Goal: Task Accomplishment & Management: Manage account settings

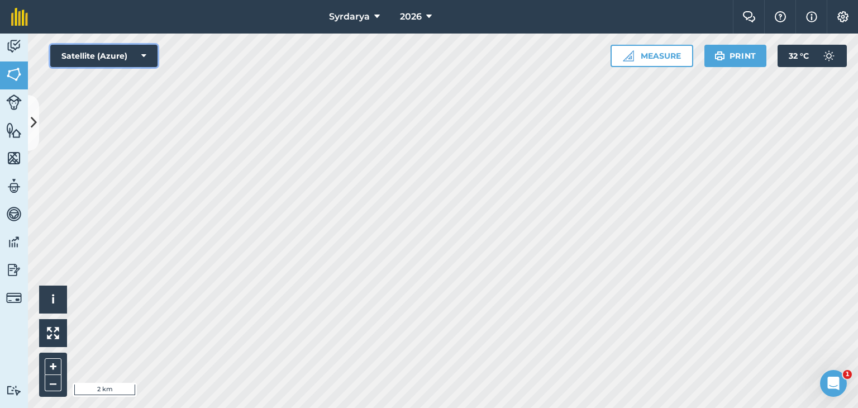
click at [143, 52] on icon at bounding box center [143, 55] width 5 height 11
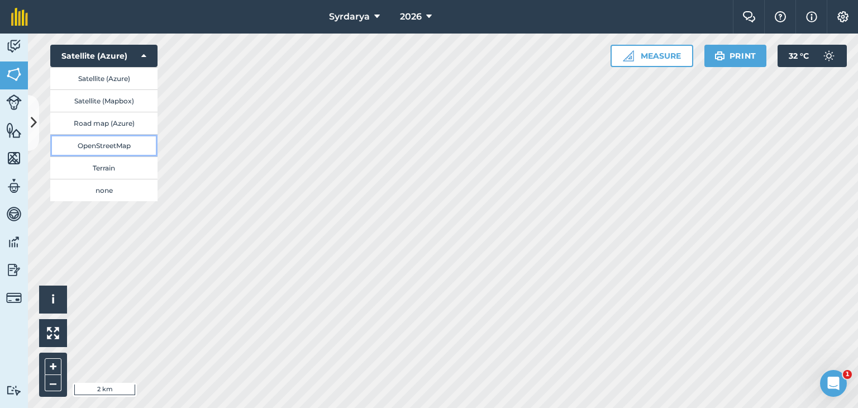
click at [103, 142] on button "OpenStreetMap" at bounding box center [103, 145] width 107 height 22
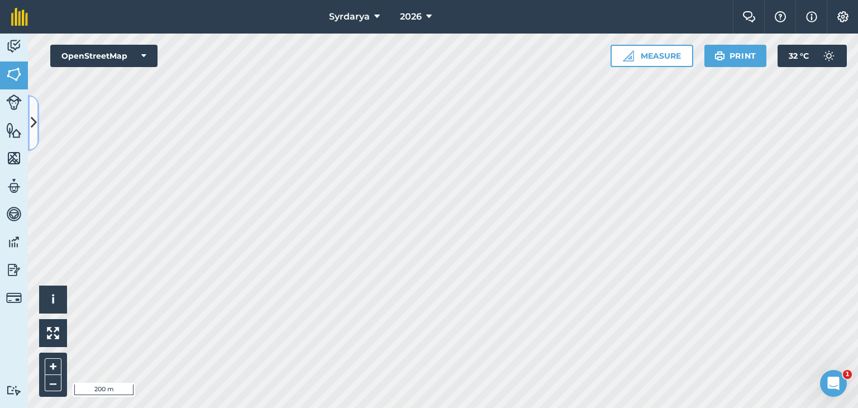
click at [31, 119] on icon at bounding box center [34, 123] width 6 height 20
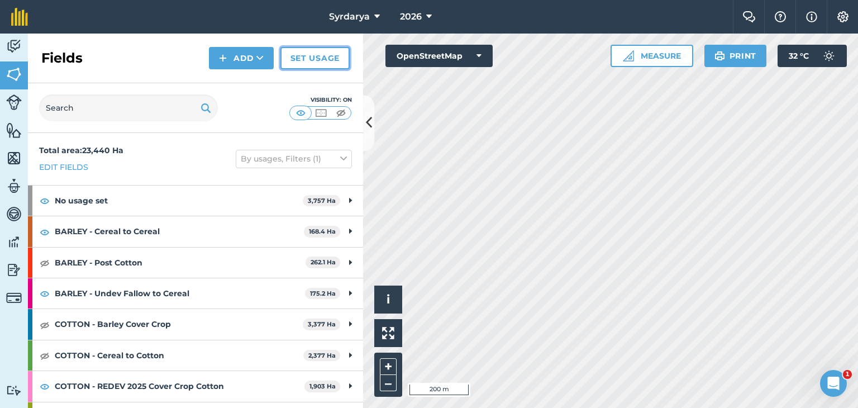
click at [303, 56] on link "Set usage" at bounding box center [314, 58] width 69 height 22
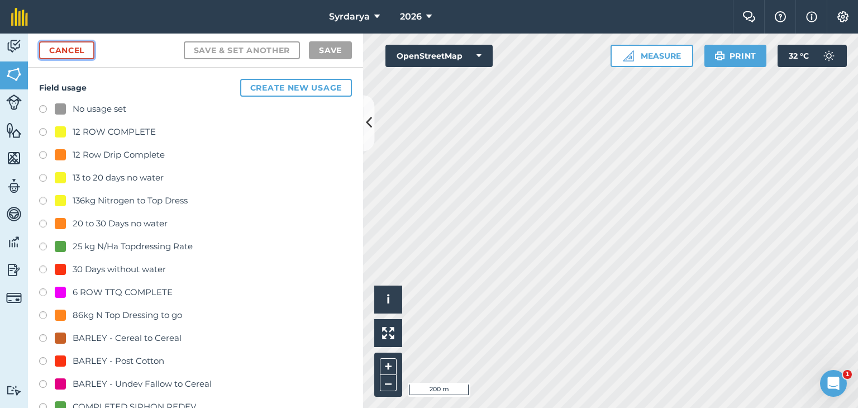
click at [65, 49] on link "Cancel" at bounding box center [66, 50] width 55 height 18
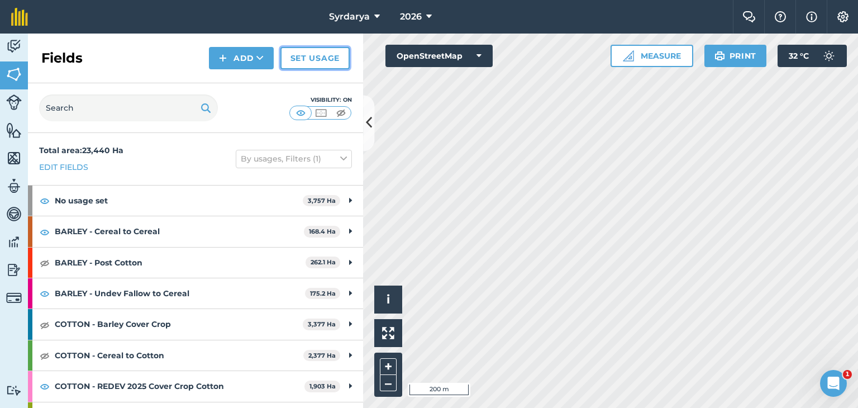
click at [315, 61] on link "Set usage" at bounding box center [314, 58] width 69 height 22
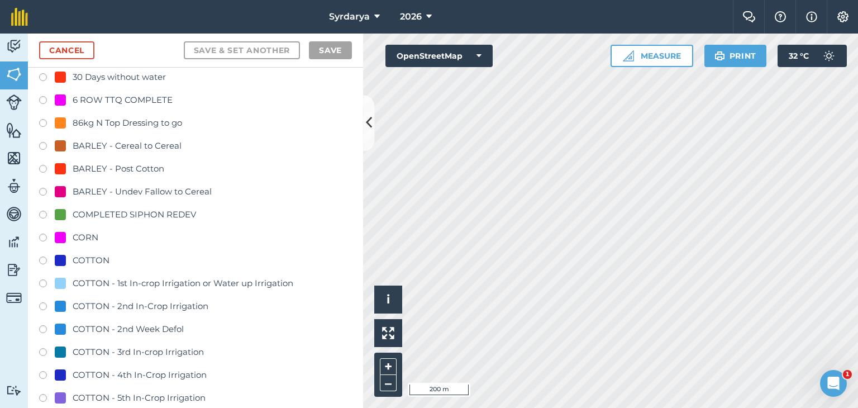
scroll to position [112, 0]
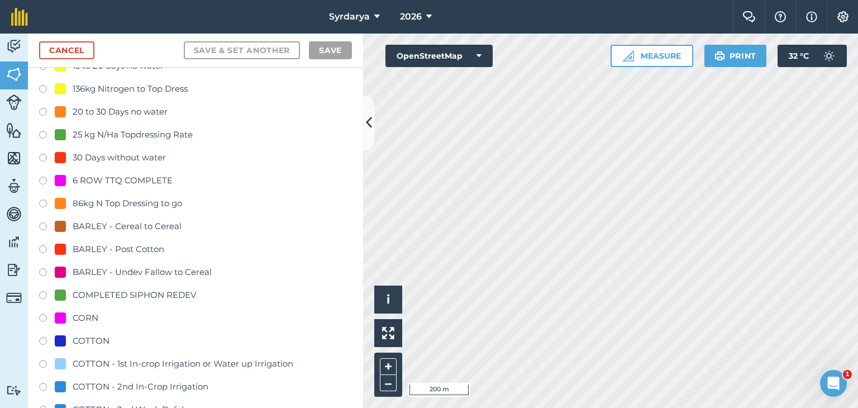
click at [42, 269] on label at bounding box center [47, 273] width 16 height 11
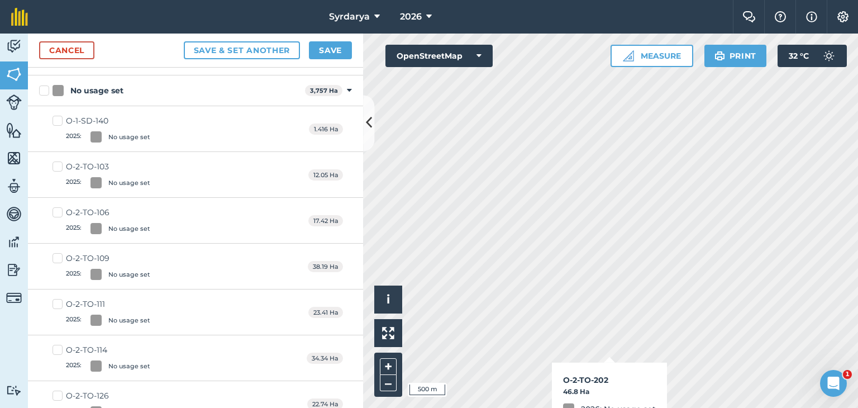
checkbox input "true"
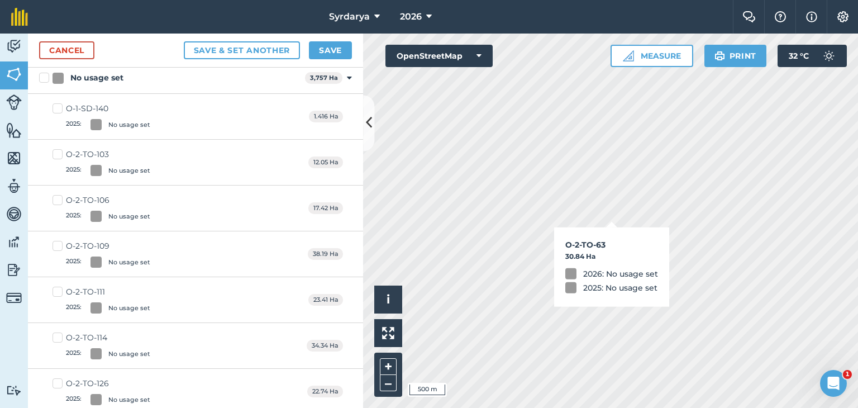
checkbox input "true"
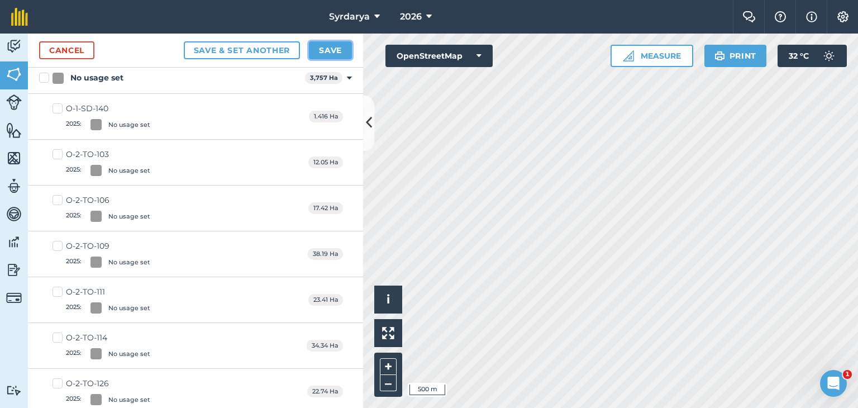
click at [332, 49] on button "Save" at bounding box center [330, 50] width 43 height 18
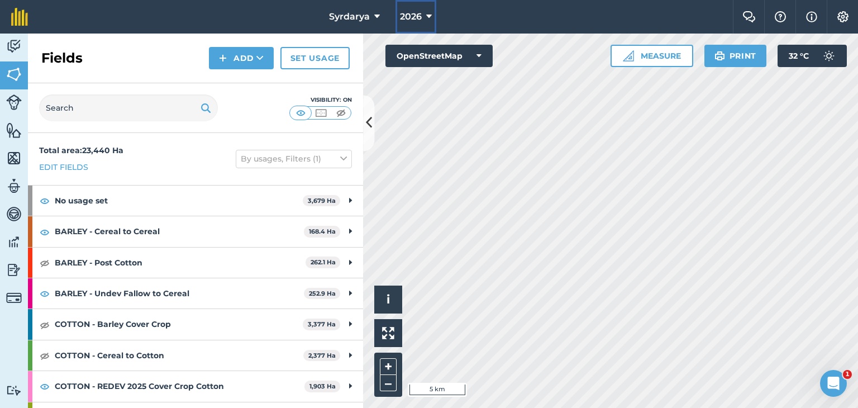
click at [415, 17] on span "2026" at bounding box center [411, 16] width 22 height 13
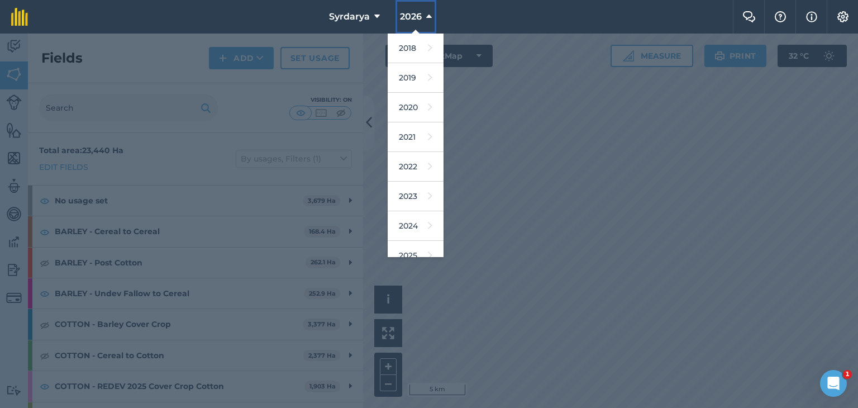
click at [420, 14] on span "2026" at bounding box center [411, 16] width 22 height 13
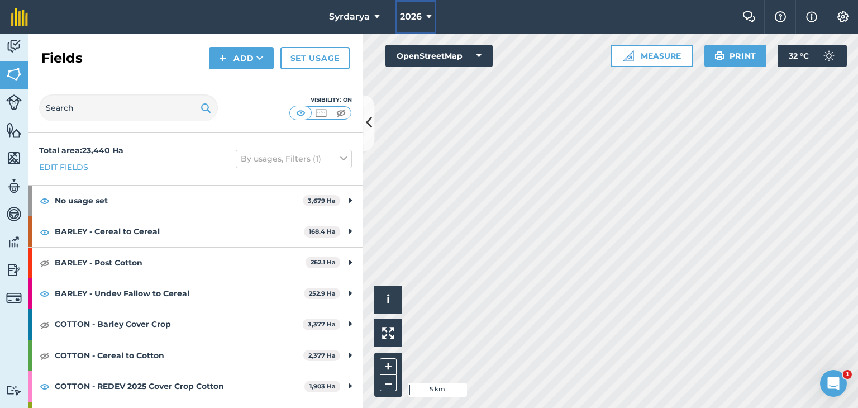
click at [423, 14] on button "2026" at bounding box center [415, 17] width 41 height 34
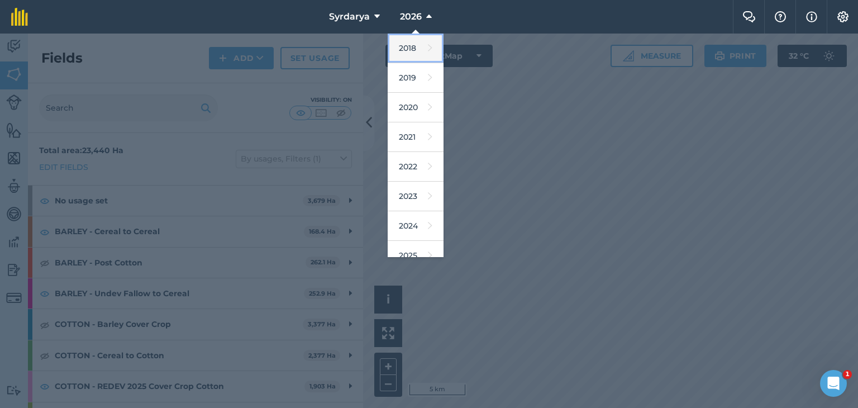
click at [417, 42] on link "2018" at bounding box center [416, 49] width 56 height 30
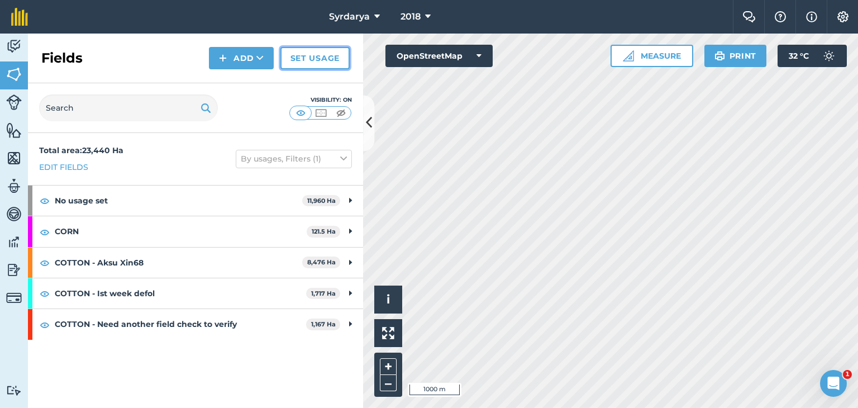
click at [318, 49] on link "Set usage" at bounding box center [314, 58] width 69 height 22
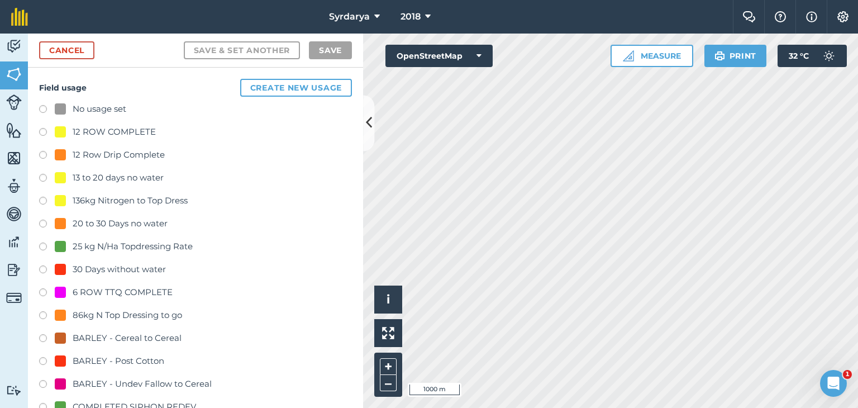
click at [42, 105] on label at bounding box center [47, 110] width 16 height 11
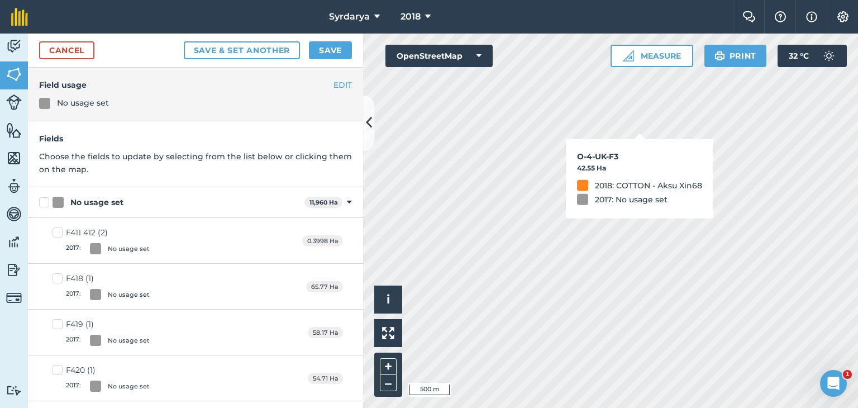
checkbox input "true"
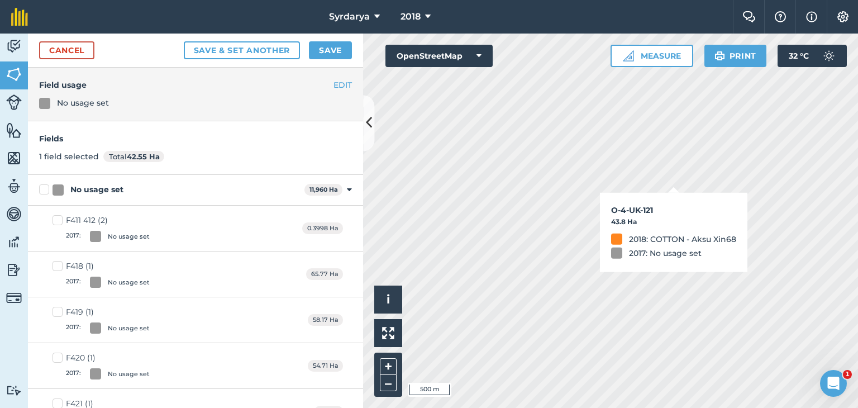
checkbox input "true"
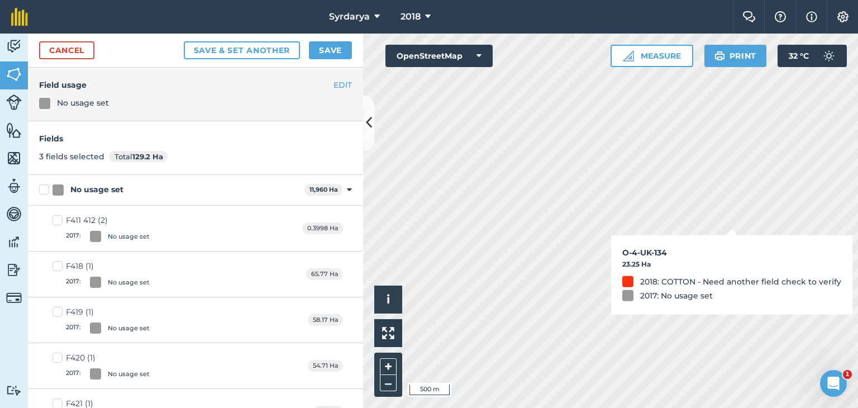
checkbox input "true"
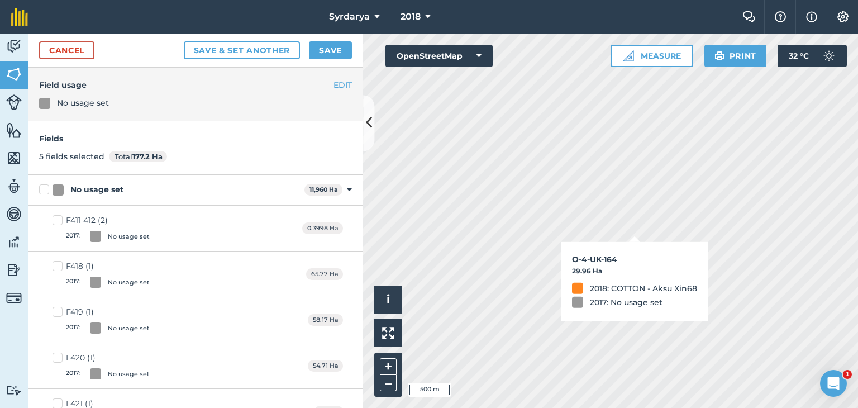
checkbox input "true"
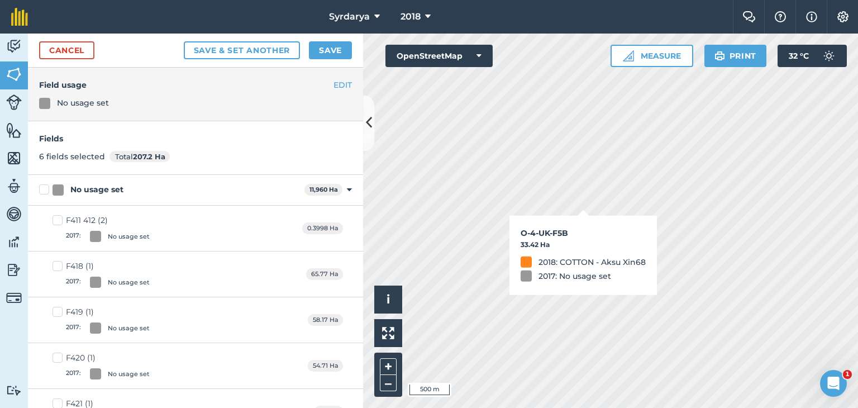
checkbox input "true"
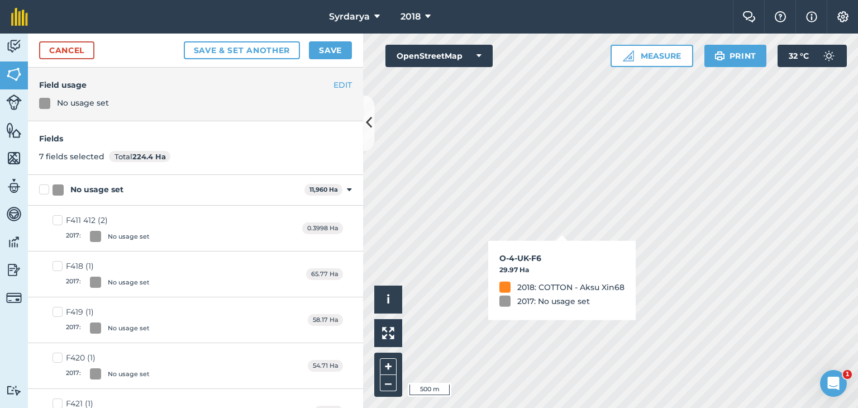
checkbox input "true"
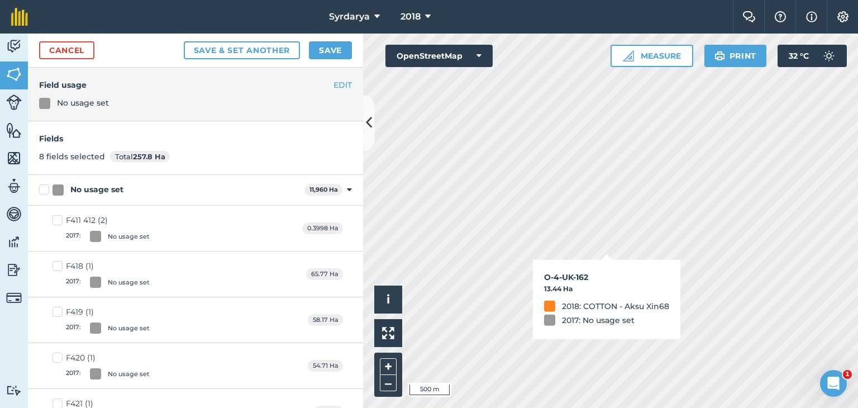
checkbox input "true"
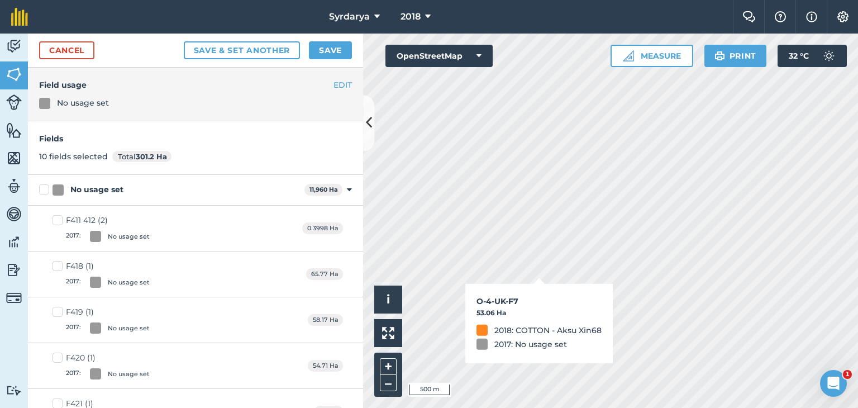
checkbox input "true"
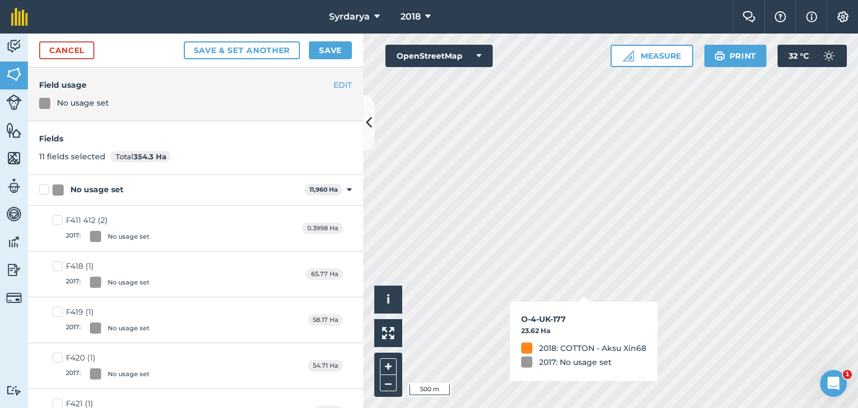
checkbox input "true"
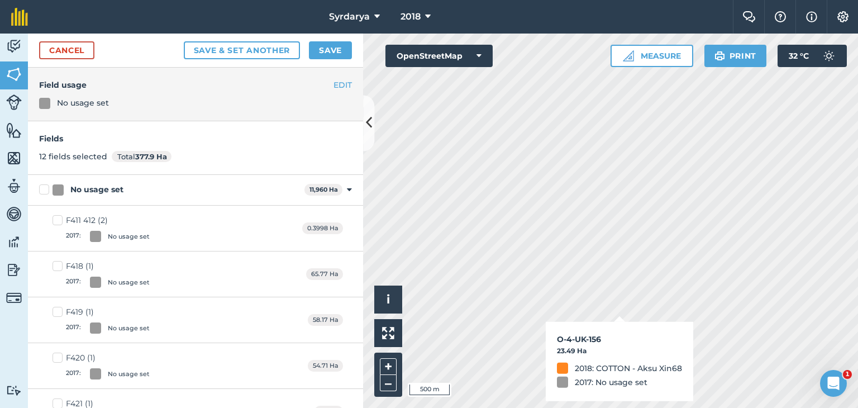
checkbox input "true"
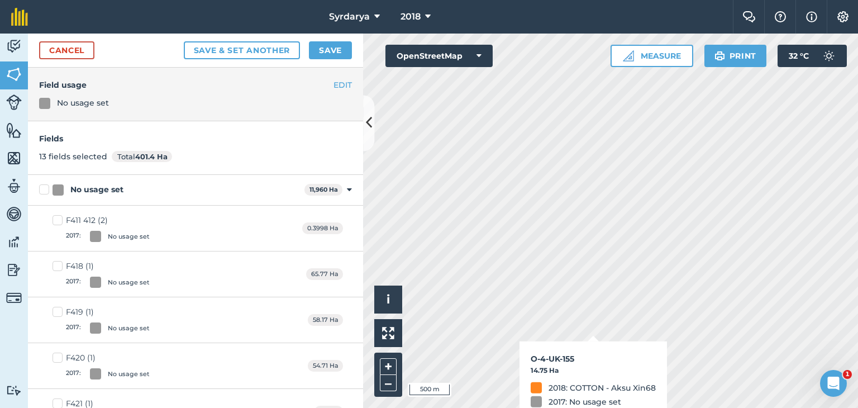
checkbox input "true"
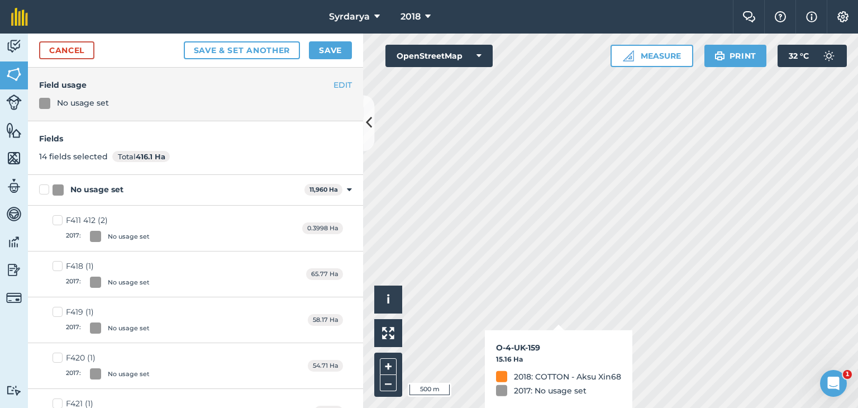
checkbox input "true"
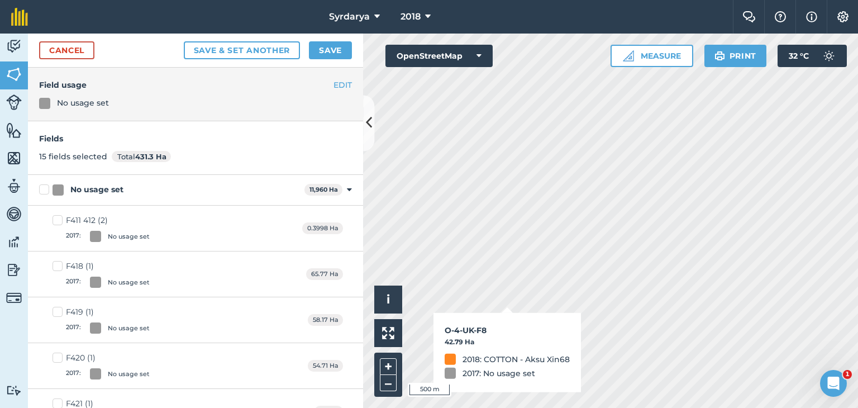
checkbox input "true"
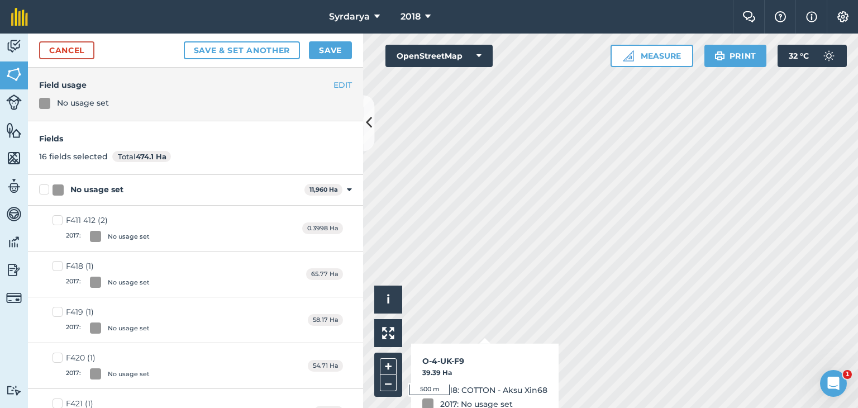
checkbox input "true"
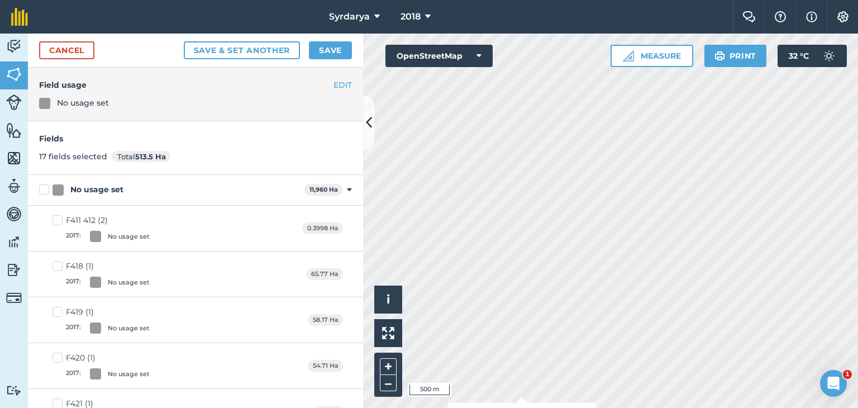
checkbox input "true"
click at [66, 47] on link "Cancel" at bounding box center [66, 50] width 55 height 18
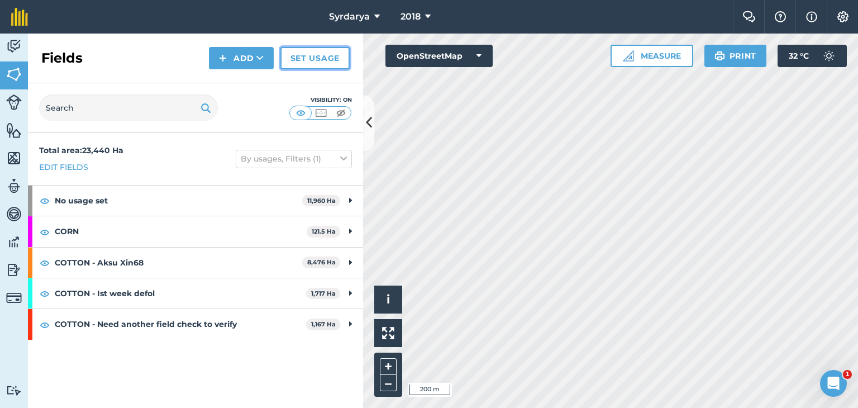
click at [332, 55] on link "Set usage" at bounding box center [314, 58] width 69 height 22
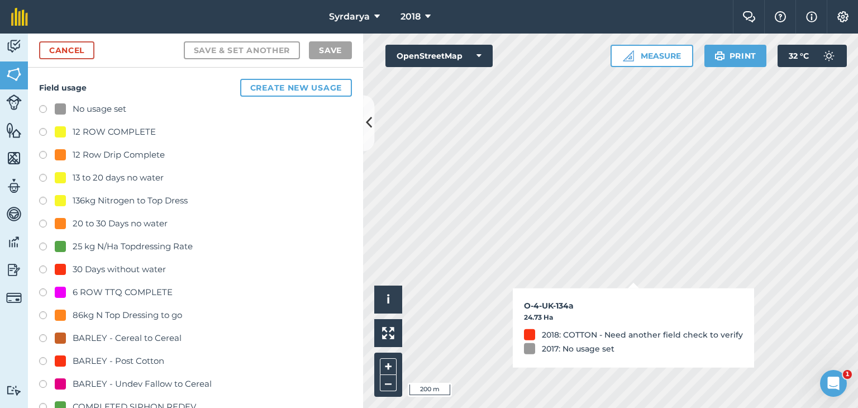
checkbox input "true"
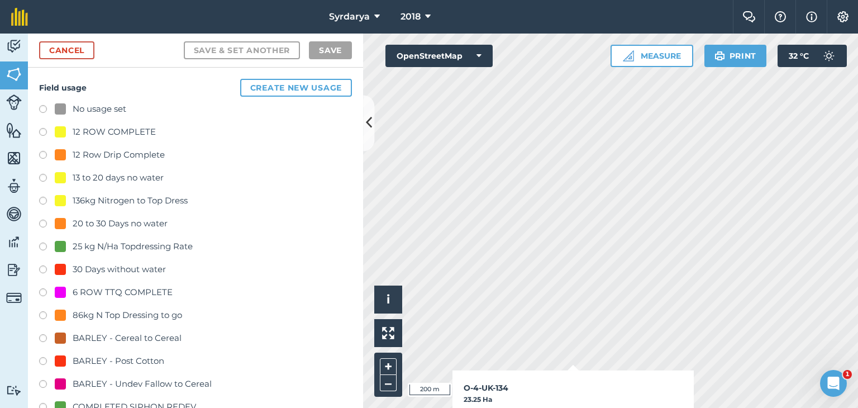
checkbox input "true"
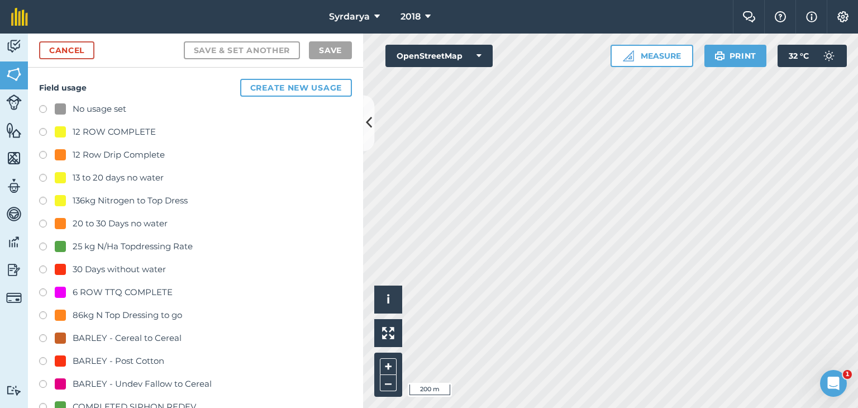
click at [42, 108] on label at bounding box center [47, 110] width 16 height 11
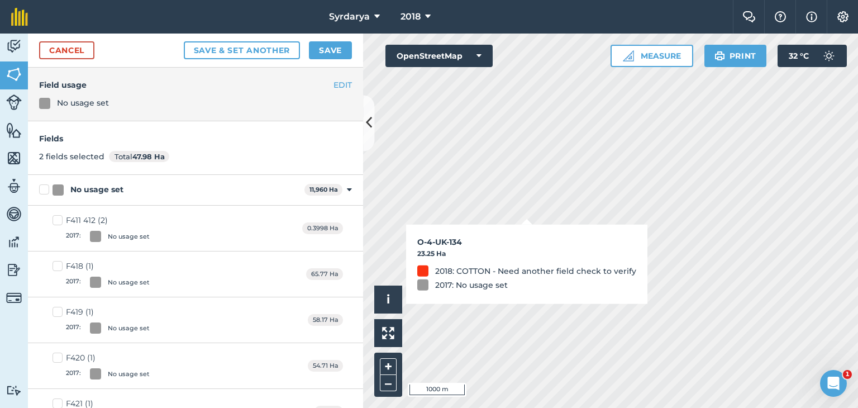
checkbox input "false"
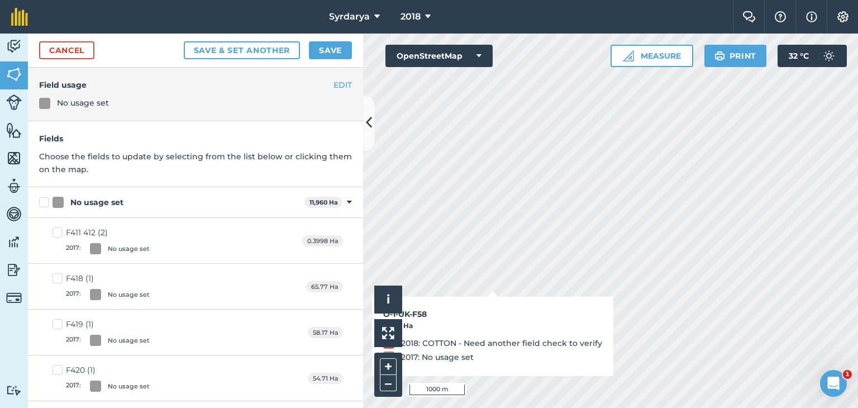
checkbox input "true"
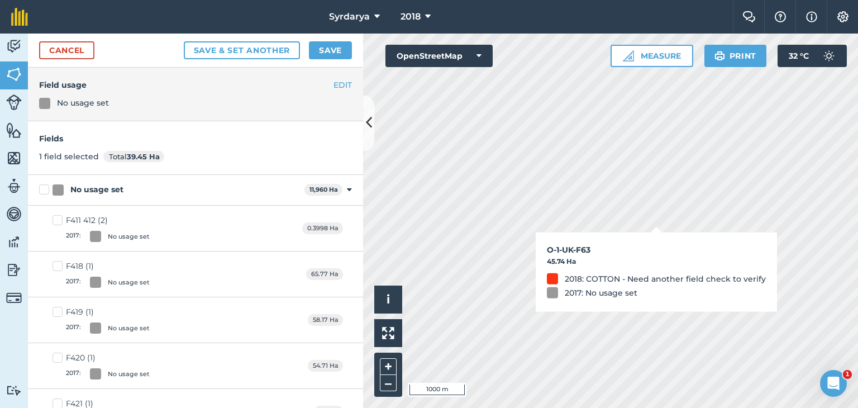
checkbox input "true"
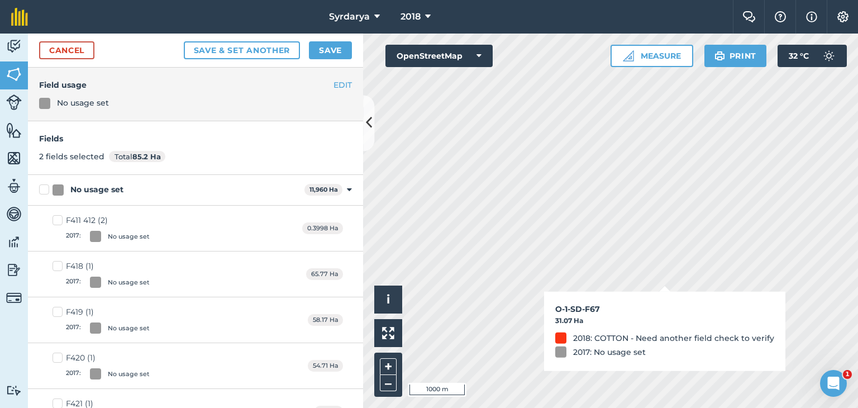
checkbox input "true"
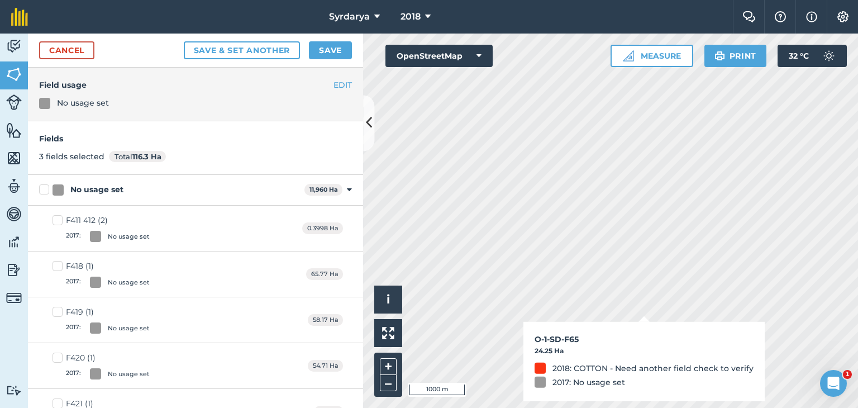
checkbox input "true"
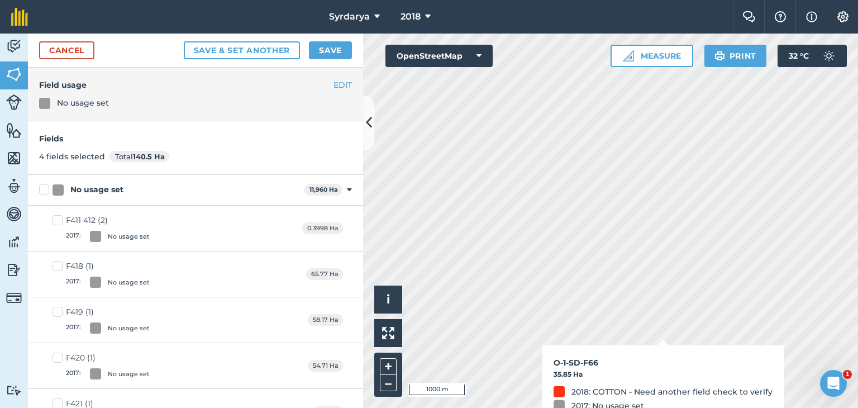
checkbox input "true"
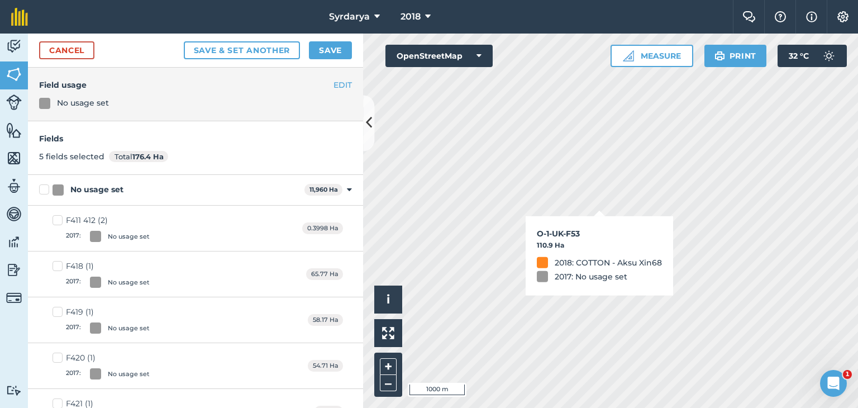
checkbox input "true"
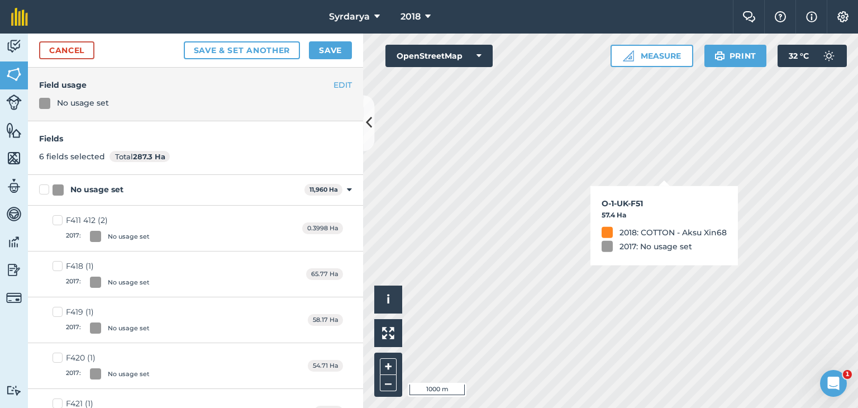
checkbox input "true"
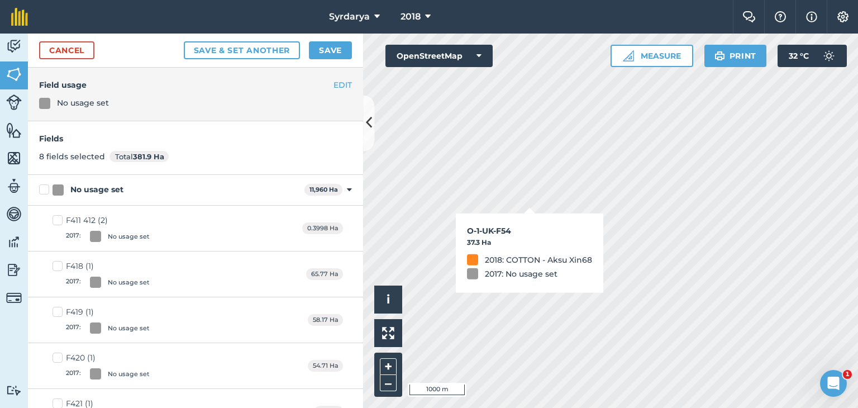
checkbox input "false"
checkbox input "true"
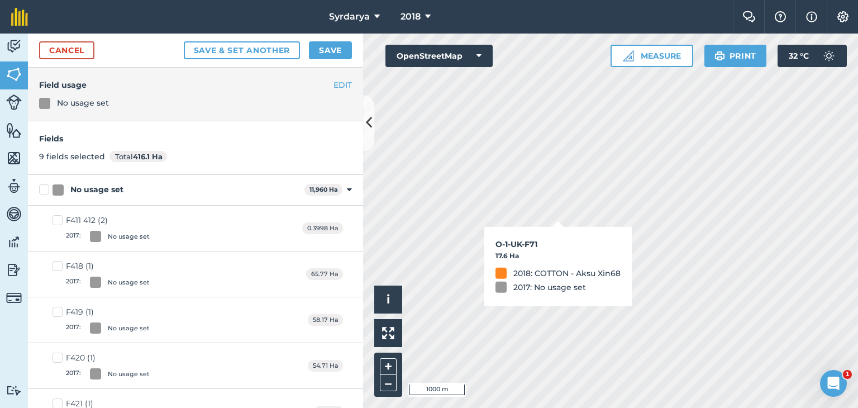
checkbox input "true"
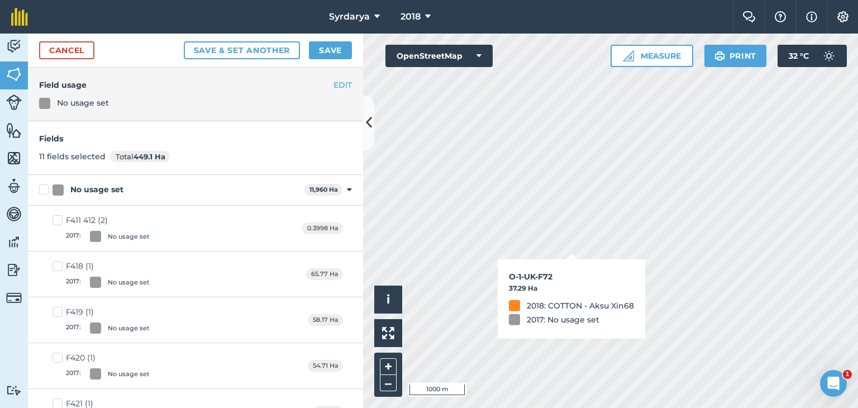
checkbox input "true"
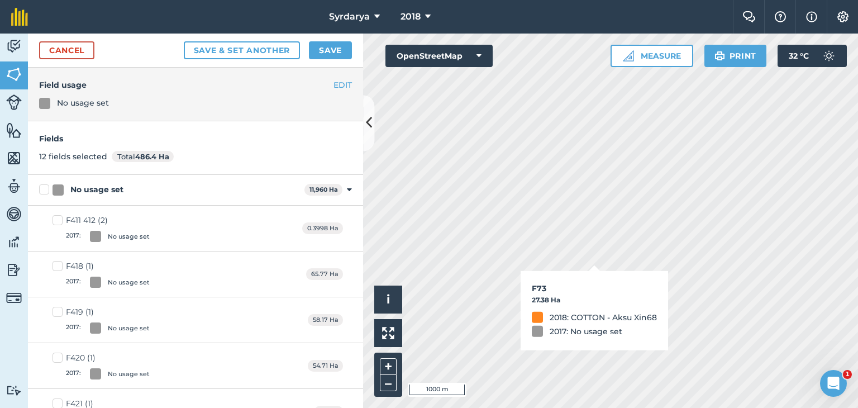
checkbox input "true"
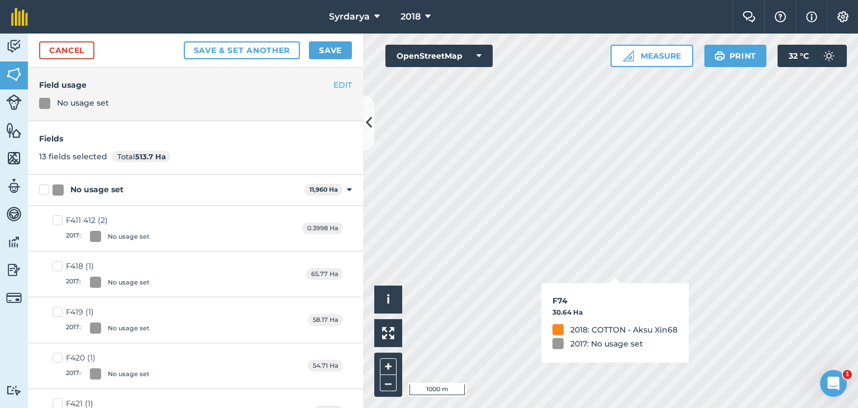
checkbox input "true"
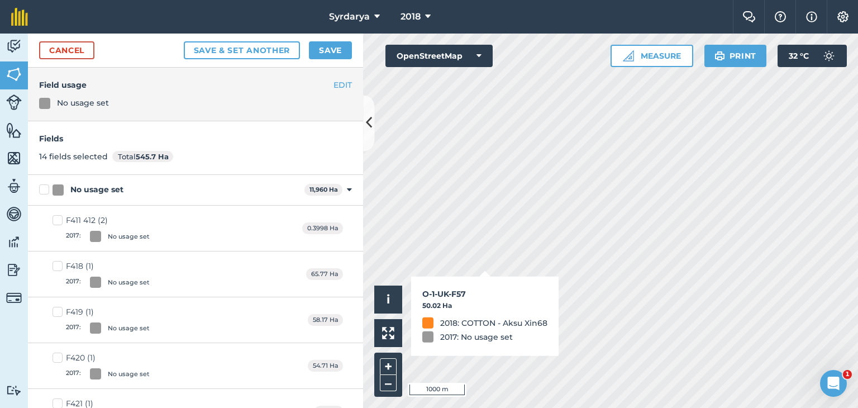
checkbox input "true"
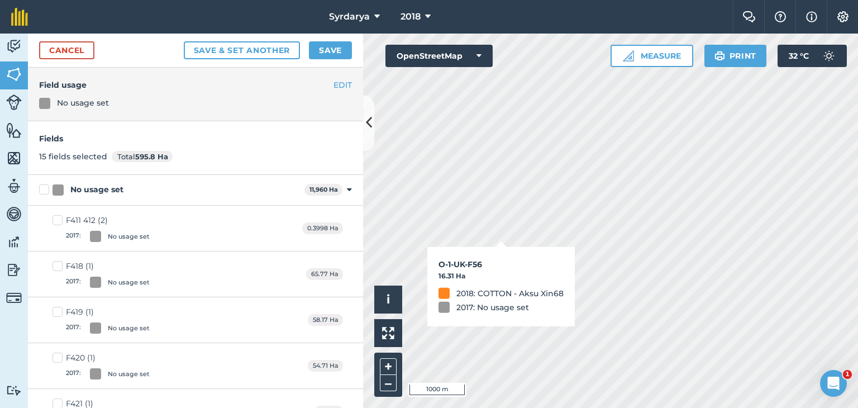
checkbox input "true"
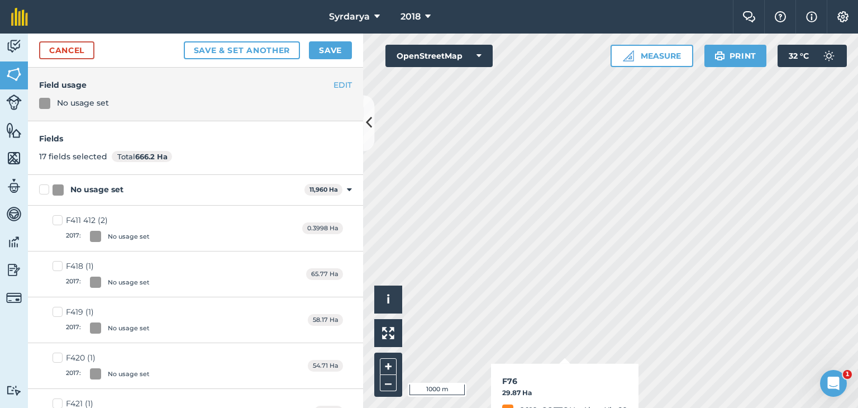
checkbox input "true"
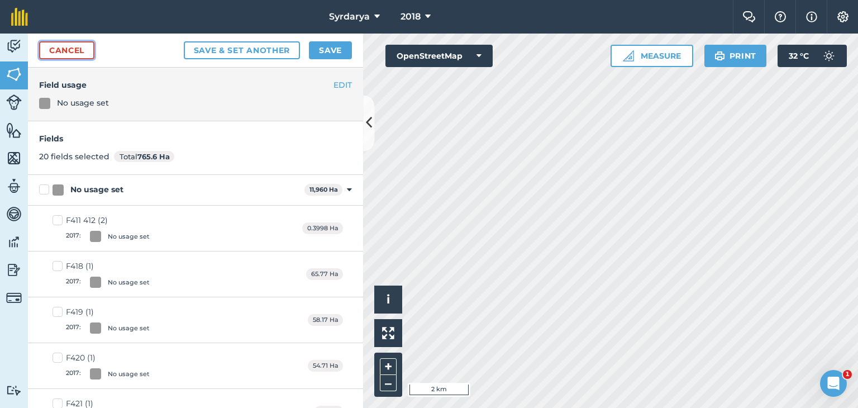
click at [68, 45] on link "Cancel" at bounding box center [66, 50] width 55 height 18
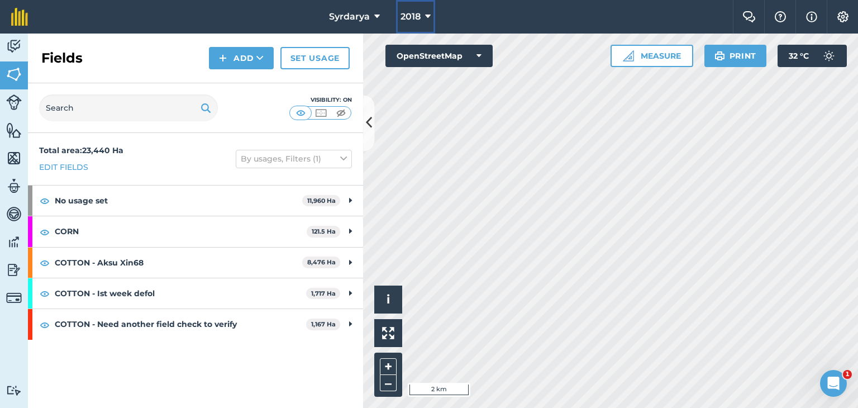
click at [427, 16] on icon at bounding box center [428, 16] width 6 height 13
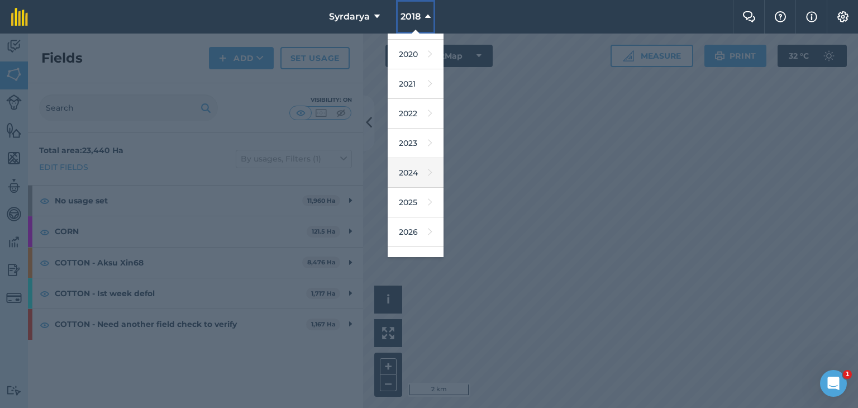
scroll to position [71, 0]
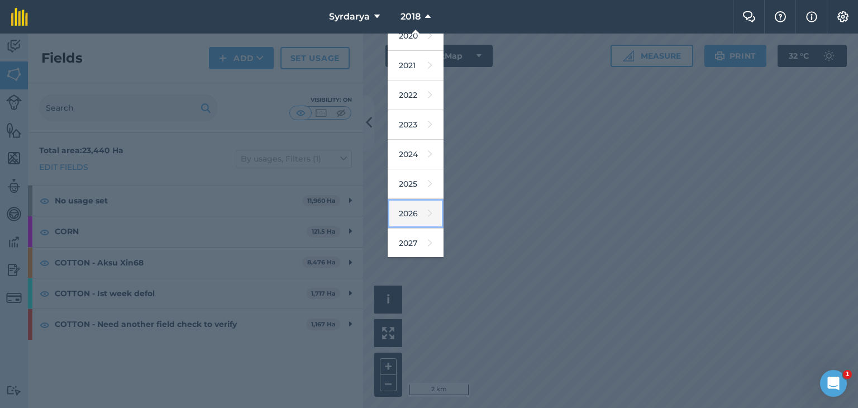
click at [408, 214] on link "2026" at bounding box center [416, 214] width 56 height 30
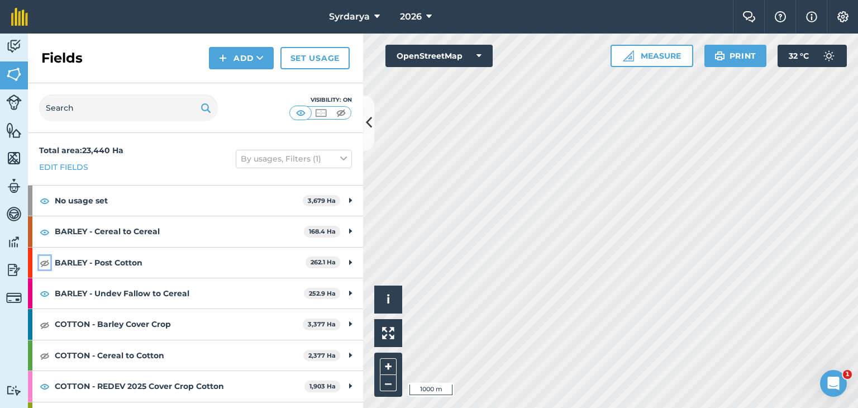
click at [46, 261] on img at bounding box center [45, 262] width 10 height 13
click at [44, 326] on img at bounding box center [45, 324] width 10 height 13
click at [42, 351] on img at bounding box center [45, 354] width 10 height 13
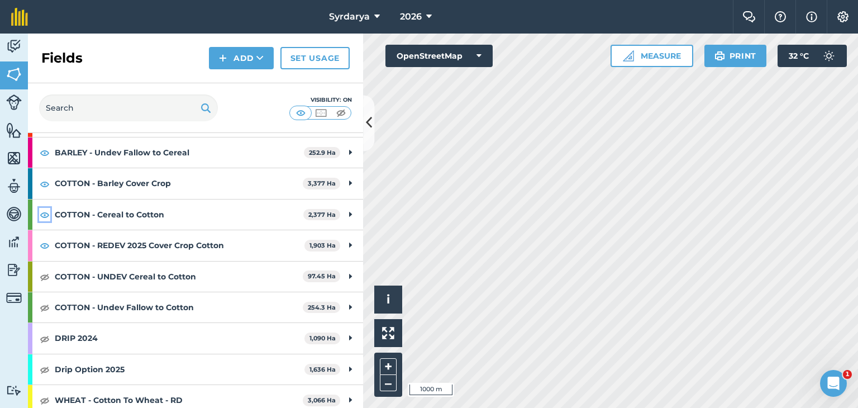
scroll to position [168, 0]
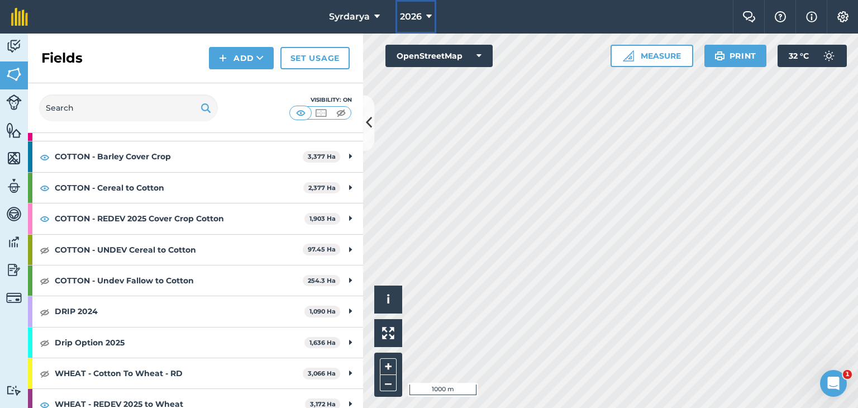
click at [415, 10] on span "2026" at bounding box center [411, 16] width 22 height 13
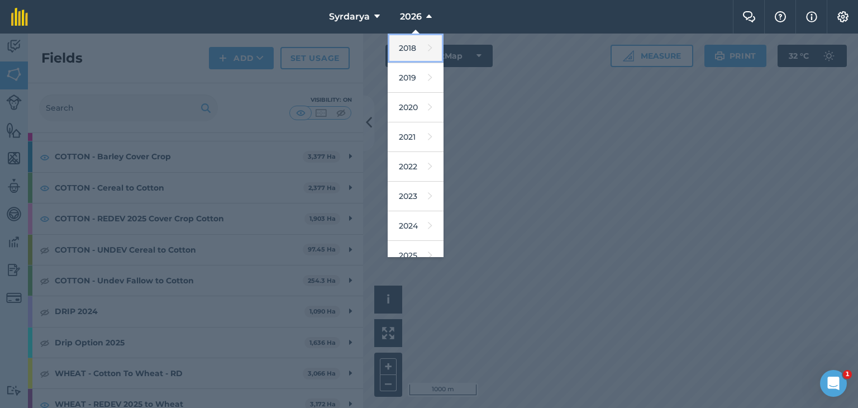
click at [408, 47] on link "2018" at bounding box center [416, 49] width 56 height 30
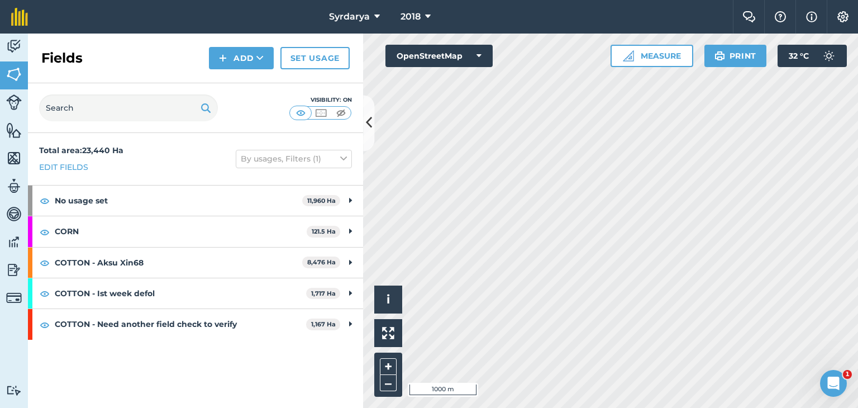
scroll to position [0, 0]
click at [310, 54] on link "Set usage" at bounding box center [314, 58] width 69 height 22
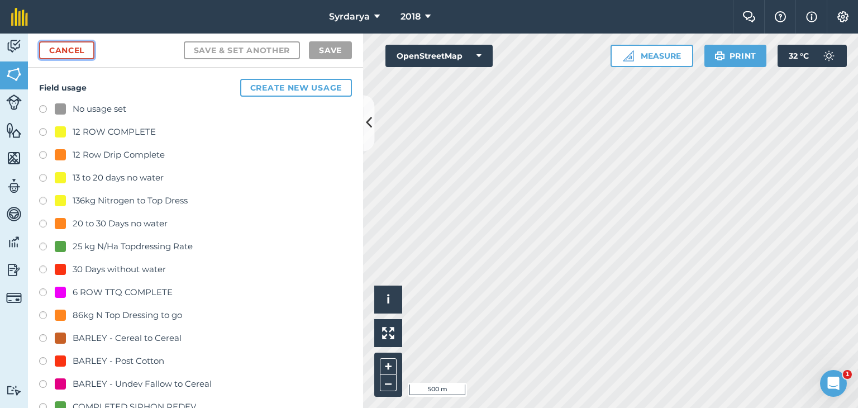
click at [77, 44] on link "Cancel" at bounding box center [66, 50] width 55 height 18
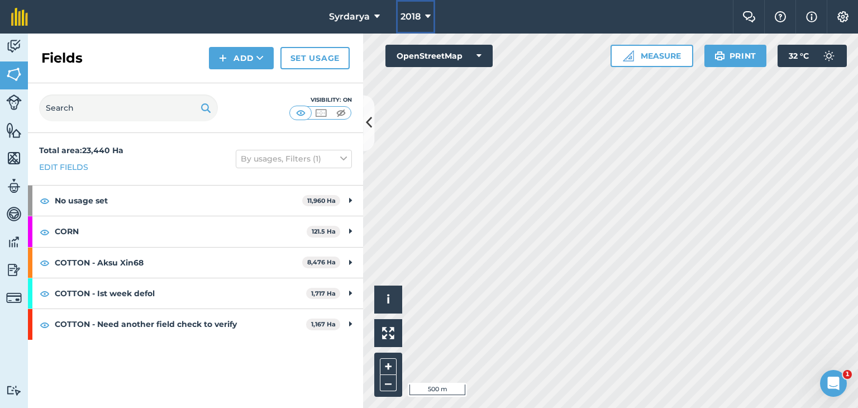
click at [418, 18] on span "2018" at bounding box center [410, 16] width 20 height 13
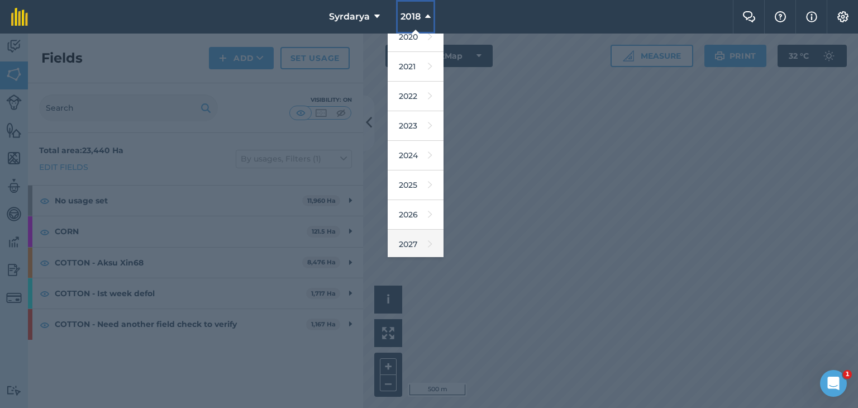
scroll to position [71, 0]
click at [409, 207] on link "2026" at bounding box center [416, 214] width 56 height 30
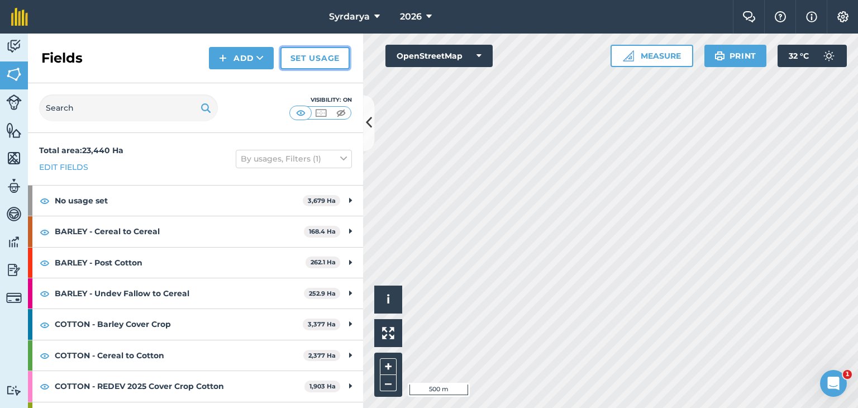
click at [312, 58] on link "Set usage" at bounding box center [314, 58] width 69 height 22
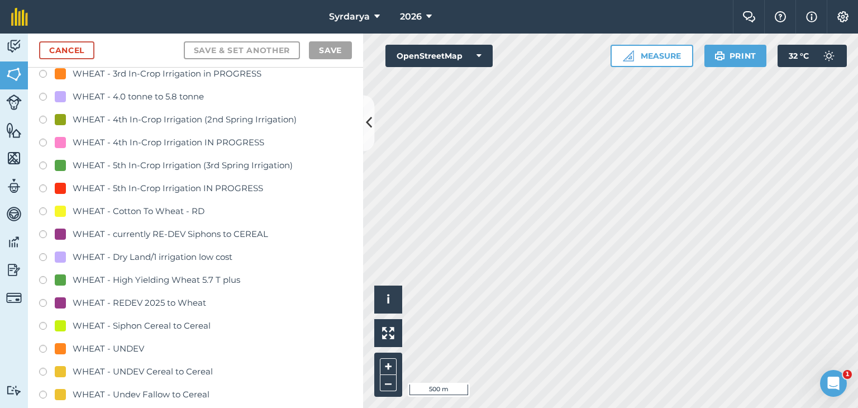
scroll to position [2234, 0]
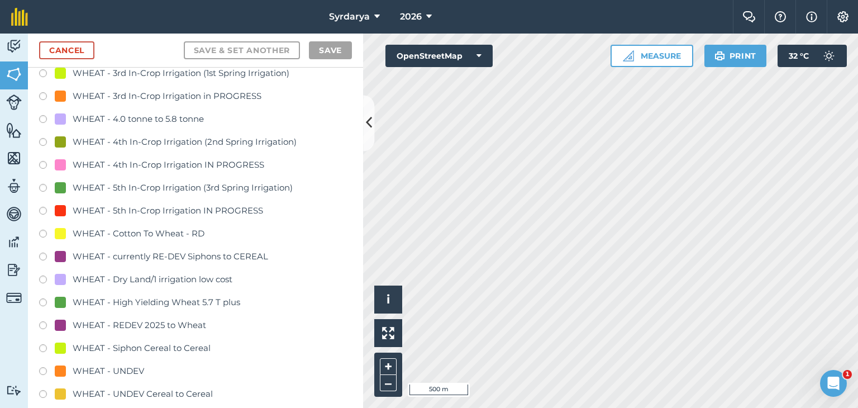
click at [43, 232] on label at bounding box center [47, 234] width 16 height 11
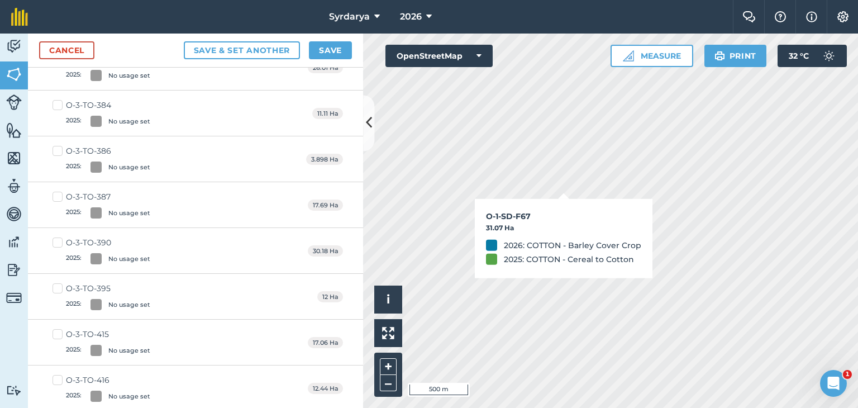
checkbox input "true"
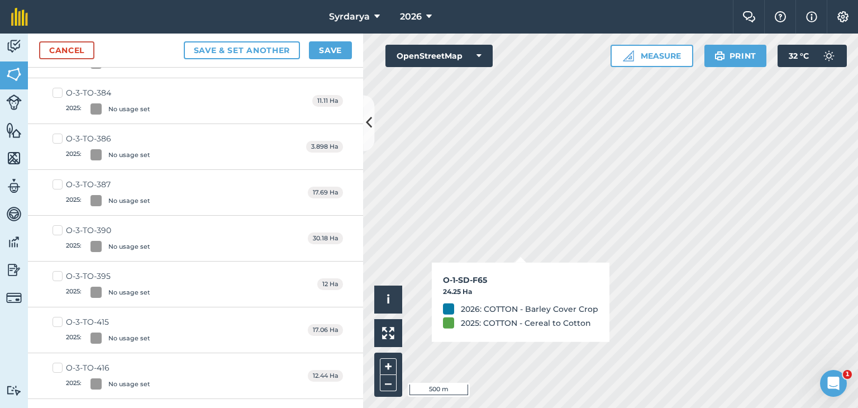
scroll to position [2221, 0]
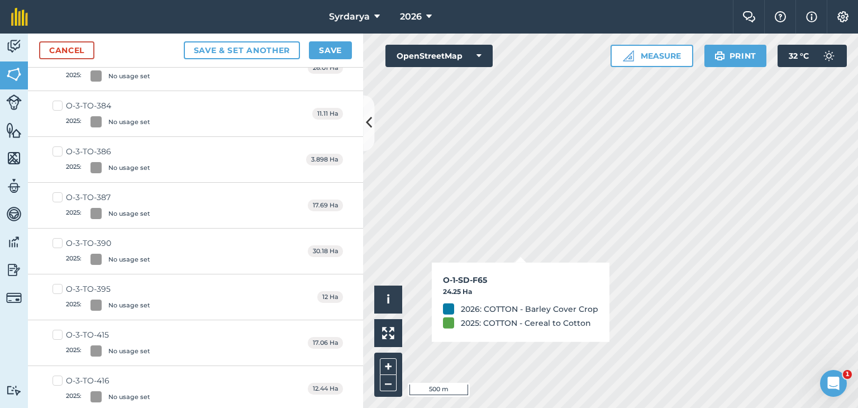
checkbox input "true"
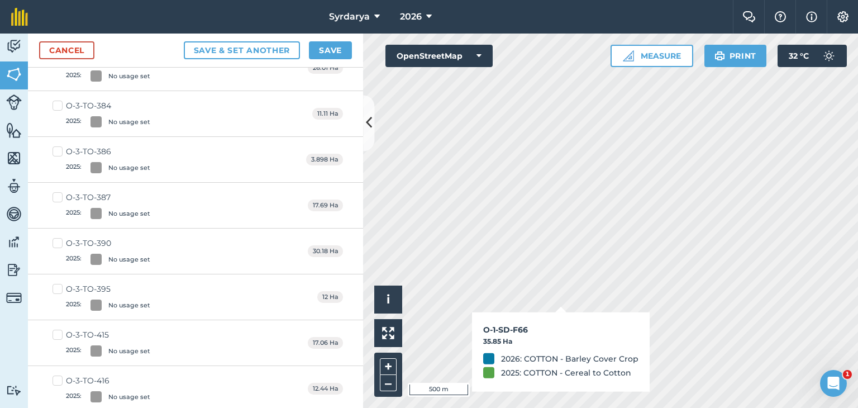
checkbox input "true"
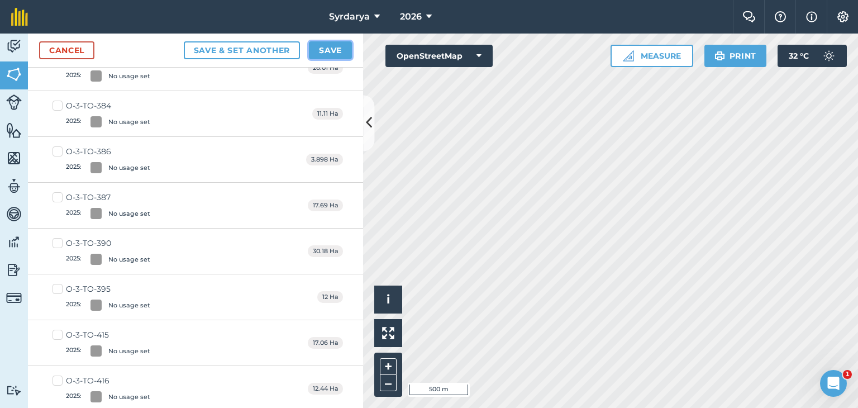
click at [333, 55] on button "Save" at bounding box center [330, 50] width 43 height 18
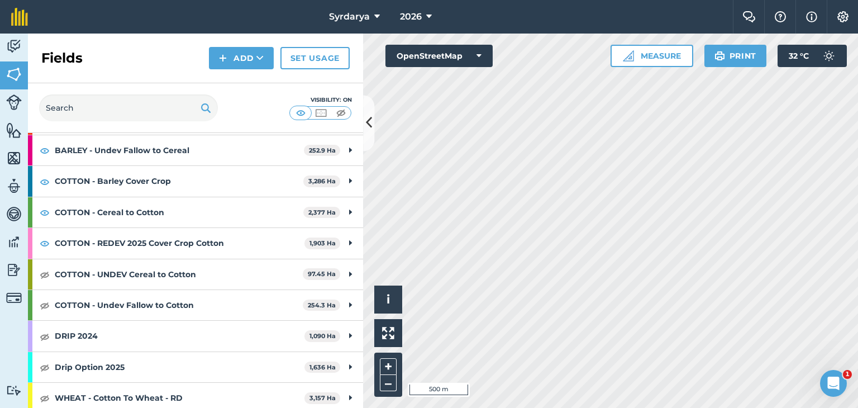
scroll to position [279, 0]
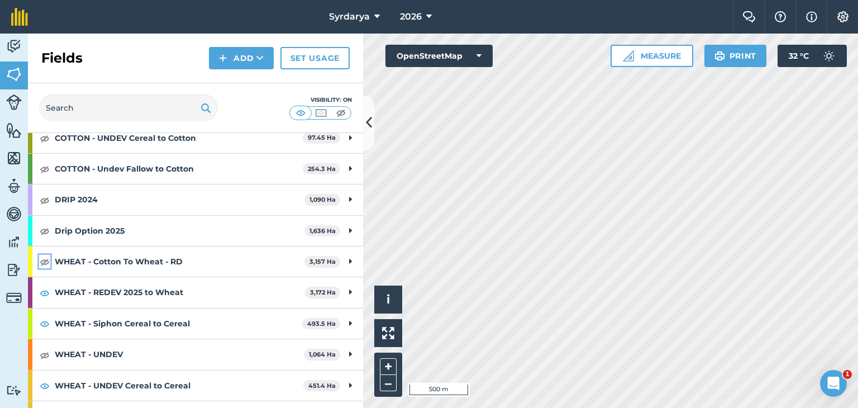
click at [44, 259] on img at bounding box center [45, 261] width 10 height 13
click at [328, 56] on link "Set usage" at bounding box center [314, 58] width 69 height 22
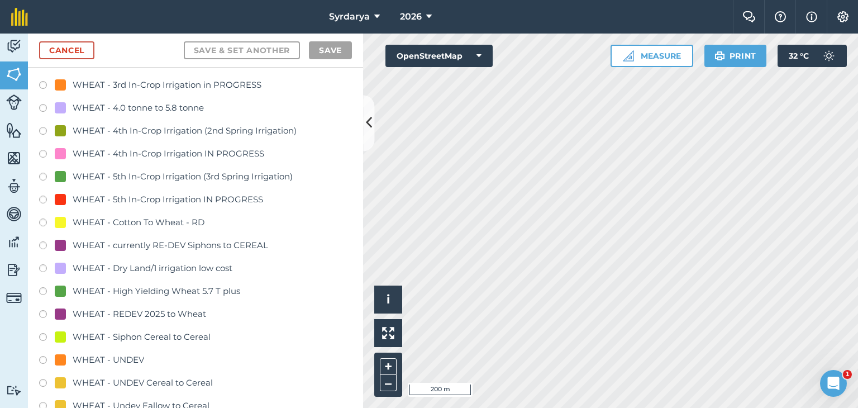
scroll to position [2345, 0]
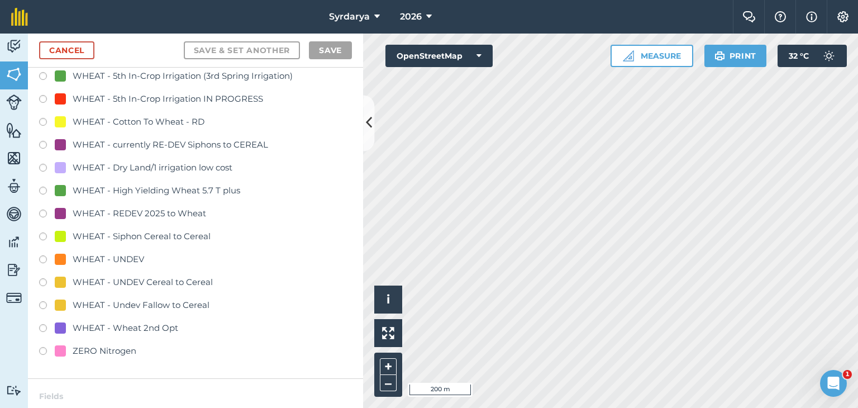
click at [43, 121] on label at bounding box center [47, 123] width 16 height 11
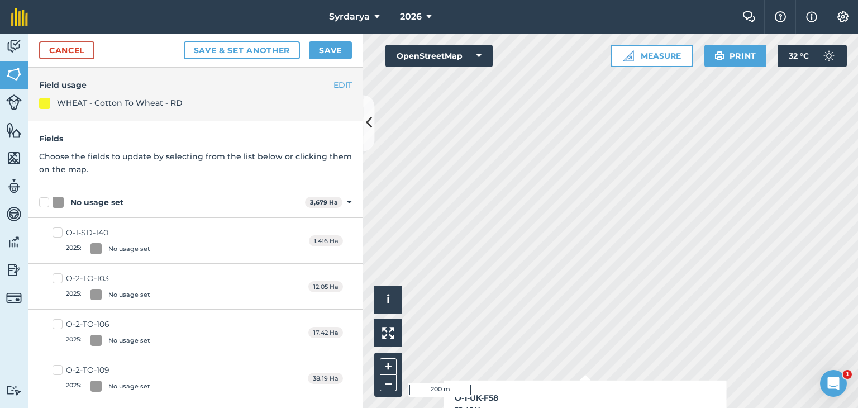
checkbox input "true"
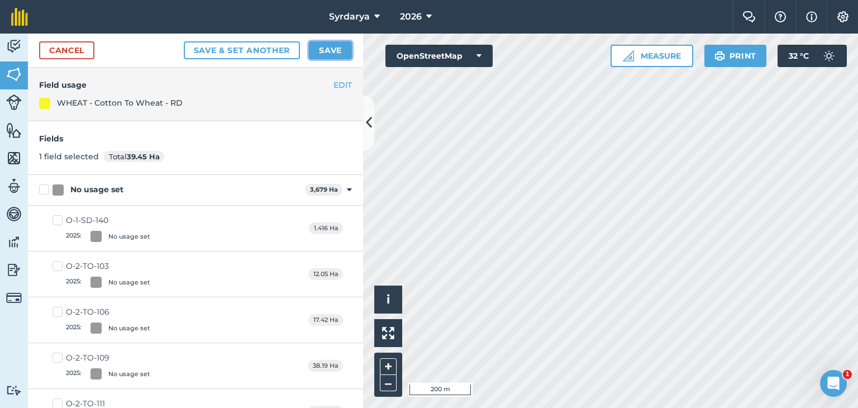
click at [335, 52] on button "Save" at bounding box center [330, 50] width 43 height 18
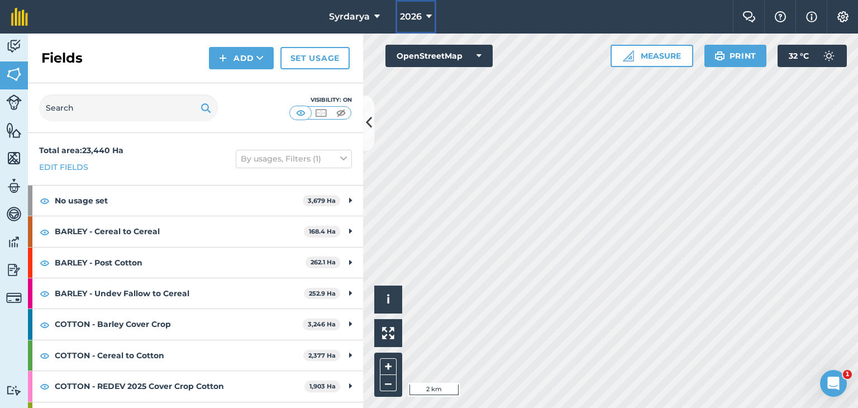
click at [422, 9] on button "2026" at bounding box center [415, 17] width 41 height 34
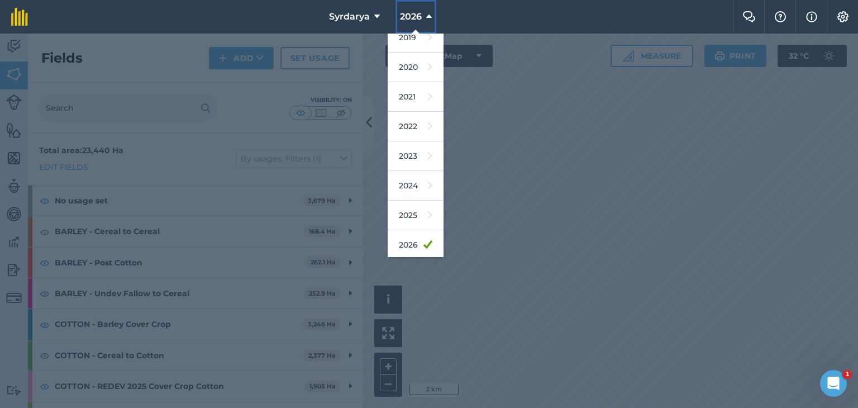
scroll to position [71, 0]
click at [407, 244] on link "2027" at bounding box center [416, 243] width 56 height 30
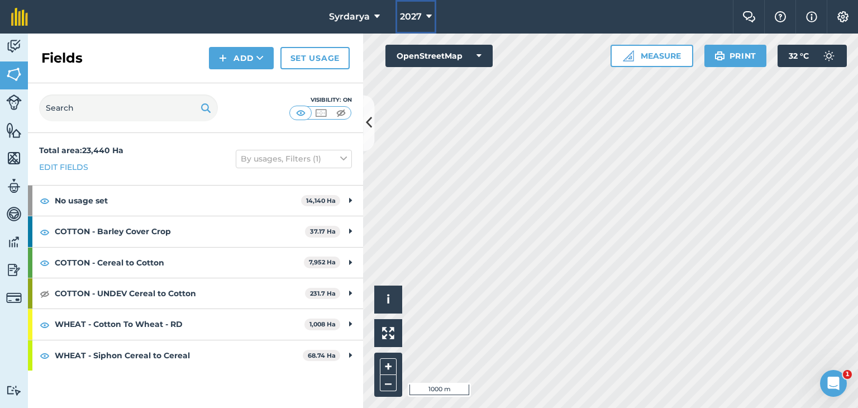
click at [427, 16] on icon at bounding box center [429, 16] width 6 height 13
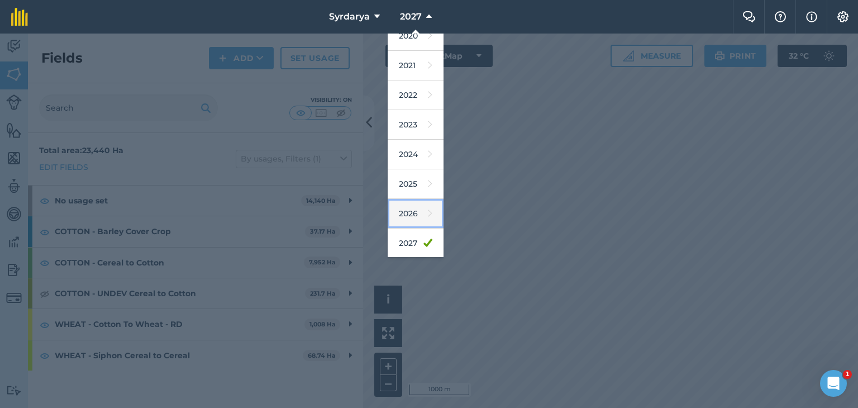
click at [410, 207] on link "2026" at bounding box center [416, 214] width 56 height 30
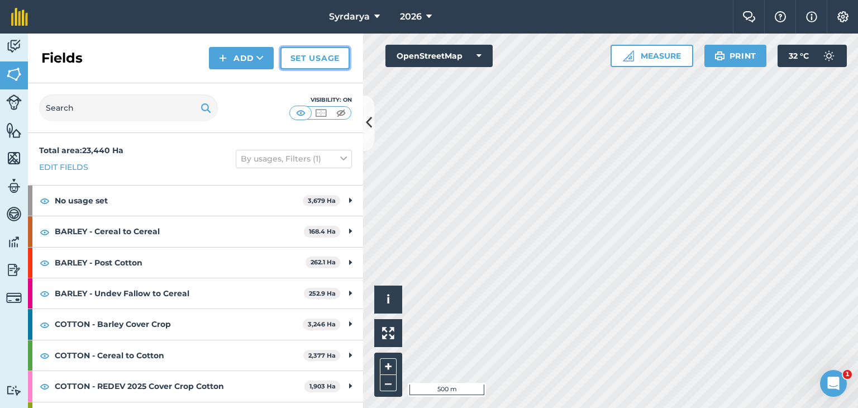
click at [307, 54] on link "Set usage" at bounding box center [314, 58] width 69 height 22
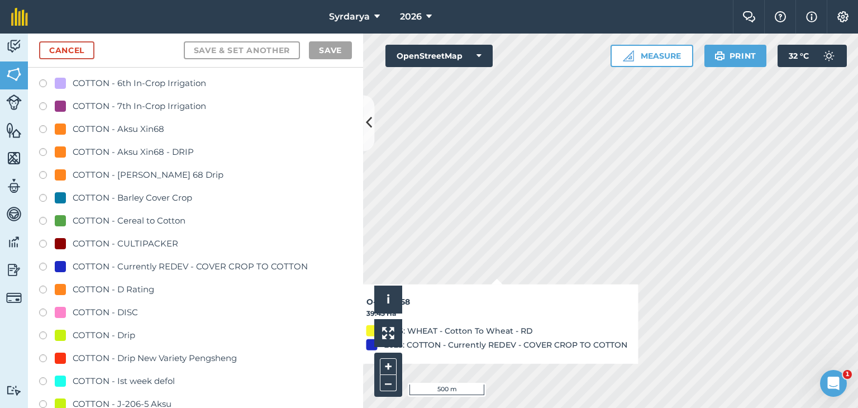
scroll to position [558, 0]
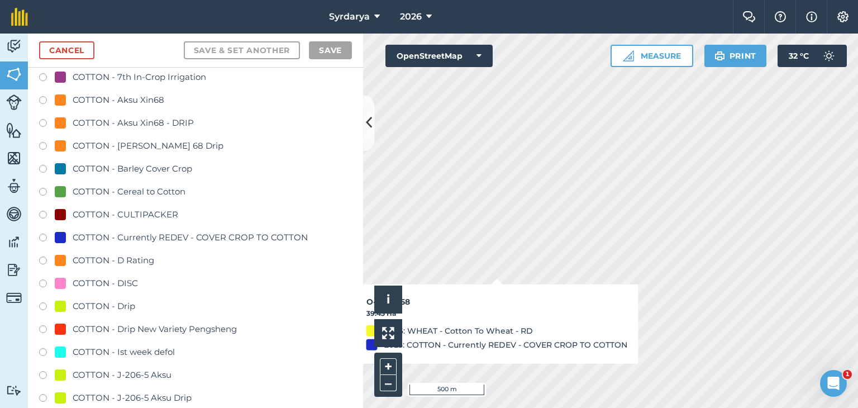
click at [42, 168] on label at bounding box center [47, 170] width 16 height 11
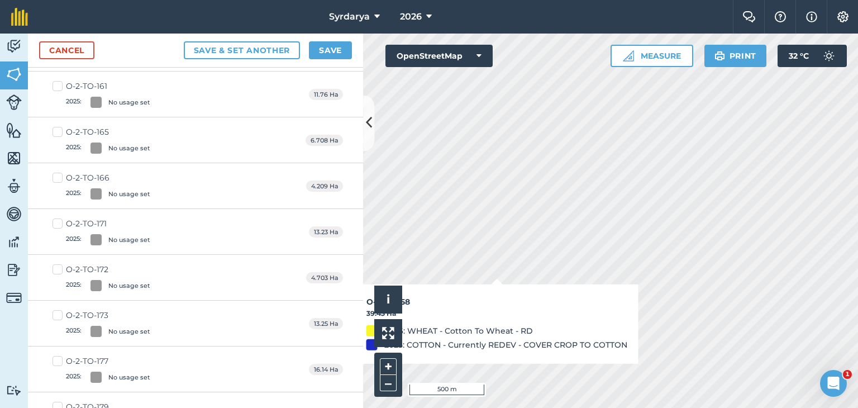
checkbox input "true"
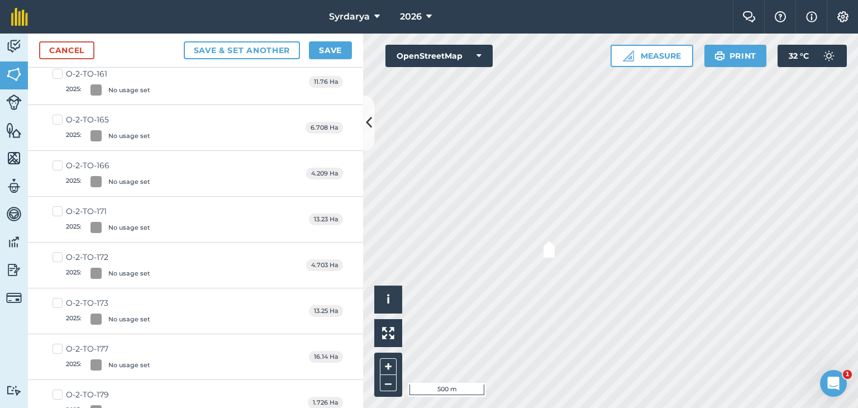
scroll to position [546, 0]
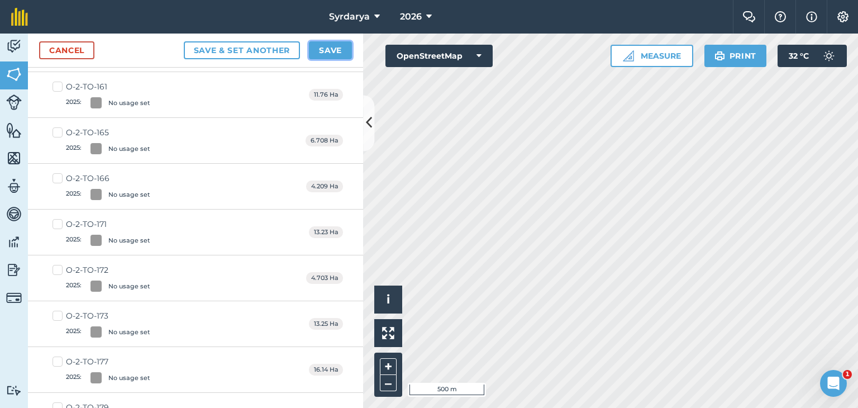
click at [341, 45] on button "Save" at bounding box center [330, 50] width 43 height 18
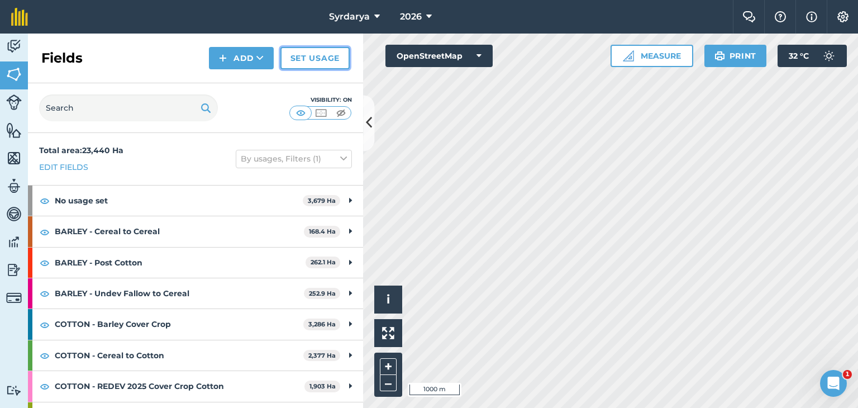
click at [318, 52] on link "Set usage" at bounding box center [314, 58] width 69 height 22
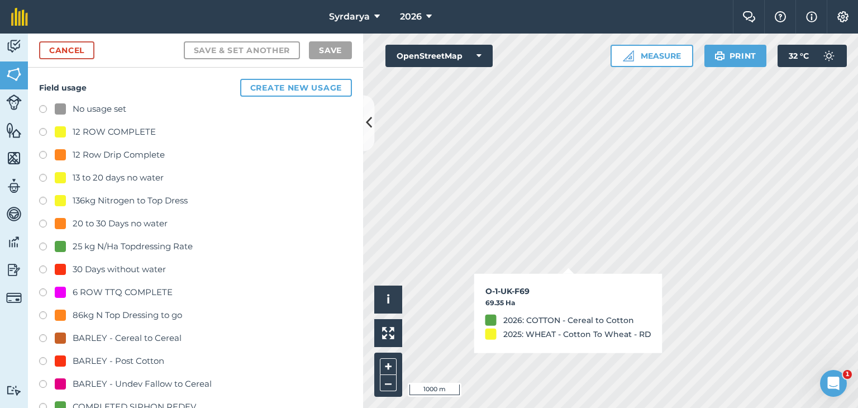
click at [44, 108] on label at bounding box center [47, 110] width 16 height 11
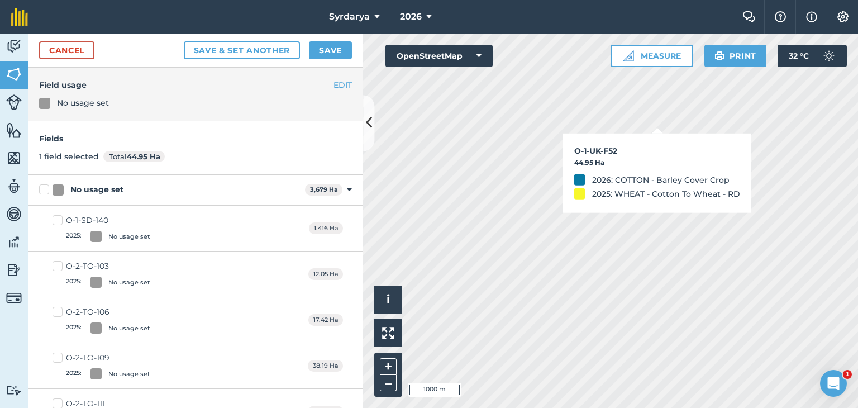
checkbox input "false"
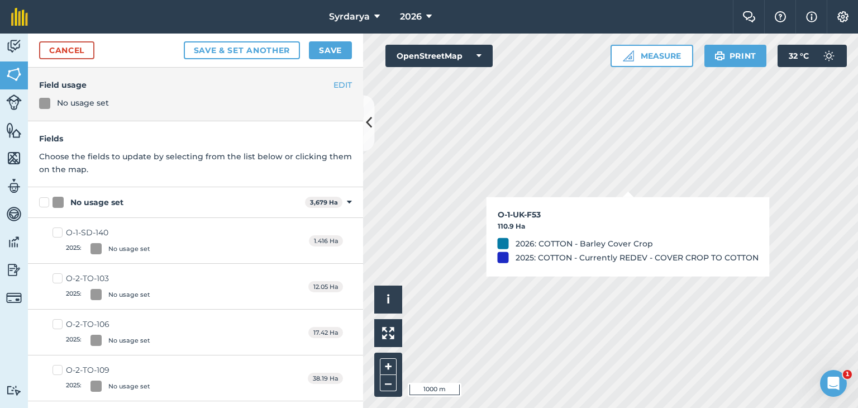
checkbox input "true"
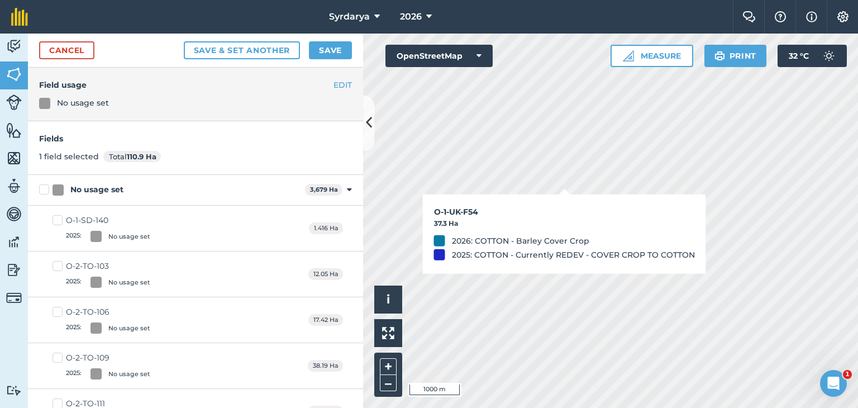
checkbox input "true"
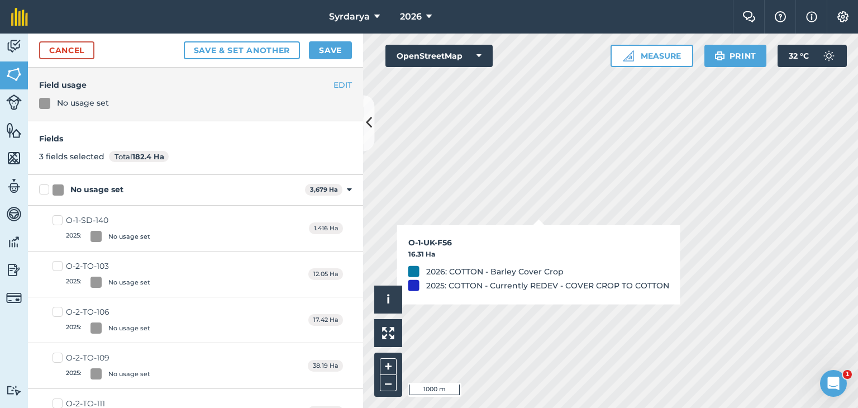
checkbox input "true"
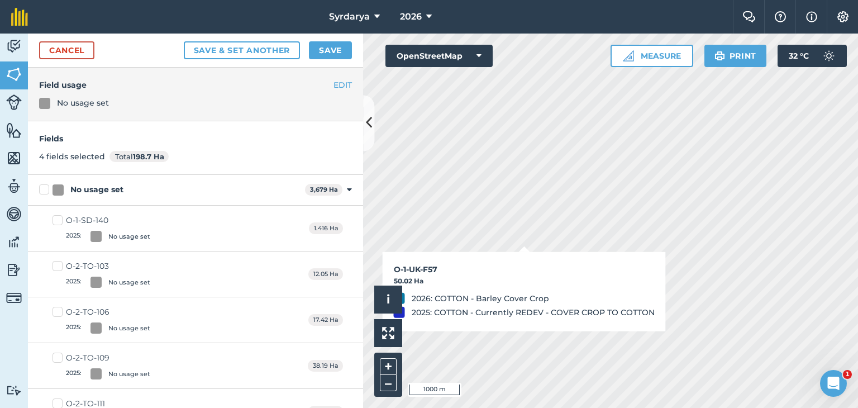
checkbox input "true"
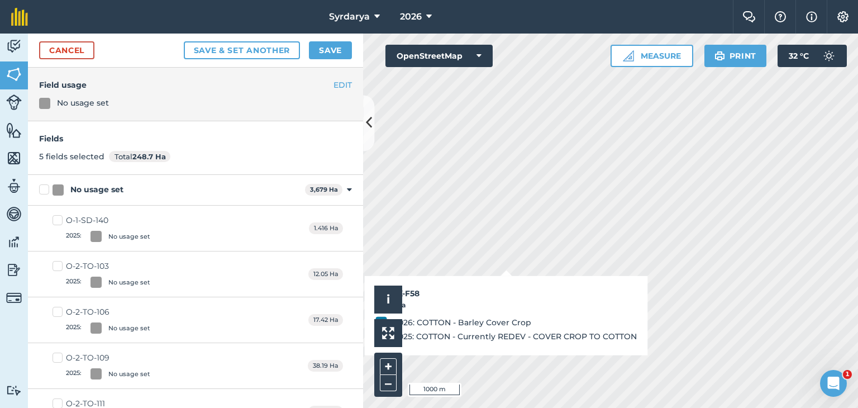
checkbox input "true"
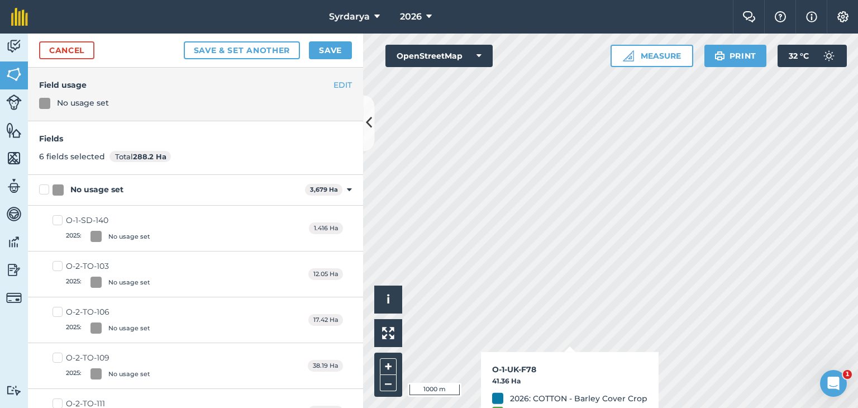
checkbox input "true"
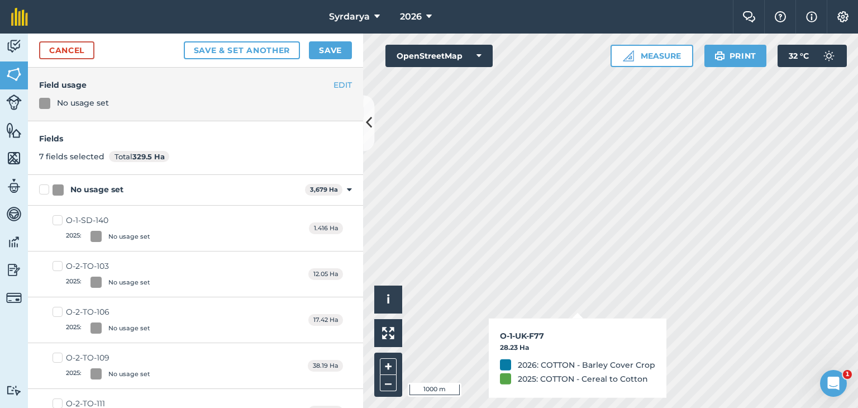
checkbox input "true"
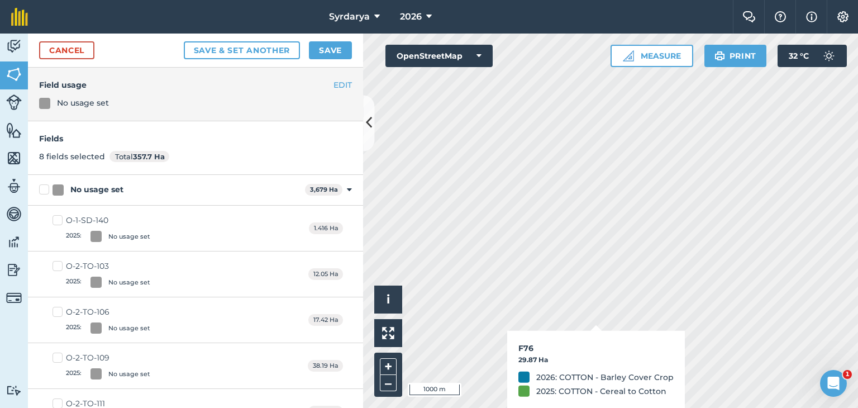
checkbox input "true"
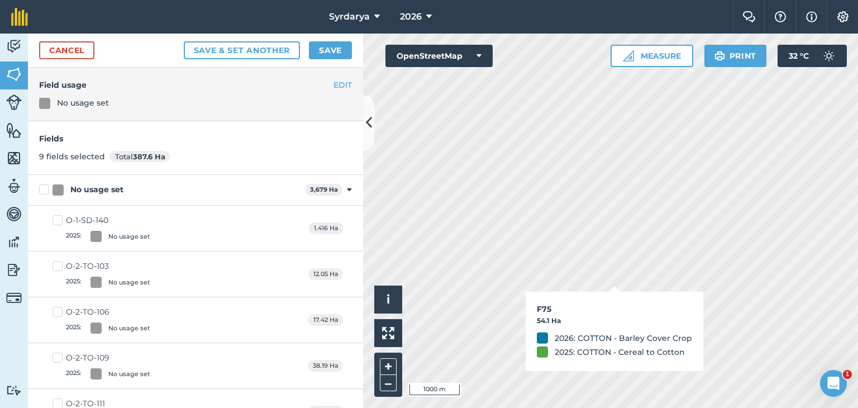
checkbox input "true"
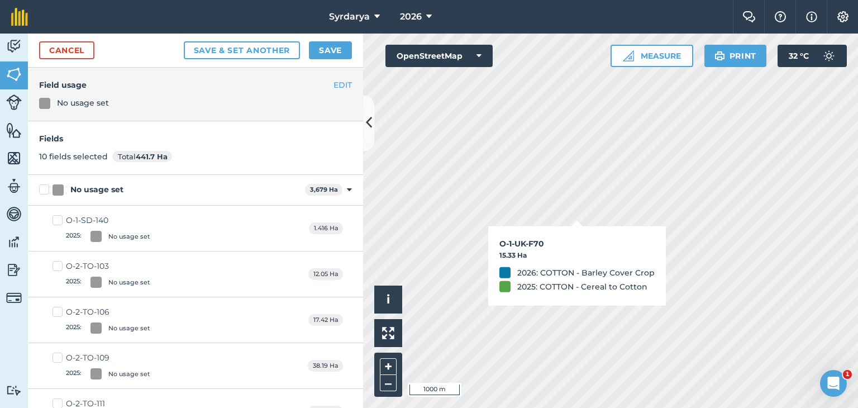
checkbox input "true"
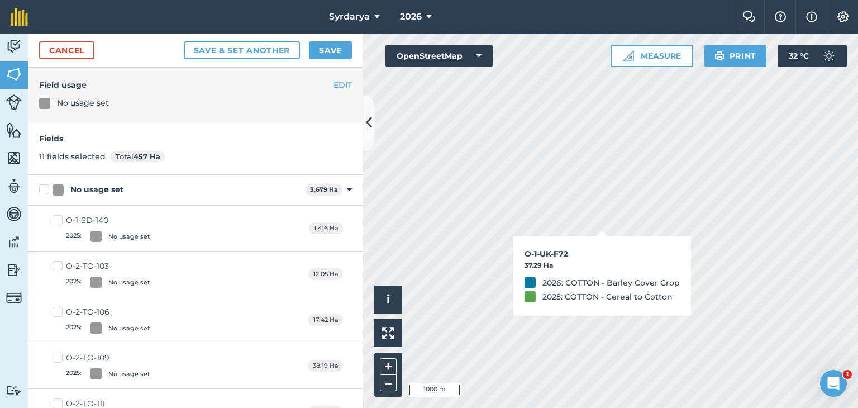
checkbox input "true"
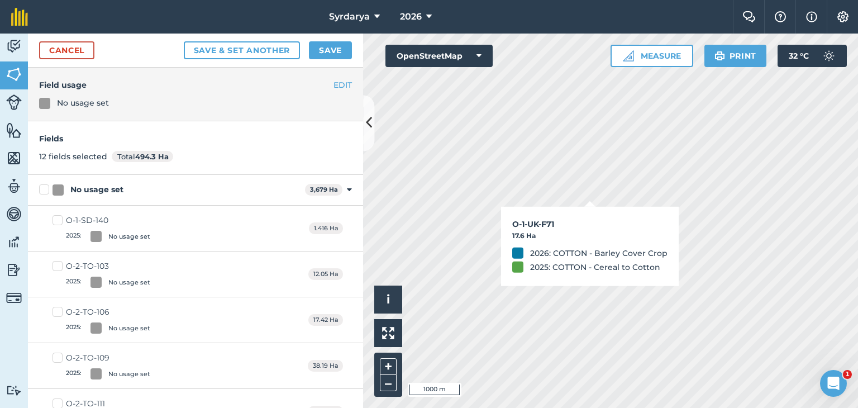
checkbox input "true"
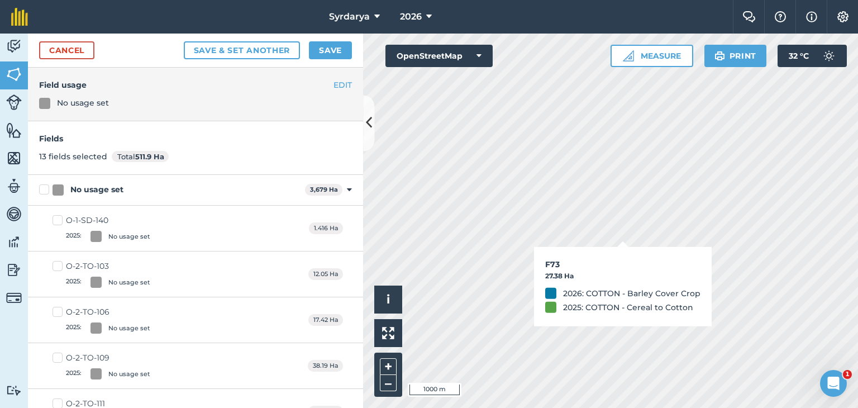
checkbox input "true"
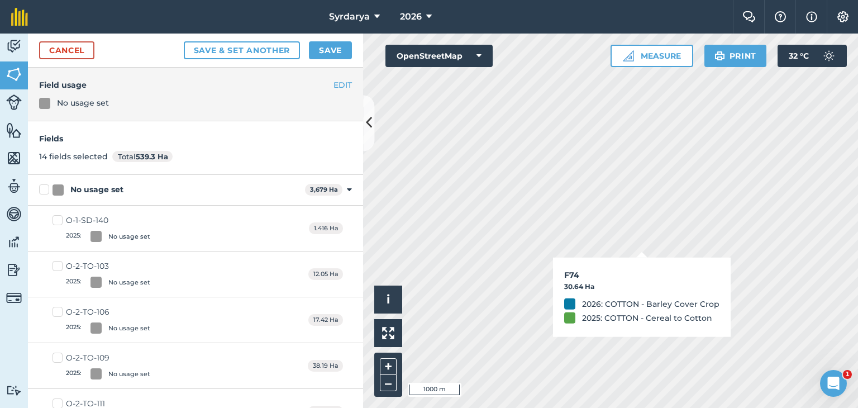
checkbox input "true"
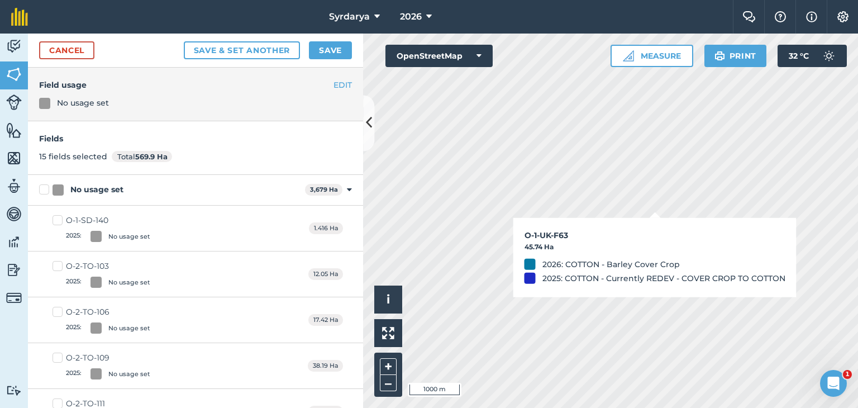
checkbox input "true"
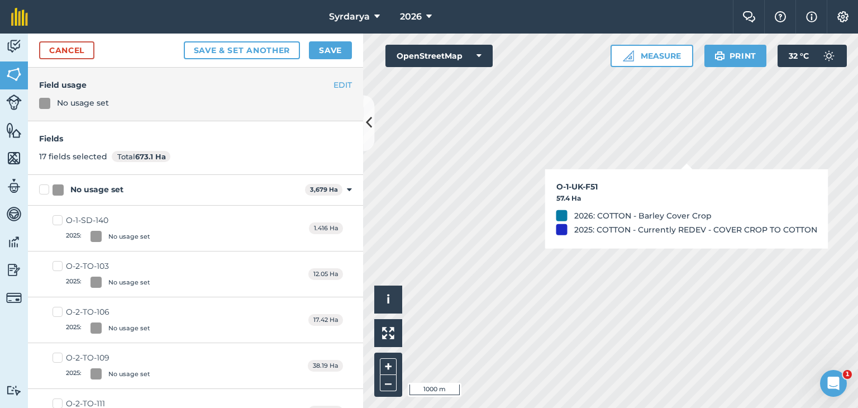
checkbox input "false"
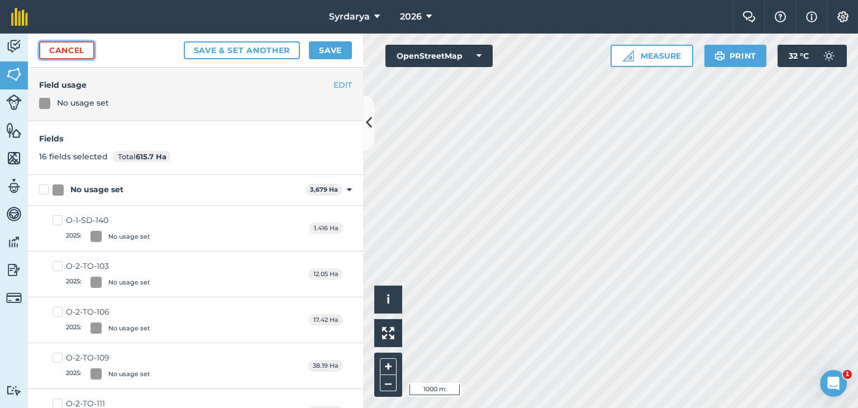
click at [82, 47] on link "Cancel" at bounding box center [66, 50] width 55 height 18
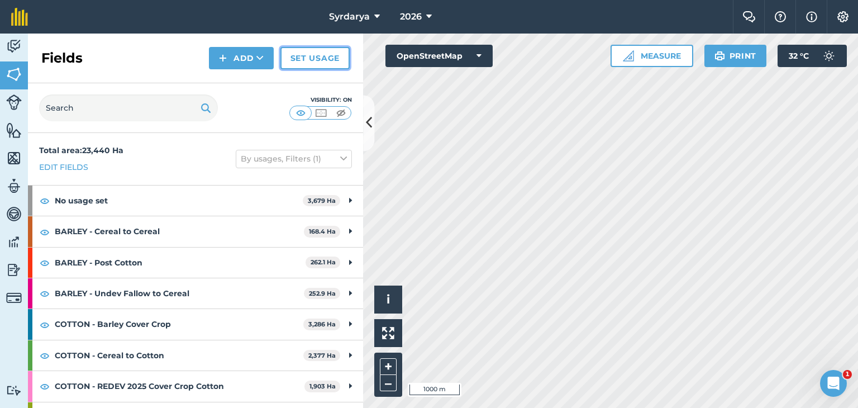
click at [315, 56] on link "Set usage" at bounding box center [314, 58] width 69 height 22
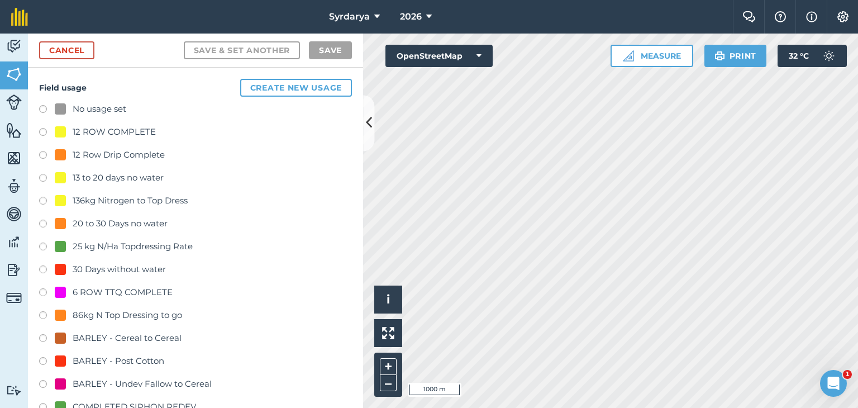
click at [42, 106] on label at bounding box center [47, 110] width 16 height 11
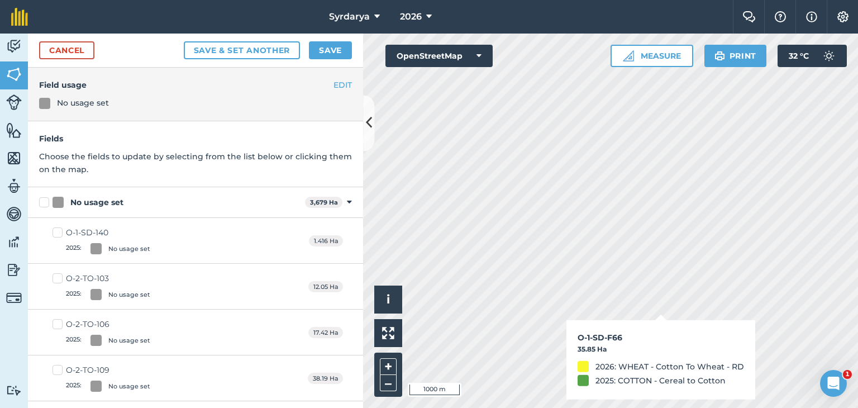
checkbox input "true"
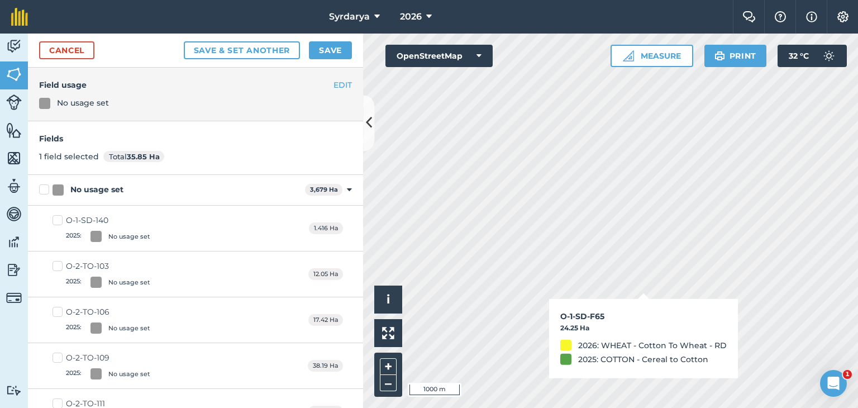
checkbox input "true"
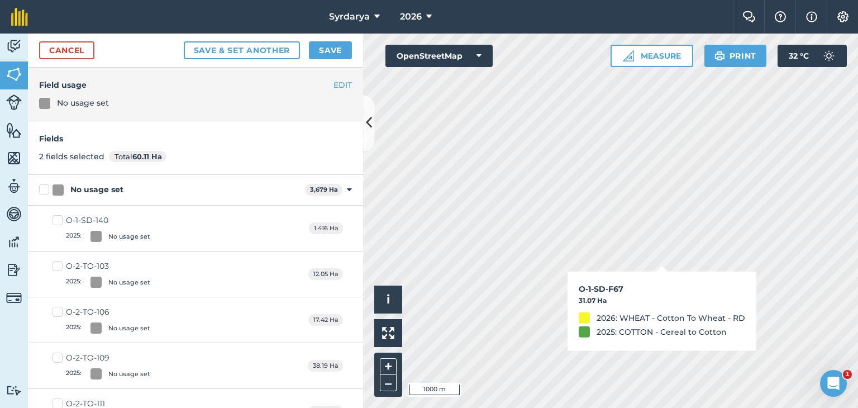
checkbox input "true"
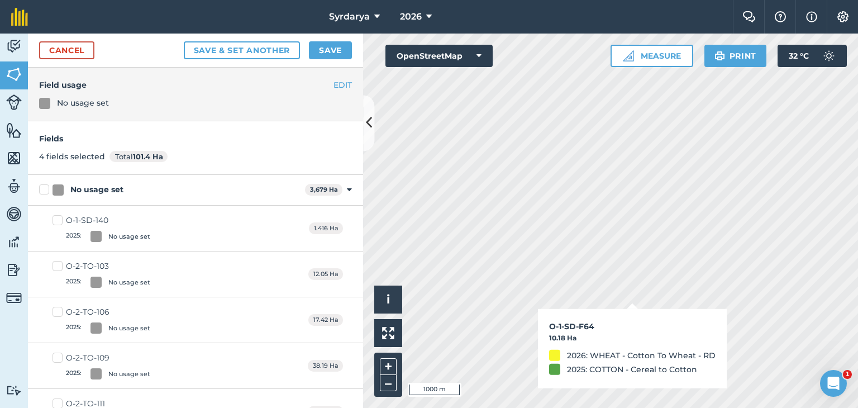
checkbox input "false"
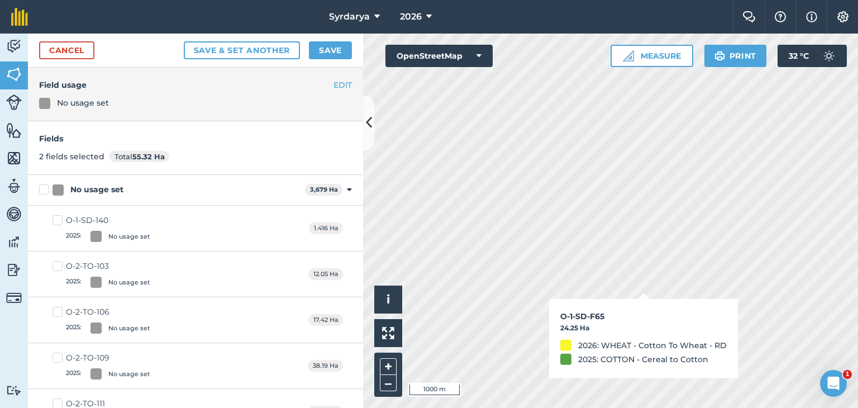
checkbox input "false"
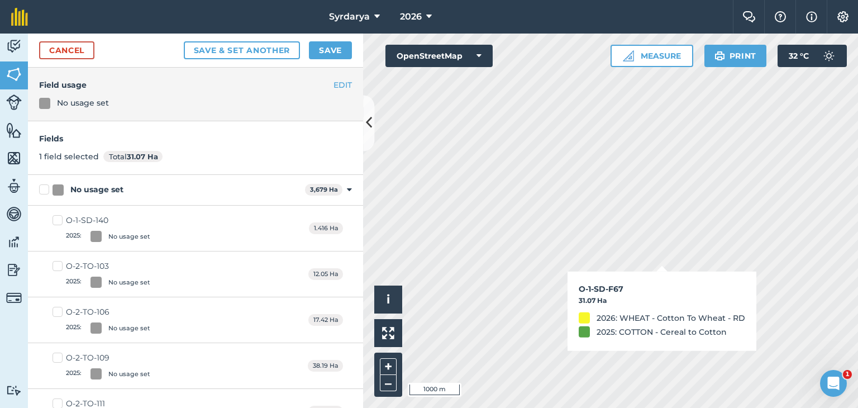
checkbox input "false"
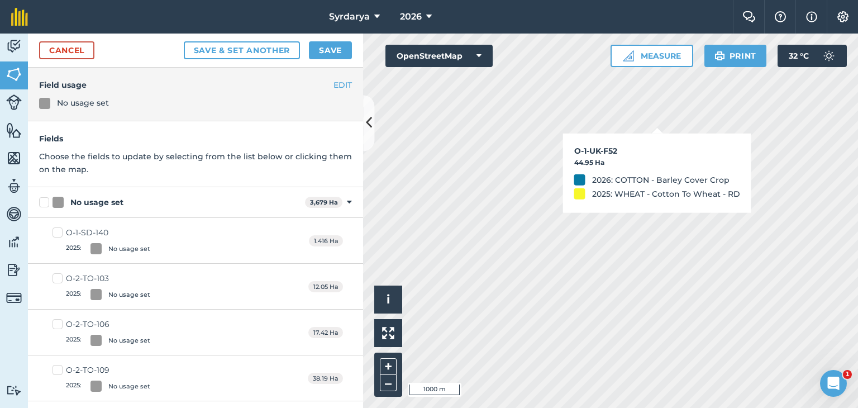
checkbox input "true"
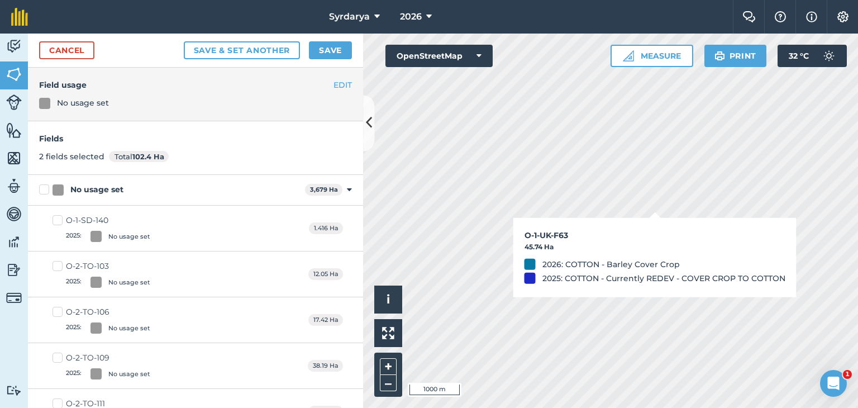
checkbox input "true"
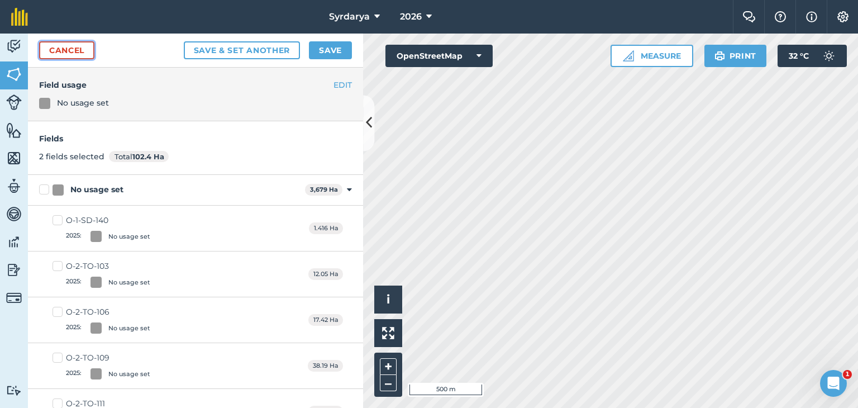
click at [80, 45] on link "Cancel" at bounding box center [66, 50] width 55 height 18
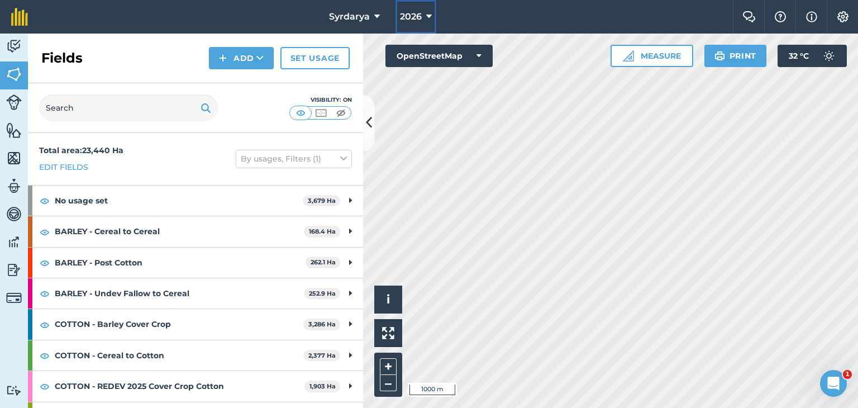
click at [414, 15] on span "2026" at bounding box center [411, 16] width 22 height 13
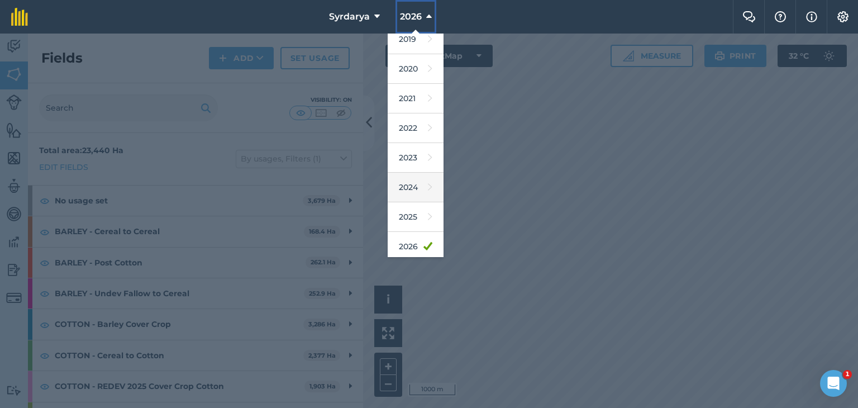
scroll to position [71, 0]
click at [405, 186] on link "2025" at bounding box center [416, 184] width 56 height 30
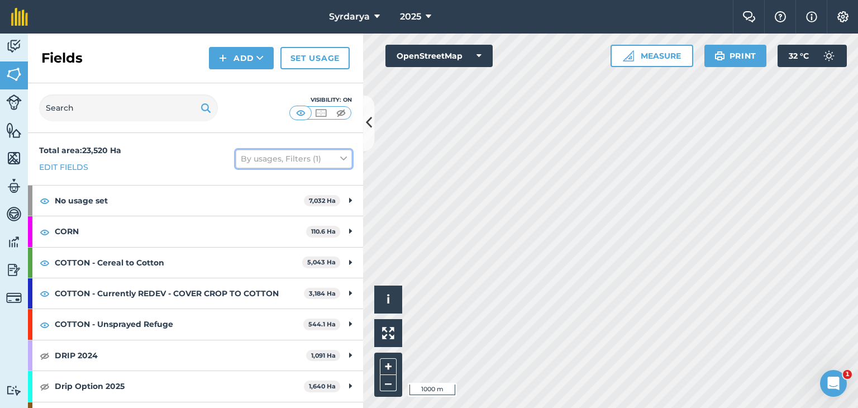
click at [327, 161] on button "By usages, Filters (1)" at bounding box center [294, 159] width 116 height 18
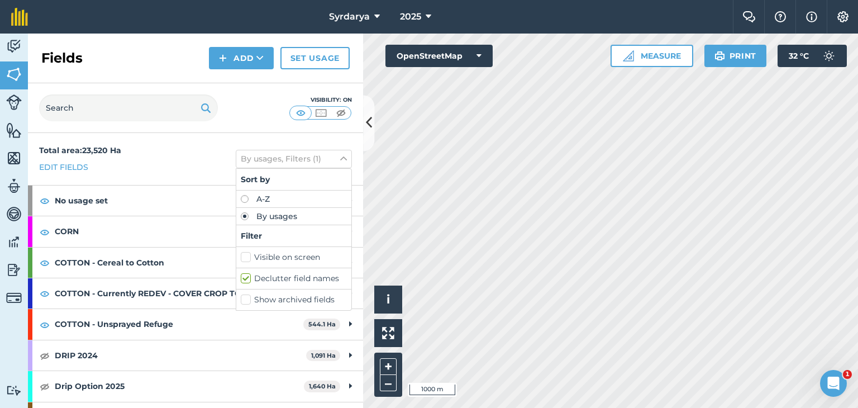
click at [241, 297] on label "Show archived fields" at bounding box center [294, 300] width 106 height 12
click at [241, 297] on input "Show archived fields" at bounding box center [244, 297] width 7 height 7
click at [241, 299] on label "Show archived fields" at bounding box center [294, 300] width 106 height 12
click at [241, 299] on input "Show archived fields" at bounding box center [244, 297] width 7 height 7
click at [241, 299] on label "Show archived fields" at bounding box center [294, 300] width 106 height 12
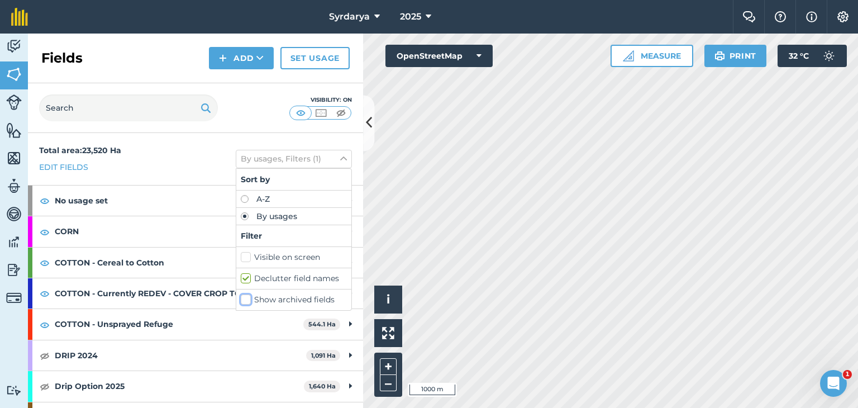
click at [241, 299] on input "Show archived fields" at bounding box center [244, 297] width 7 height 7
checkbox input "true"
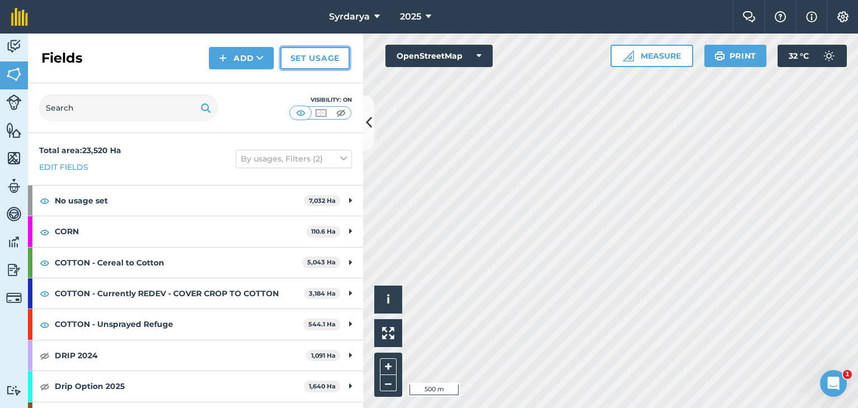
click at [288, 62] on link "Set usage" at bounding box center [314, 58] width 69 height 22
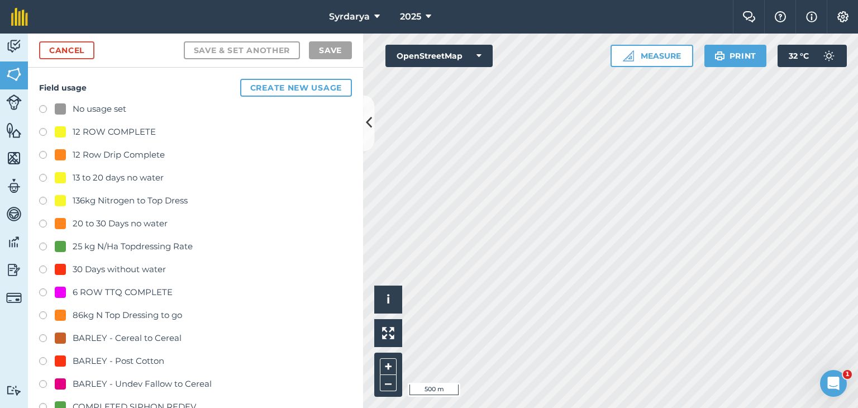
click at [41, 107] on label at bounding box center [47, 110] width 16 height 11
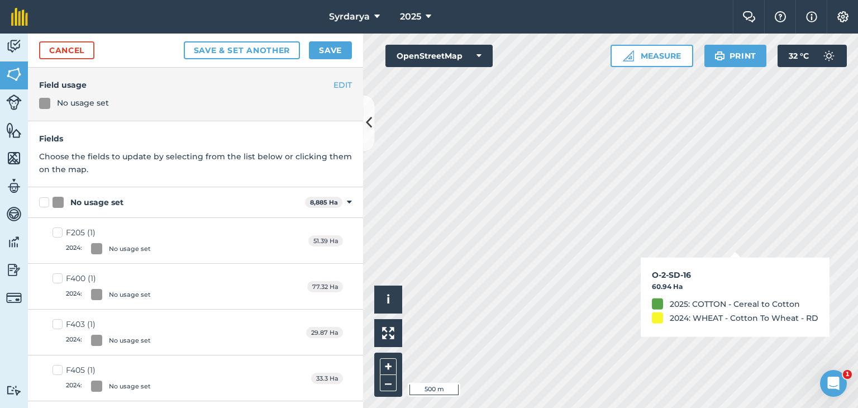
checkbox input "true"
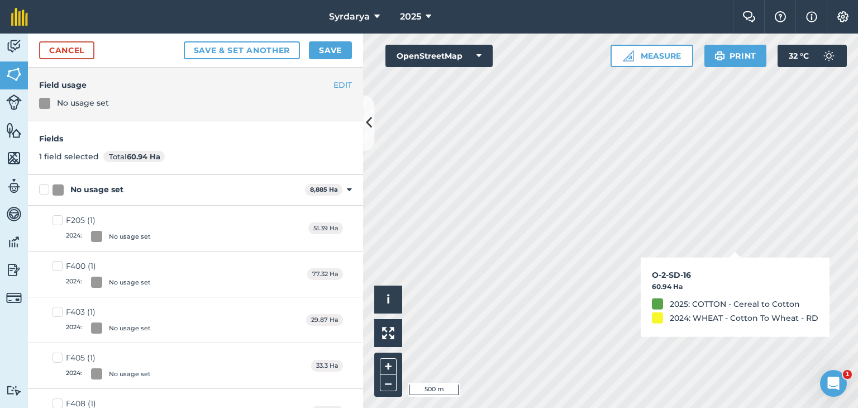
checkbox input "true"
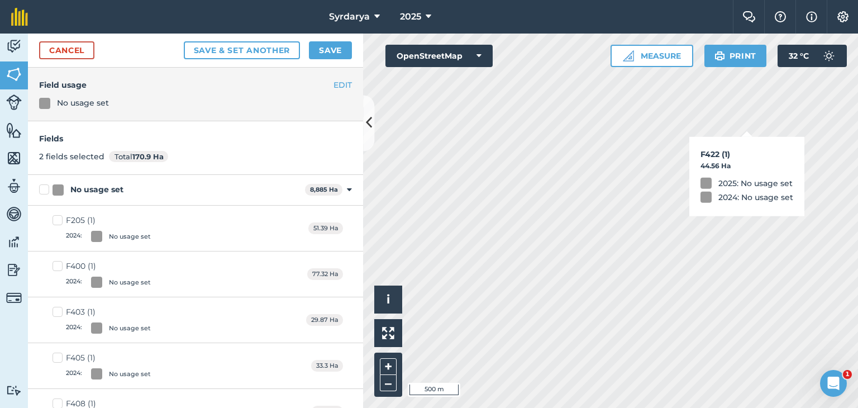
checkbox input "true"
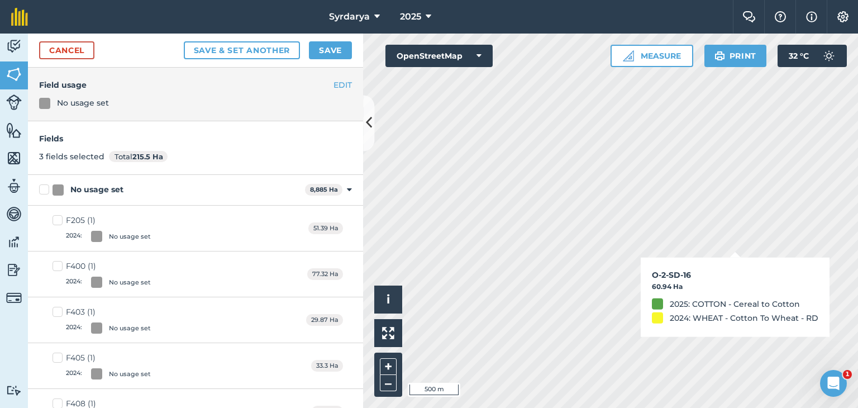
checkbox input "false"
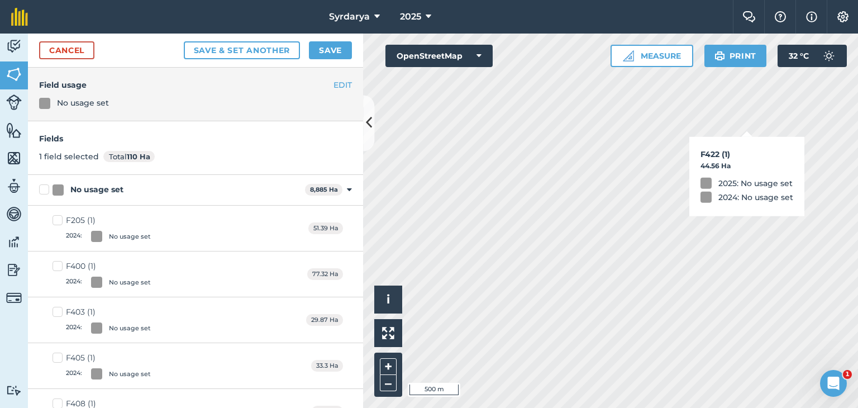
checkbox input "true"
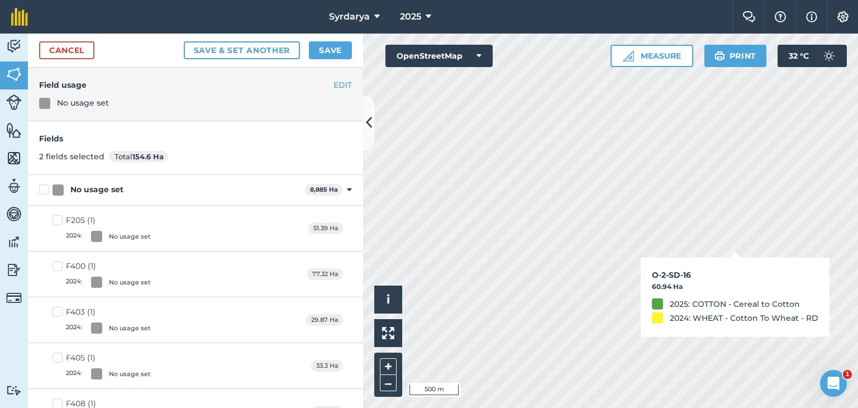
checkbox input "true"
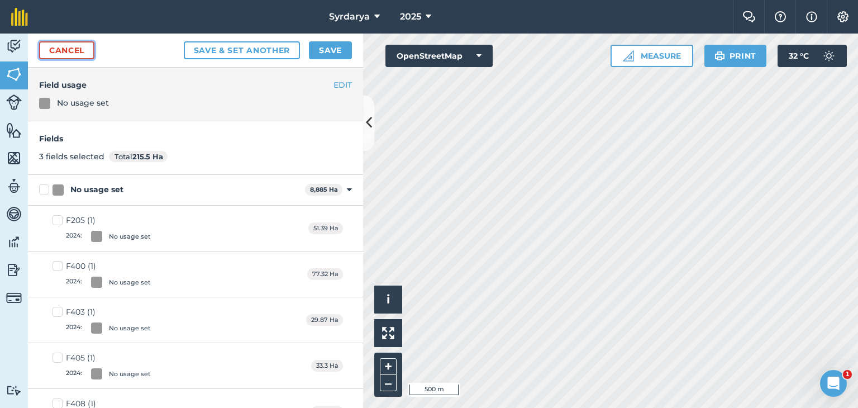
click at [49, 49] on link "Cancel" at bounding box center [66, 50] width 55 height 18
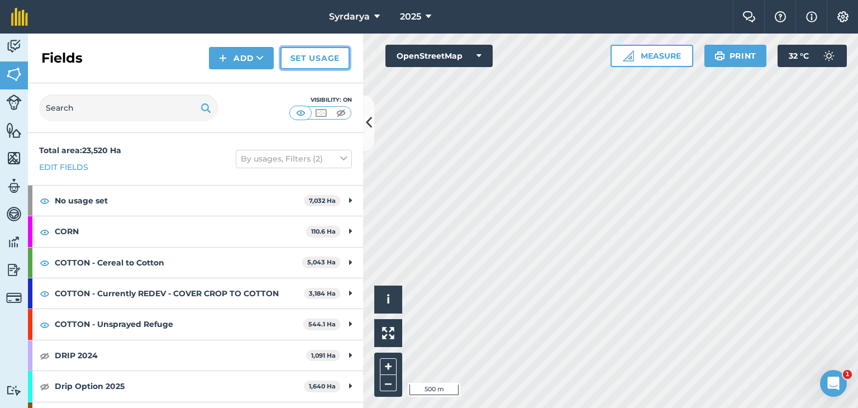
click at [324, 58] on link "Set usage" at bounding box center [314, 58] width 69 height 22
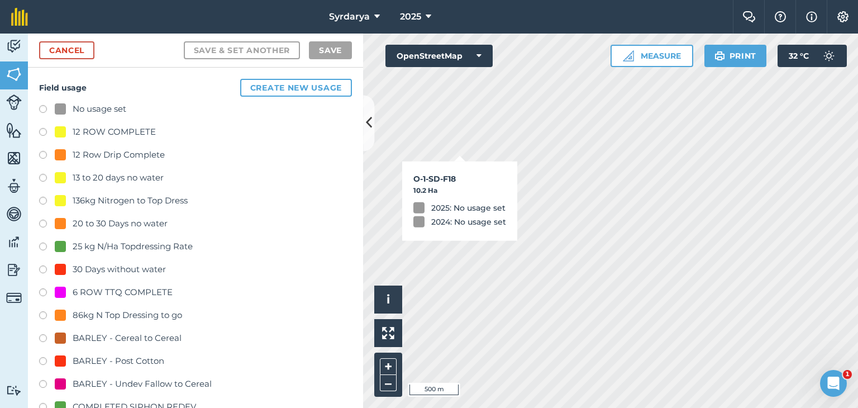
click at [43, 109] on label at bounding box center [47, 110] width 16 height 11
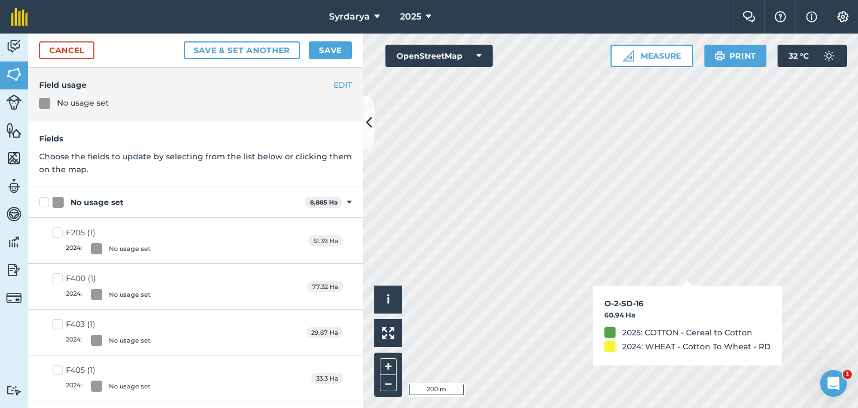
checkbox input "true"
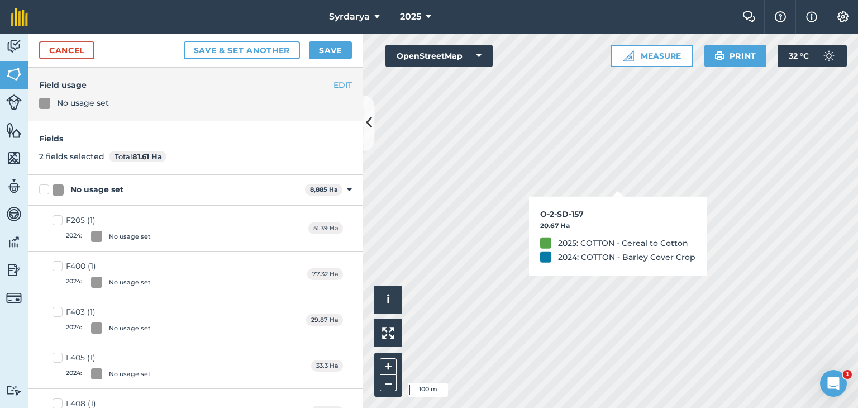
checkbox input "true"
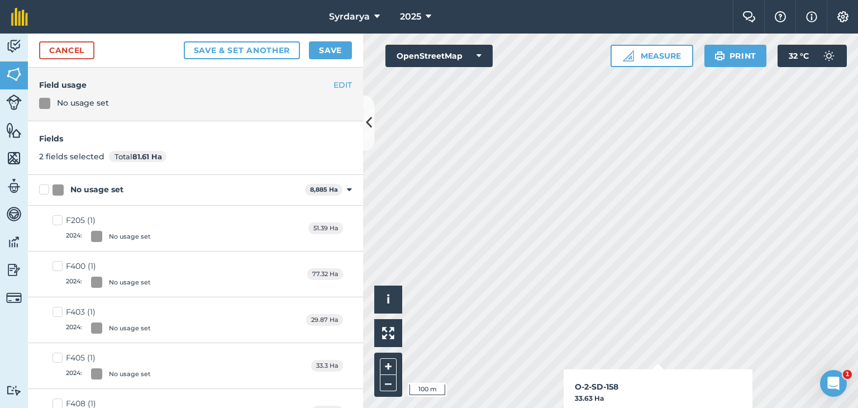
checkbox input "true"
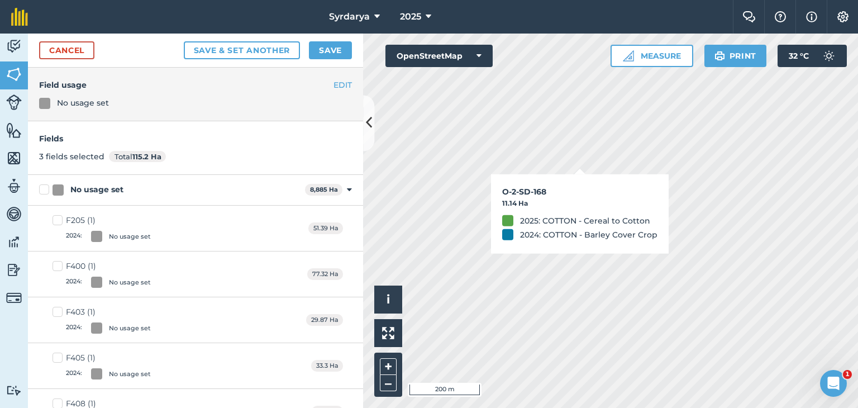
checkbox input "true"
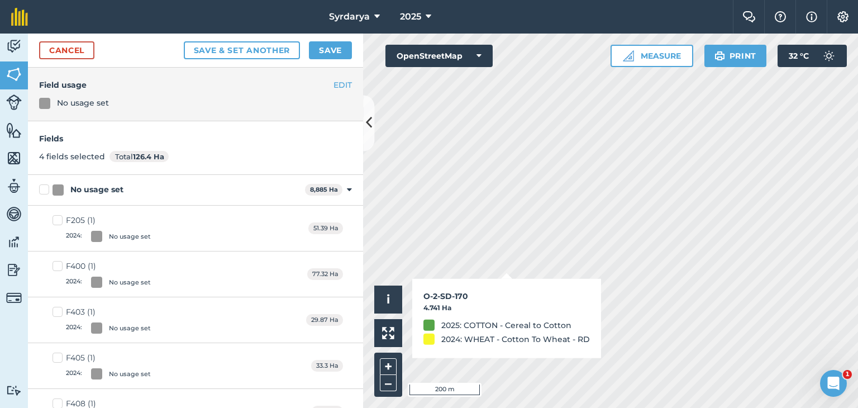
checkbox input "true"
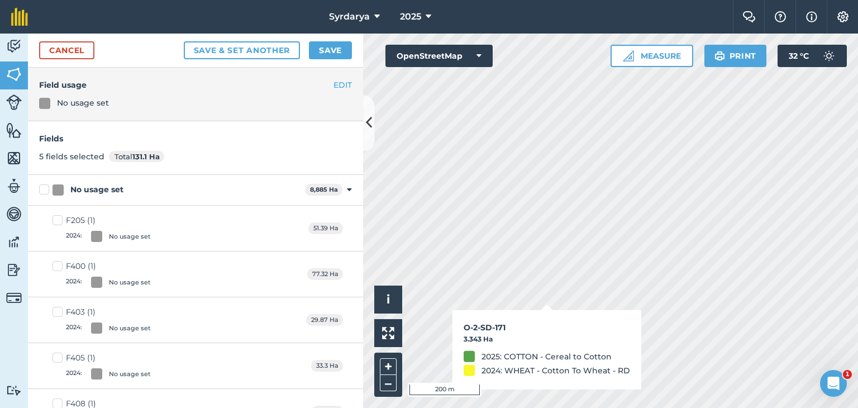
checkbox input "true"
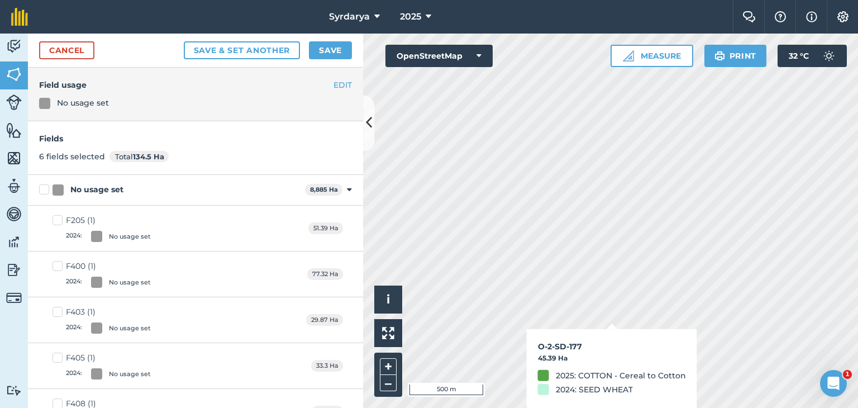
checkbox input "true"
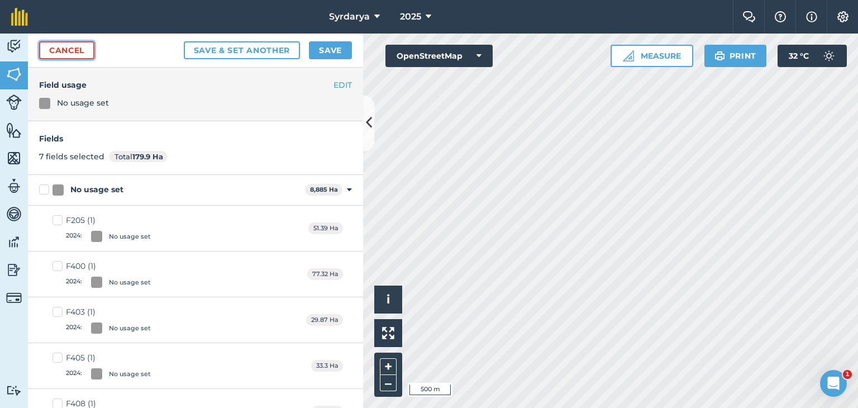
click at [67, 46] on link "Cancel" at bounding box center [66, 50] width 55 height 18
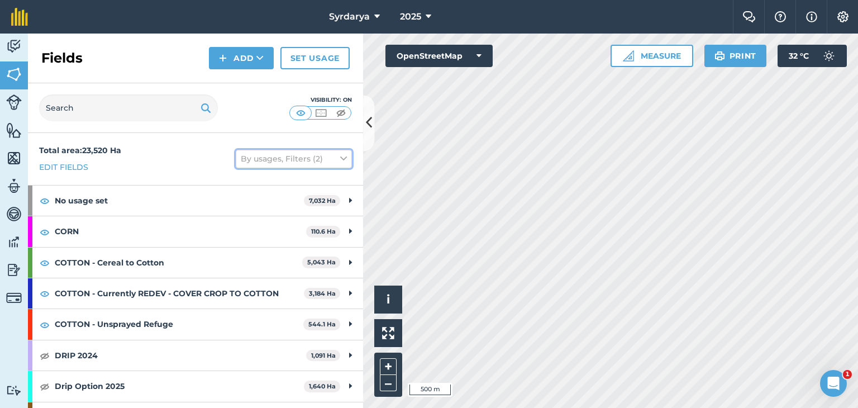
click at [340, 152] on icon at bounding box center [343, 158] width 7 height 12
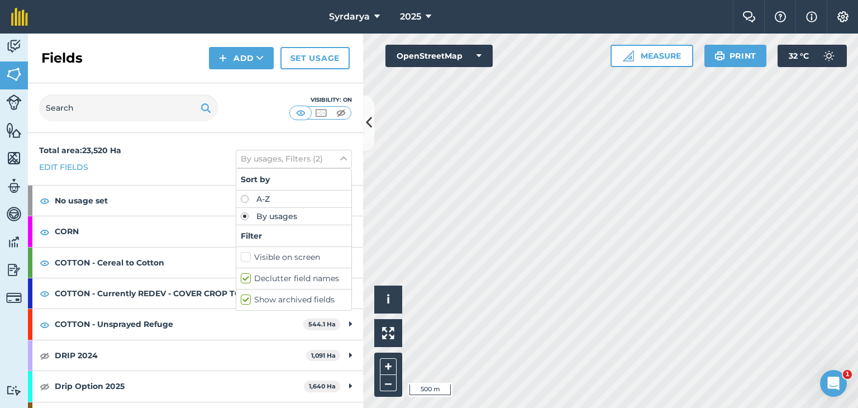
click at [241, 298] on label "Show archived fields" at bounding box center [294, 300] width 106 height 12
click at [241, 298] on input "Show archived fields" at bounding box center [244, 297] width 7 height 7
checkbox input "false"
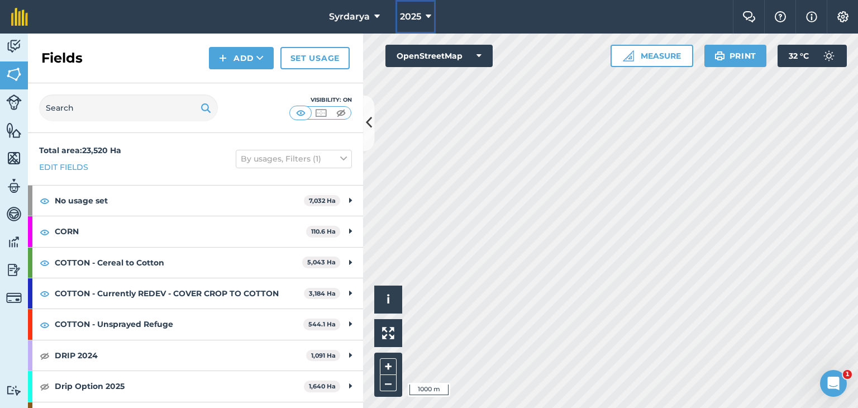
click at [418, 7] on button "2025" at bounding box center [415, 17] width 40 height 34
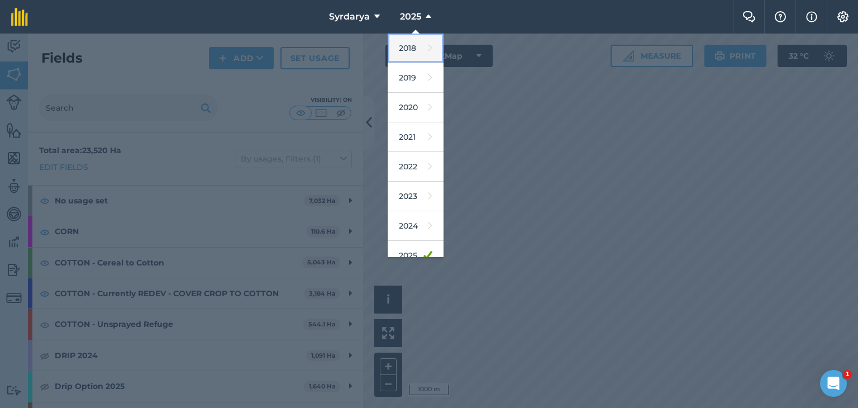
click at [409, 43] on link "2018" at bounding box center [416, 49] width 56 height 30
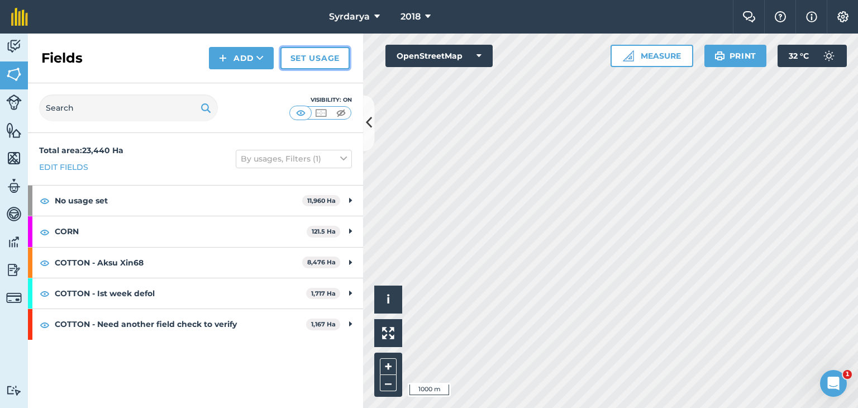
click at [313, 51] on link "Set usage" at bounding box center [314, 58] width 69 height 22
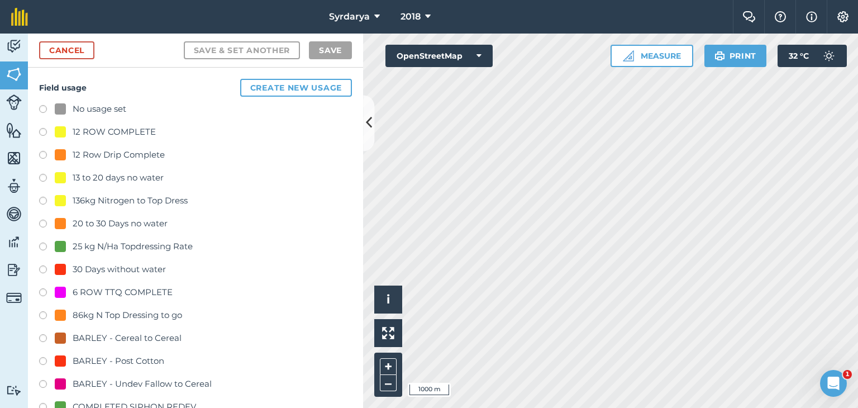
click at [42, 108] on label at bounding box center [47, 110] width 16 height 11
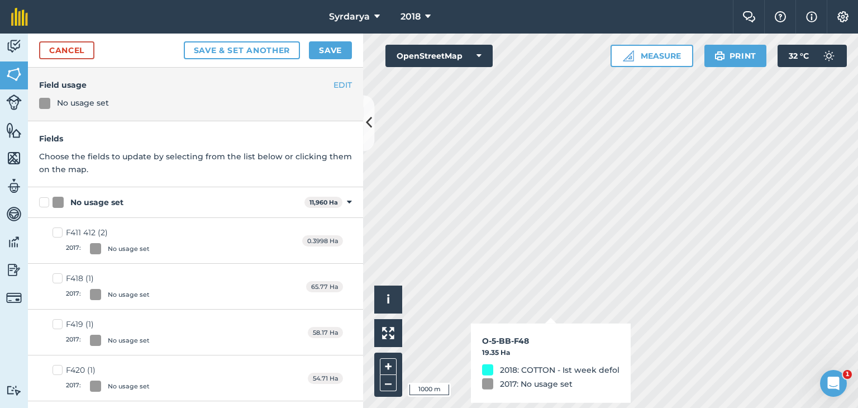
checkbox input "true"
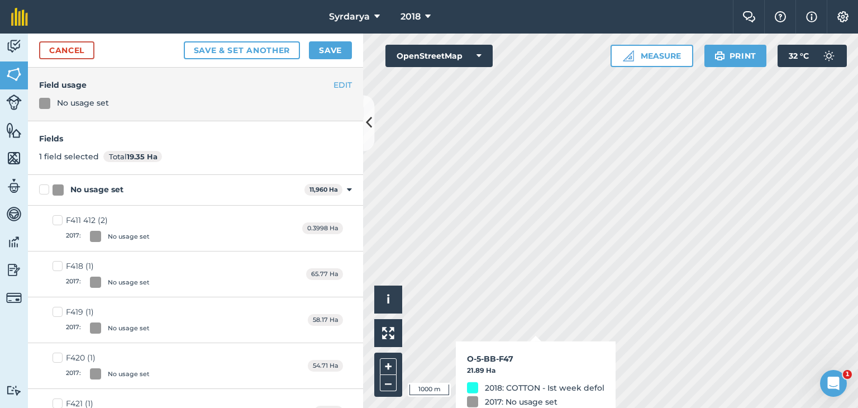
checkbox input "true"
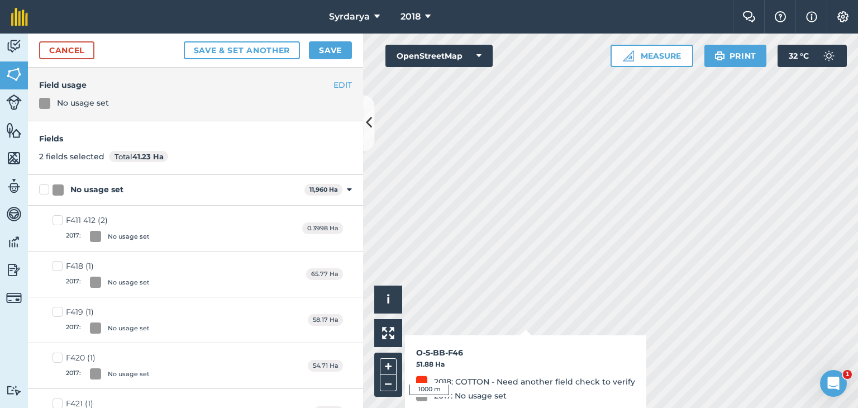
checkbox input "true"
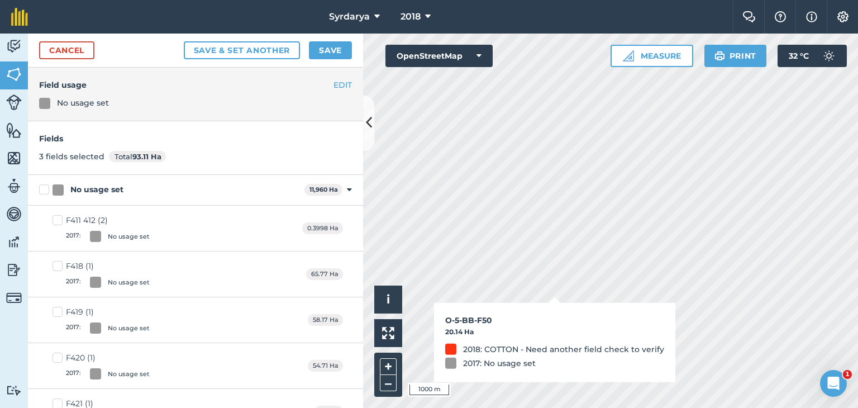
checkbox input "true"
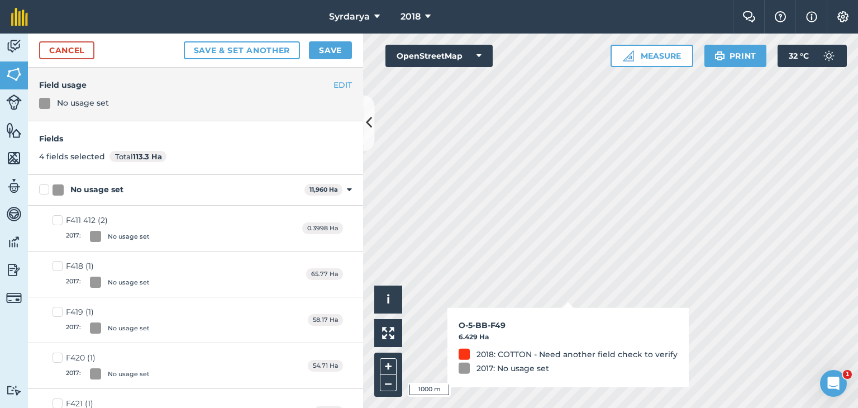
checkbox input "true"
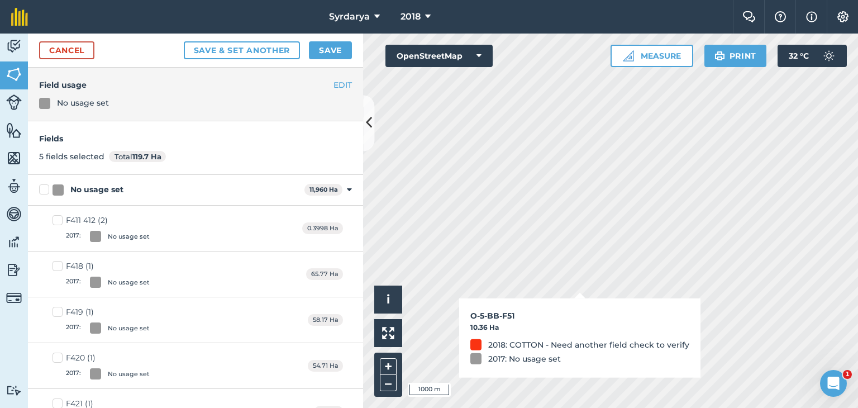
checkbox input "true"
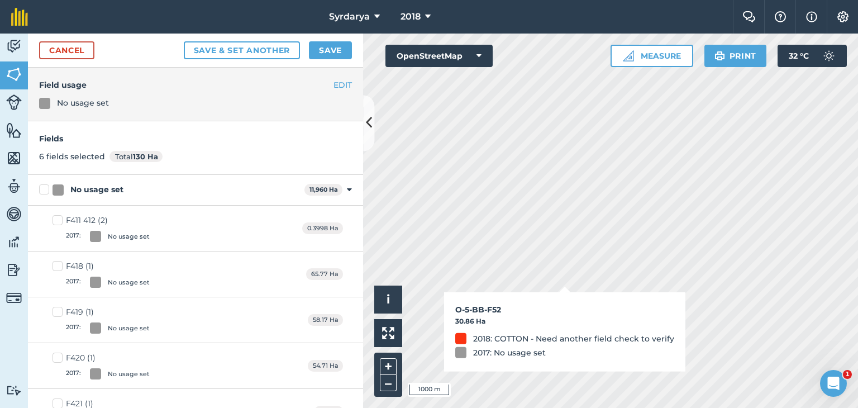
checkbox input "true"
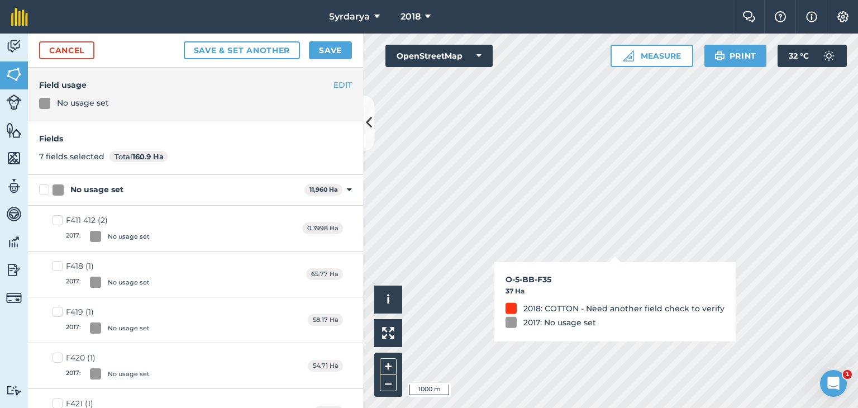
checkbox input "true"
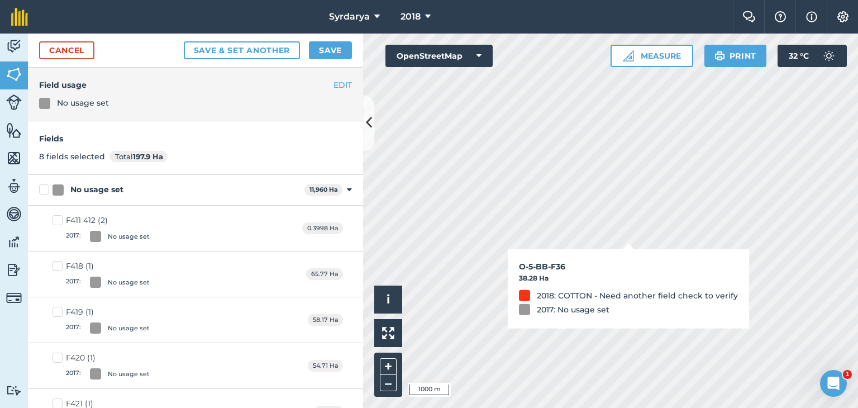
checkbox input "true"
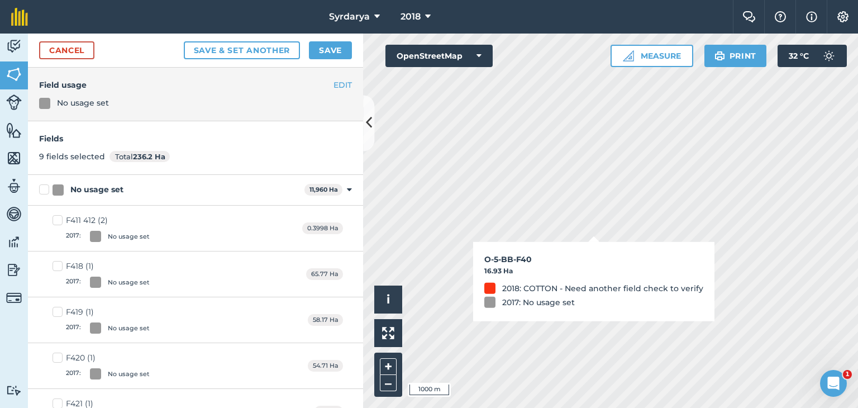
checkbox input "true"
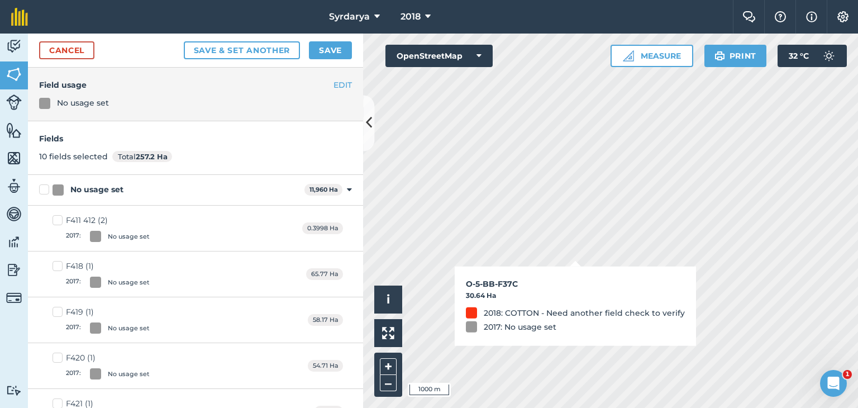
checkbox input "true"
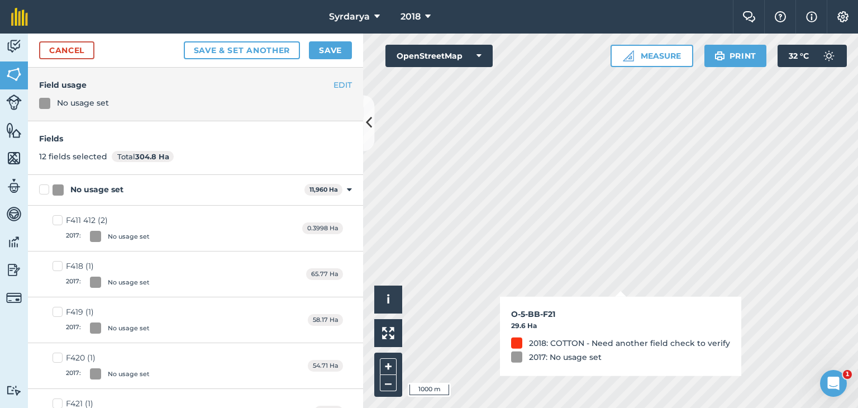
checkbox input "true"
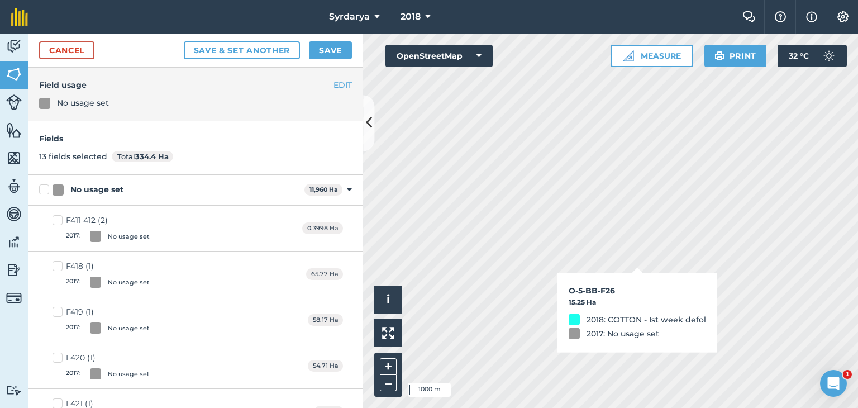
checkbox input "true"
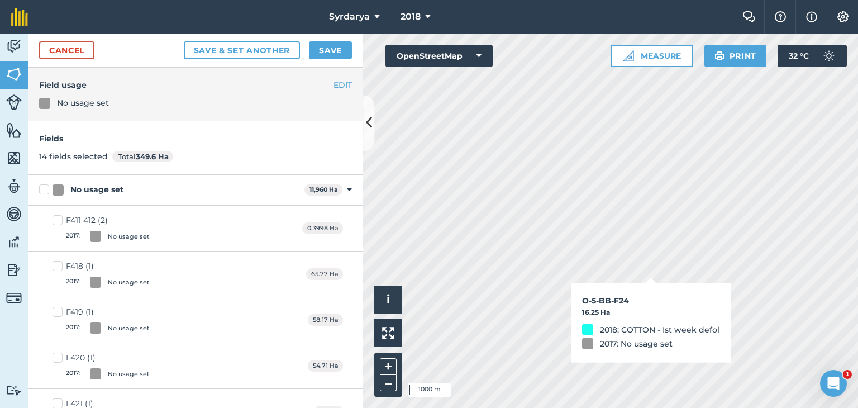
checkbox input "true"
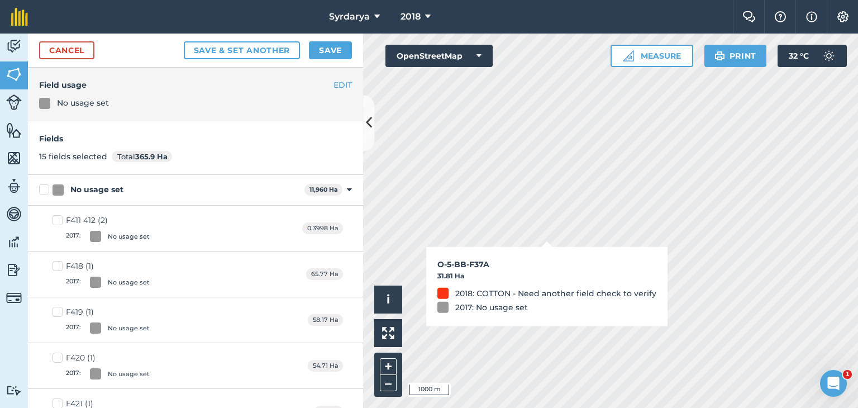
checkbox input "true"
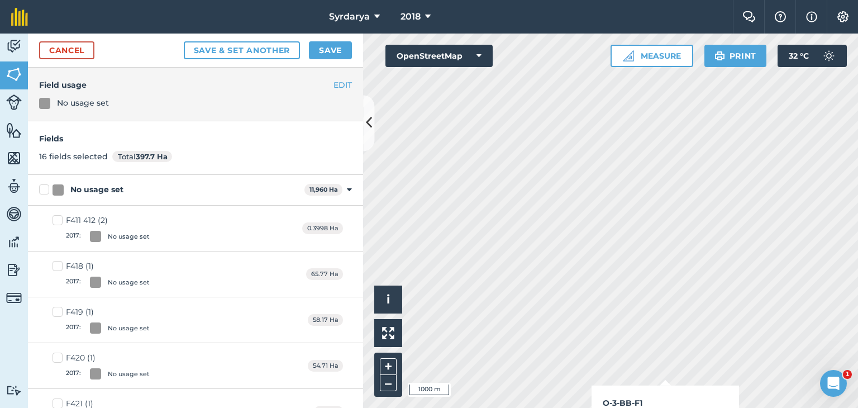
checkbox input "true"
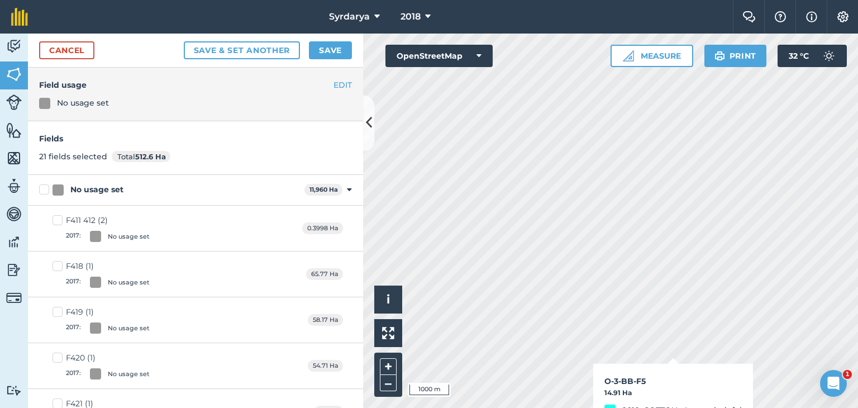
checkbox input "true"
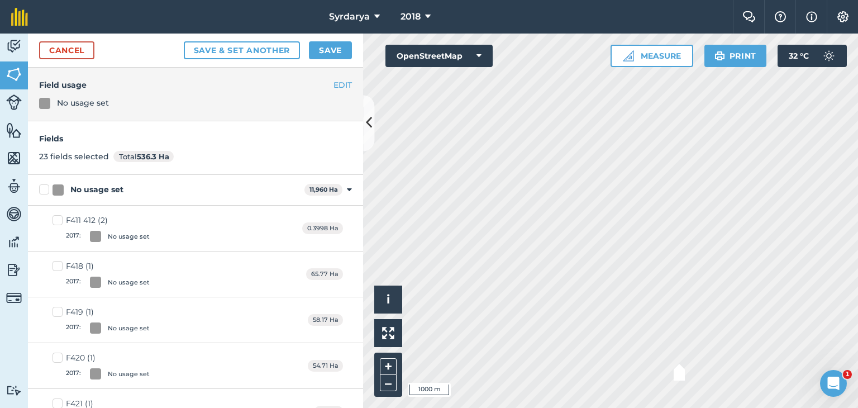
checkbox input "true"
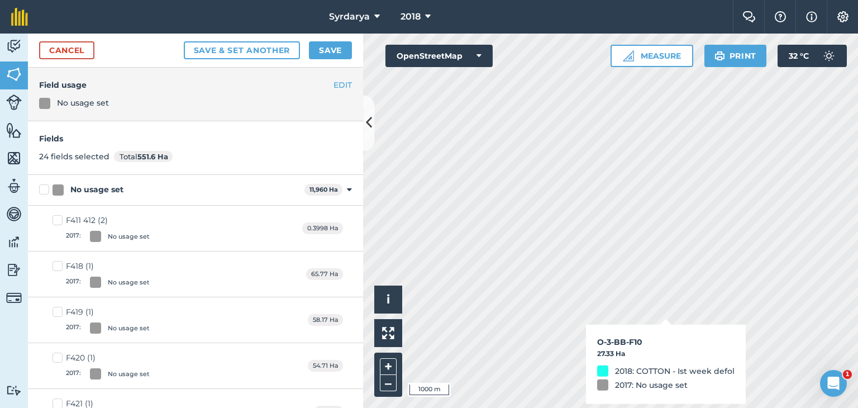
checkbox input "true"
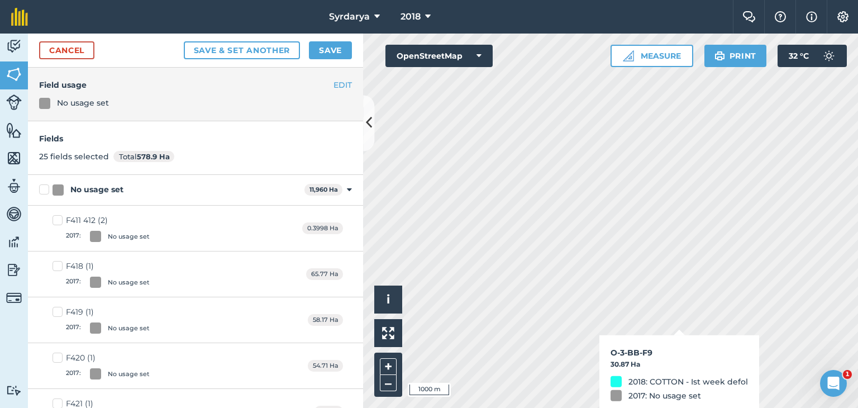
checkbox input "true"
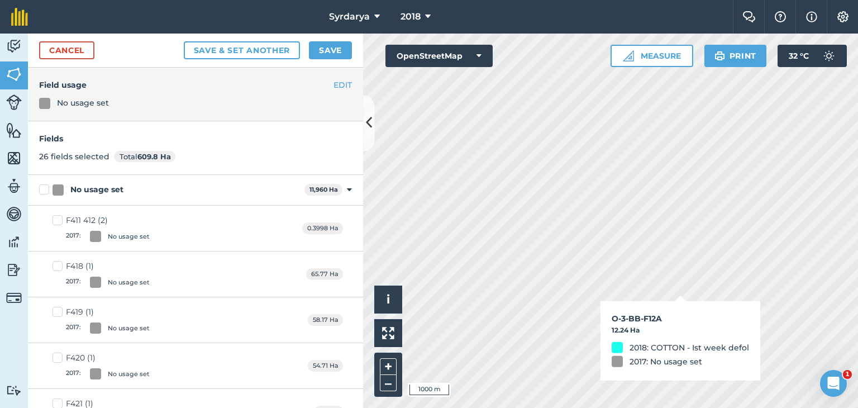
checkbox input "true"
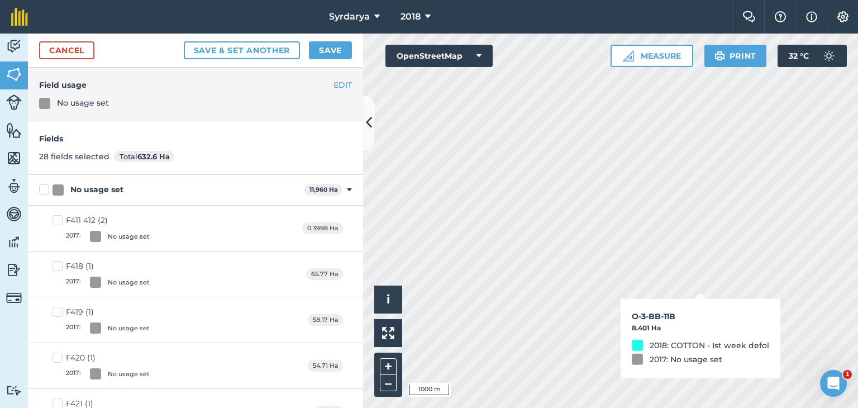
checkbox input "true"
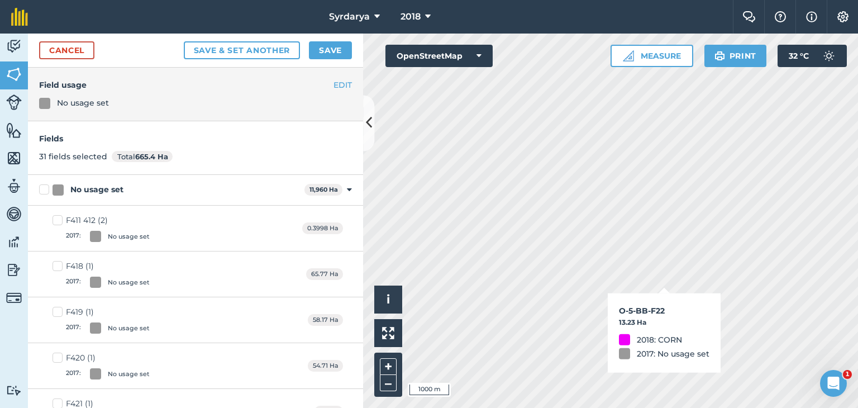
checkbox input "true"
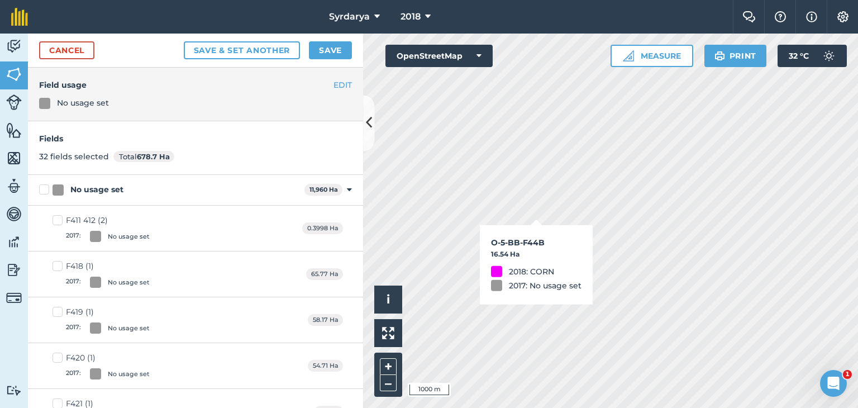
checkbox input "true"
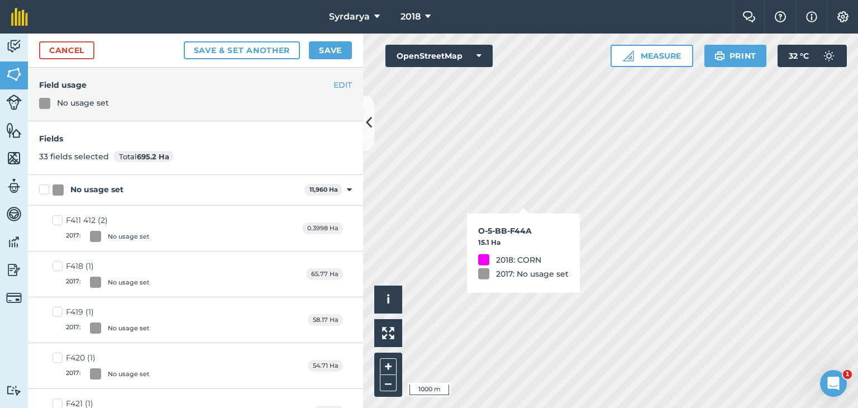
checkbox input "true"
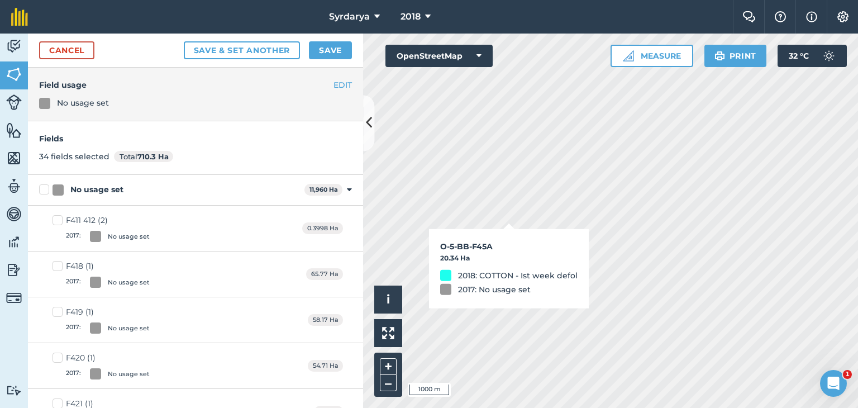
checkbox input "true"
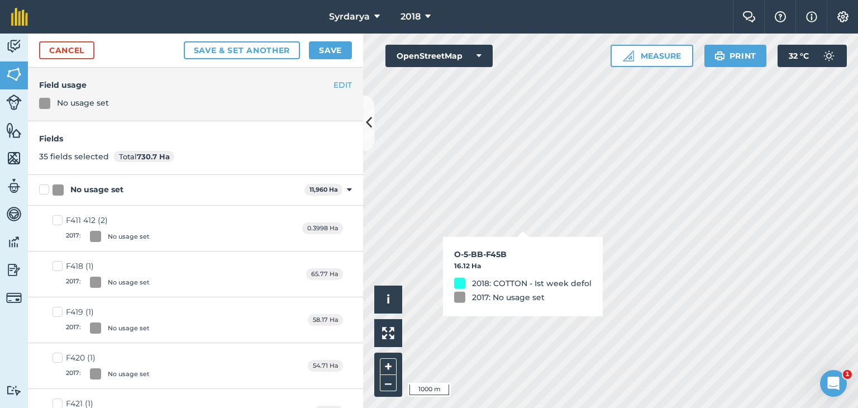
checkbox input "true"
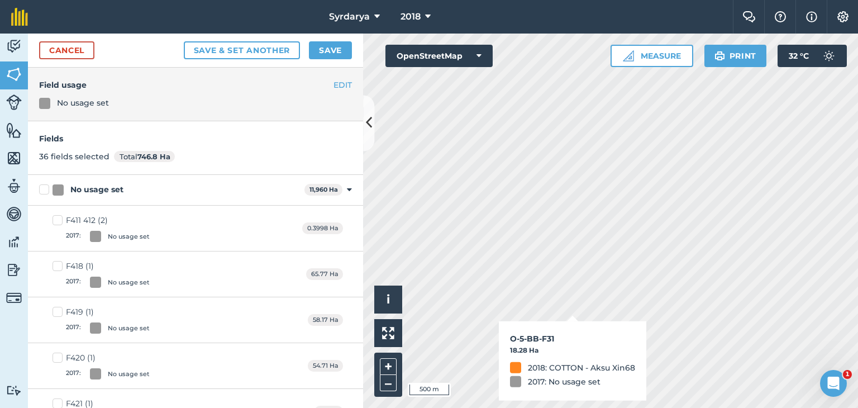
checkbox input "true"
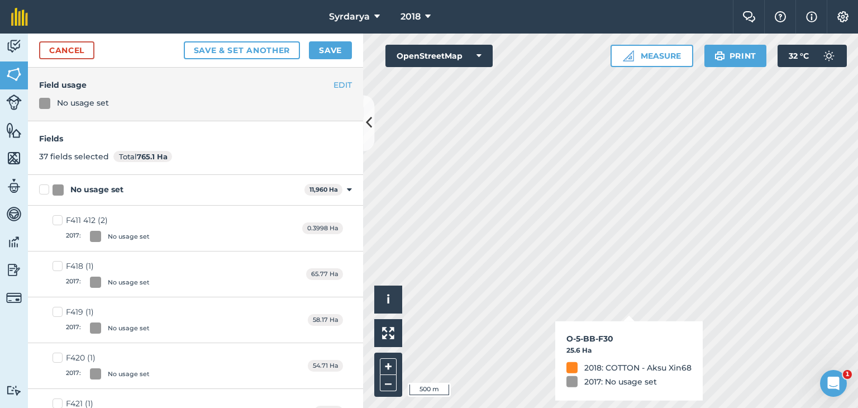
checkbox input "true"
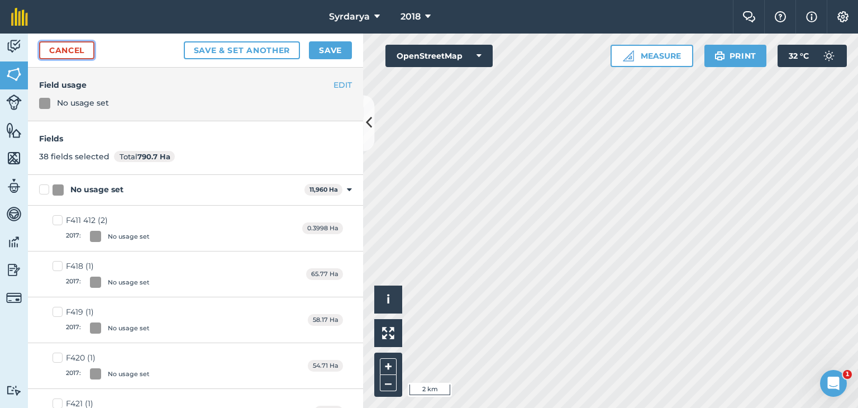
click at [65, 47] on link "Cancel" at bounding box center [66, 50] width 55 height 18
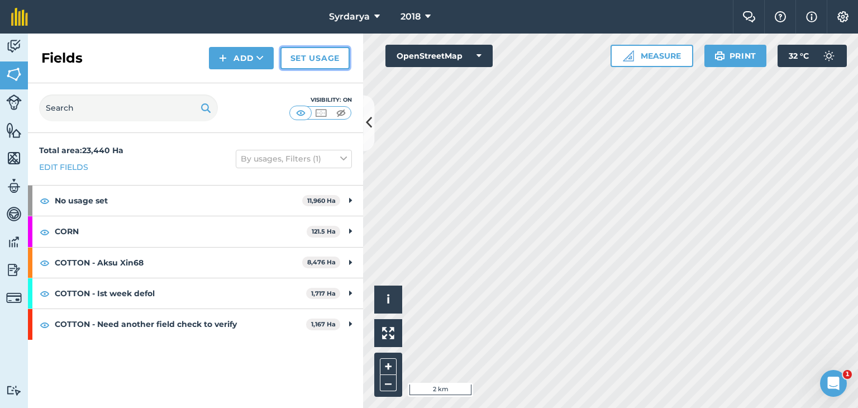
click at [334, 54] on link "Set usage" at bounding box center [314, 58] width 69 height 22
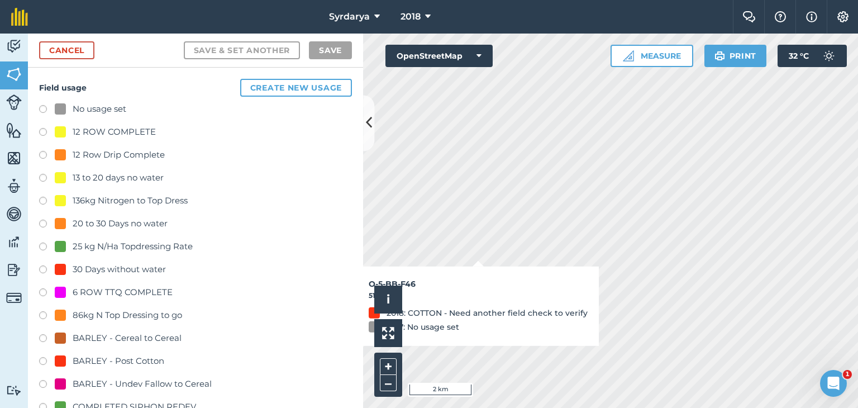
checkbox input "true"
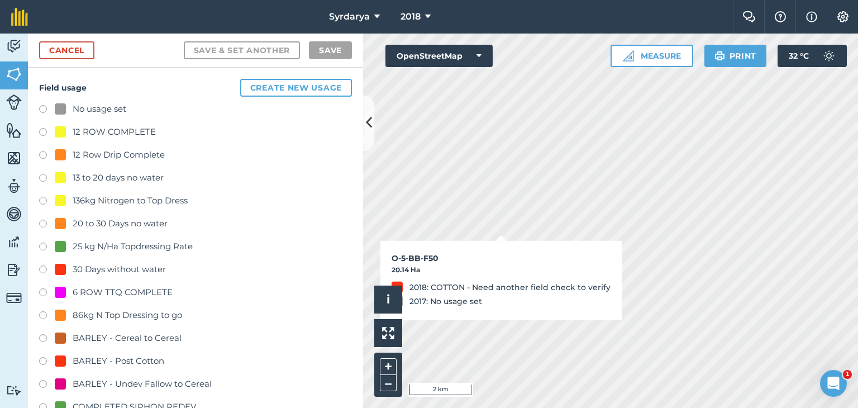
checkbox input "true"
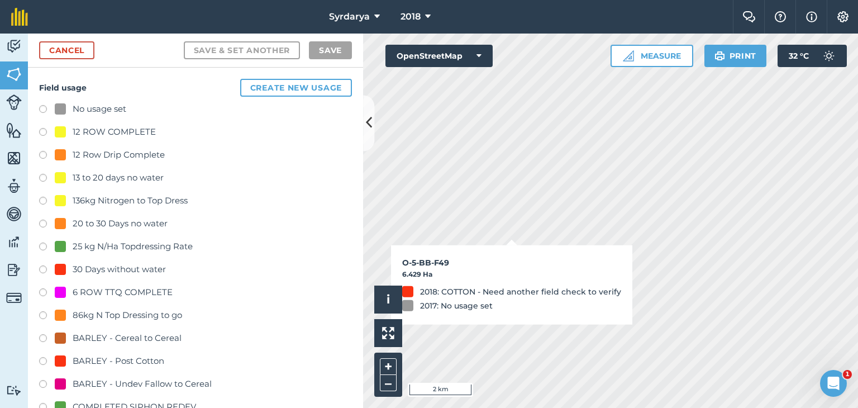
checkbox input "true"
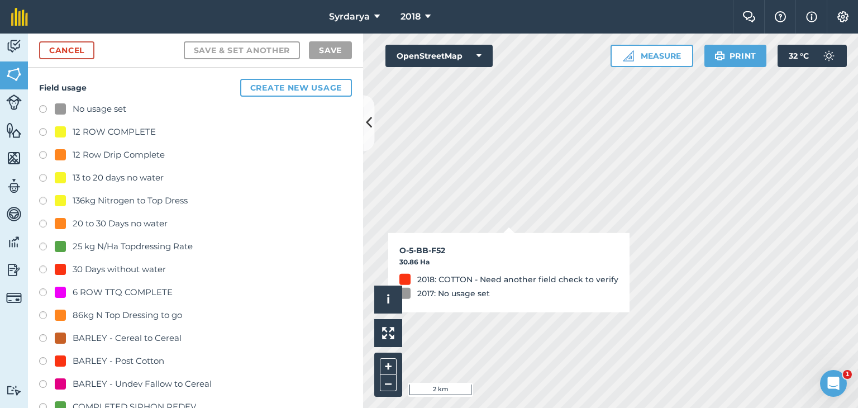
checkbox input "true"
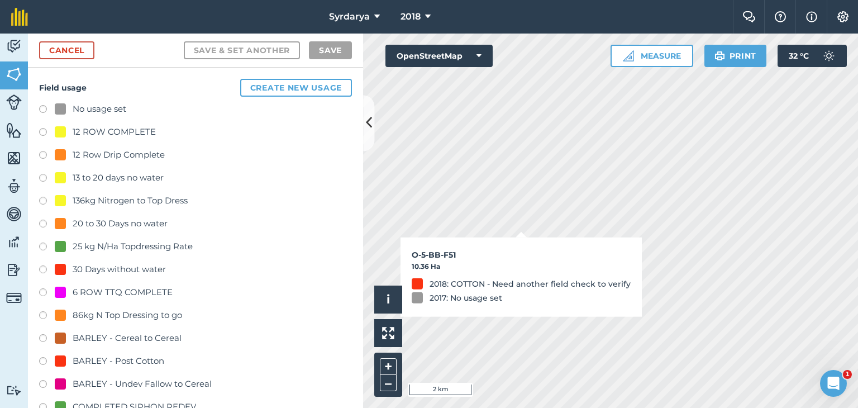
checkbox input "true"
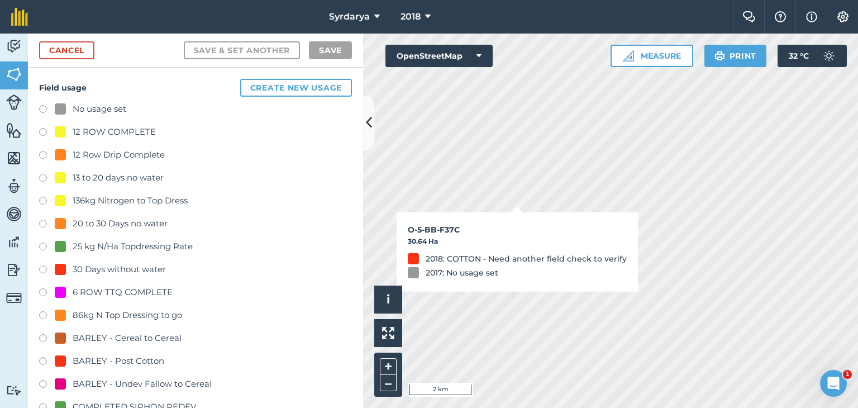
checkbox input "true"
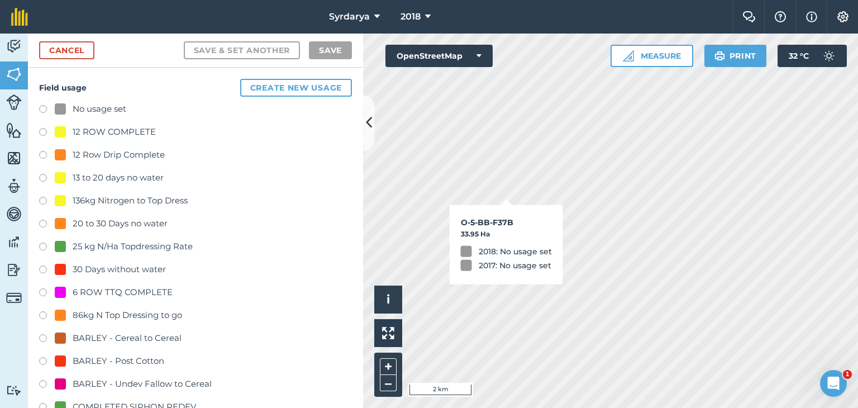
checkbox input "true"
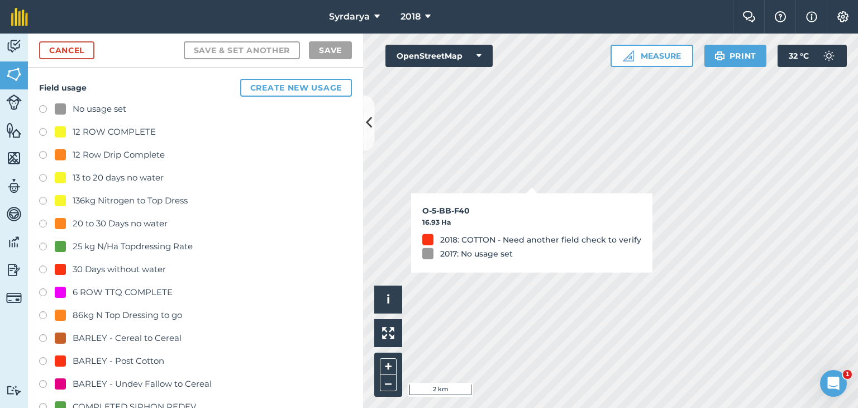
checkbox input "true"
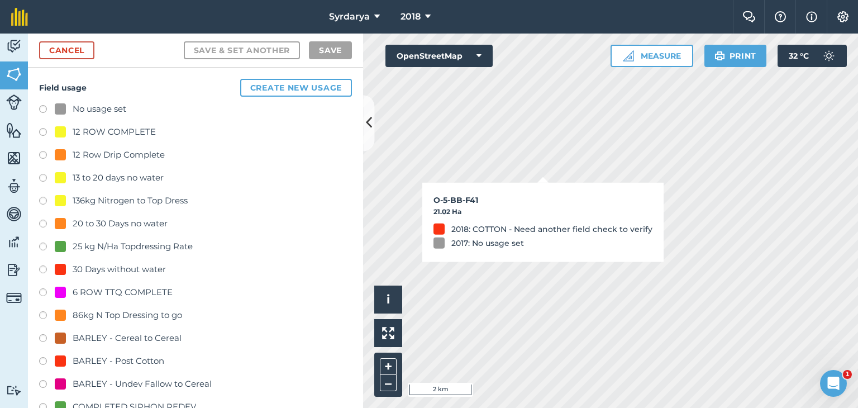
checkbox input "true"
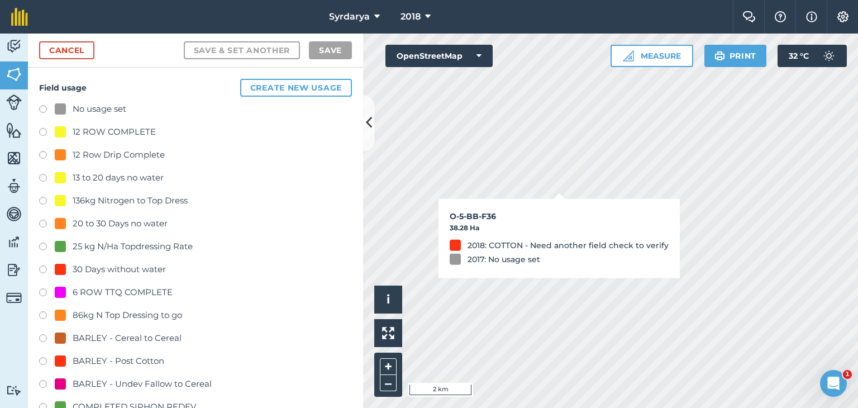
checkbox input "true"
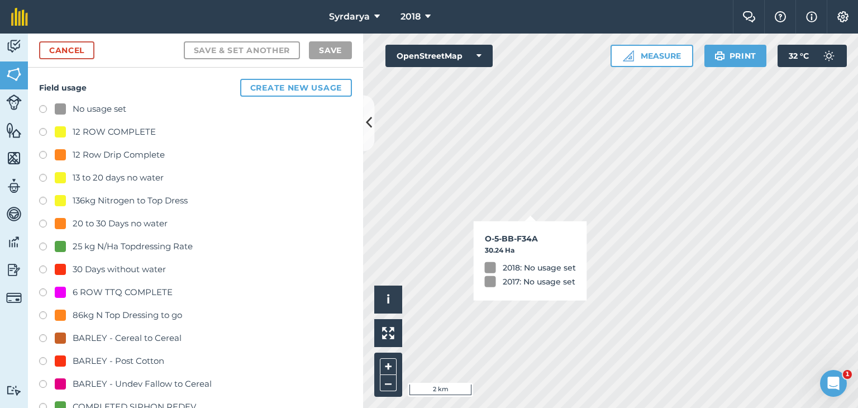
checkbox input "true"
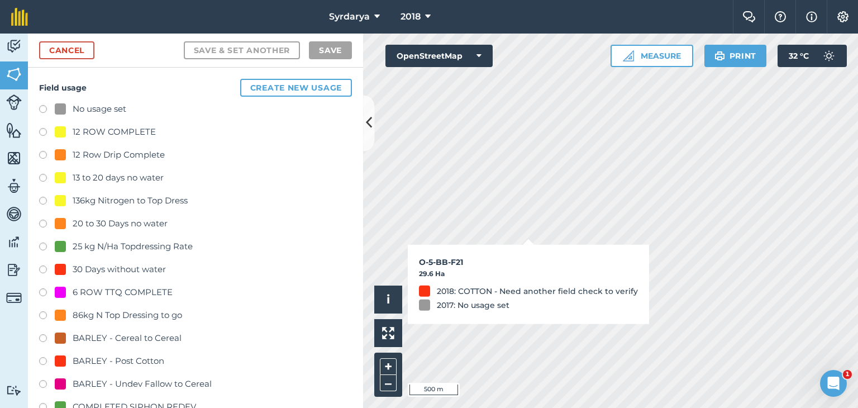
checkbox input "true"
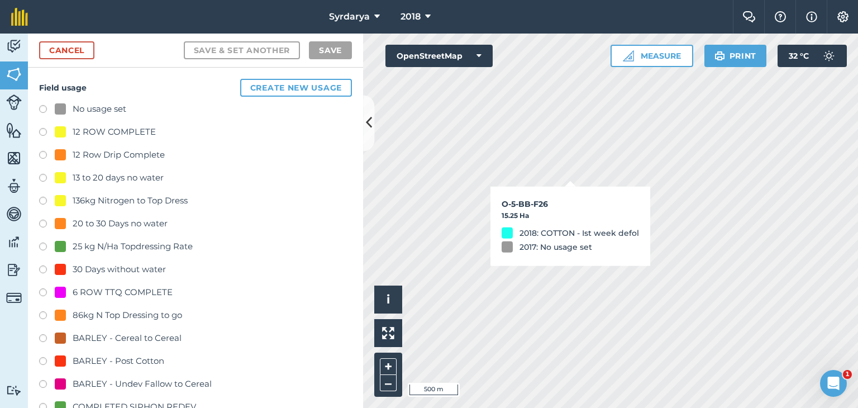
checkbox input "true"
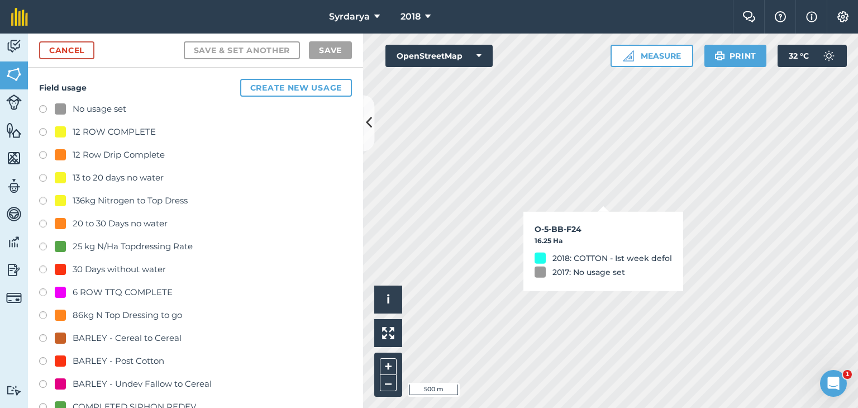
checkbox input "true"
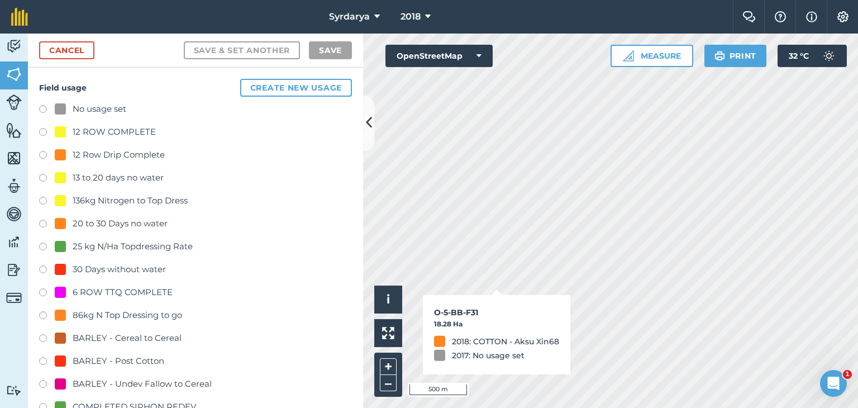
checkbox input "false"
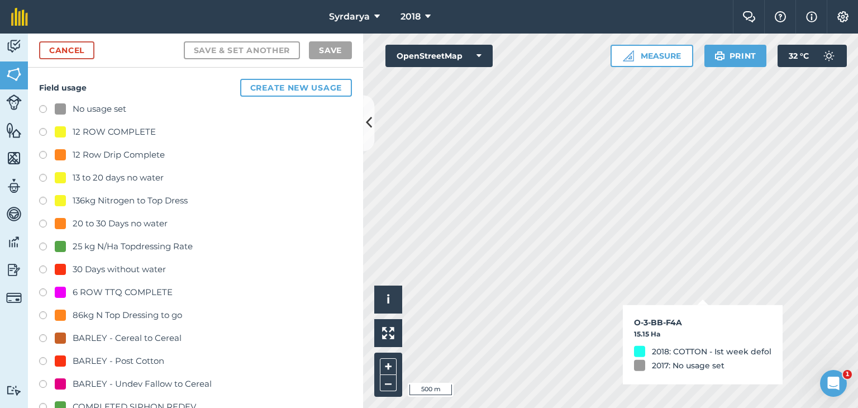
checkbox input "true"
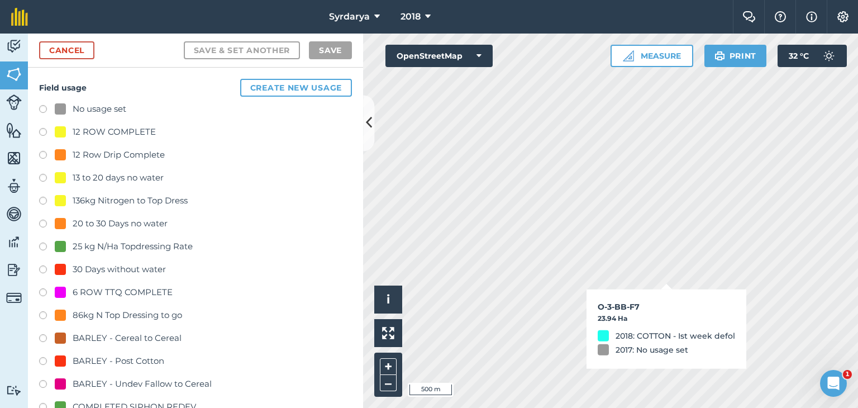
checkbox input "true"
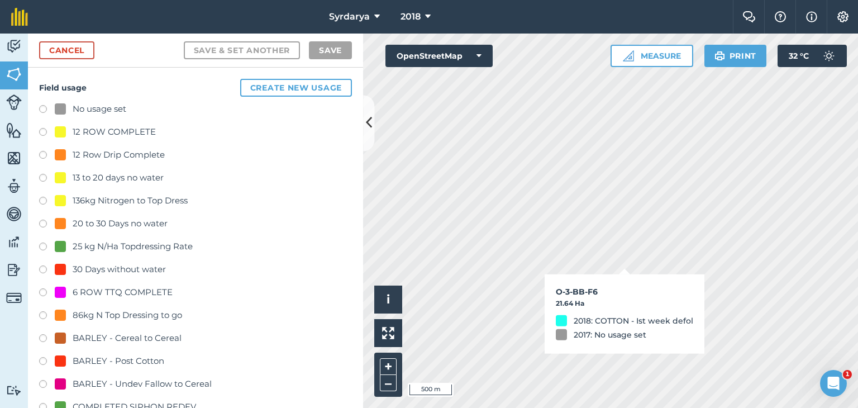
checkbox input "true"
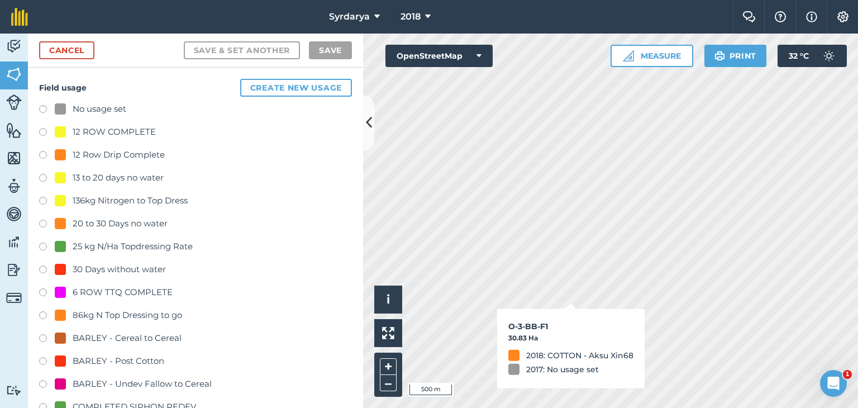
checkbox input "true"
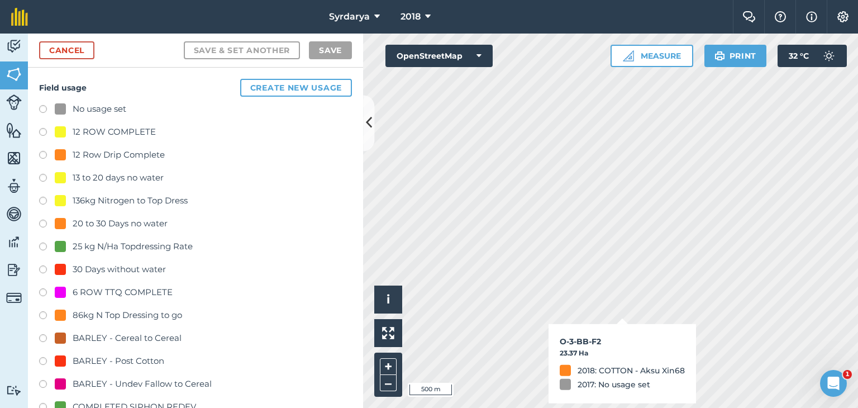
checkbox input "true"
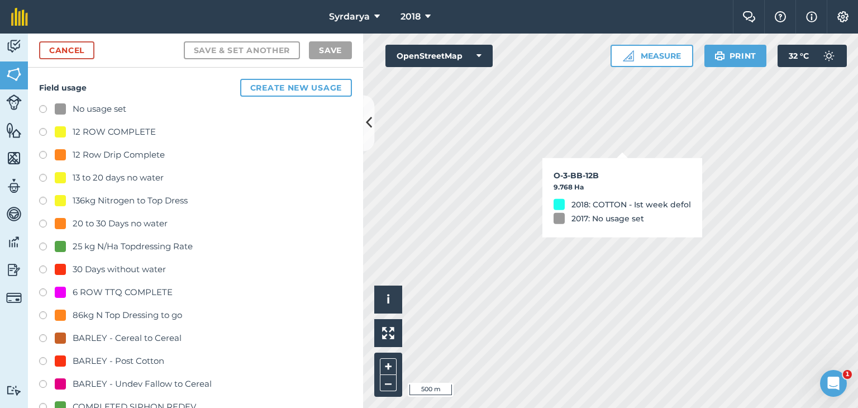
checkbox input "true"
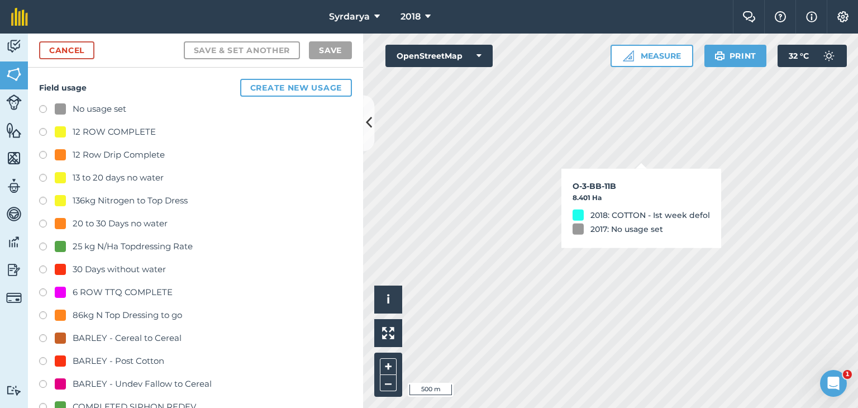
checkbox input "true"
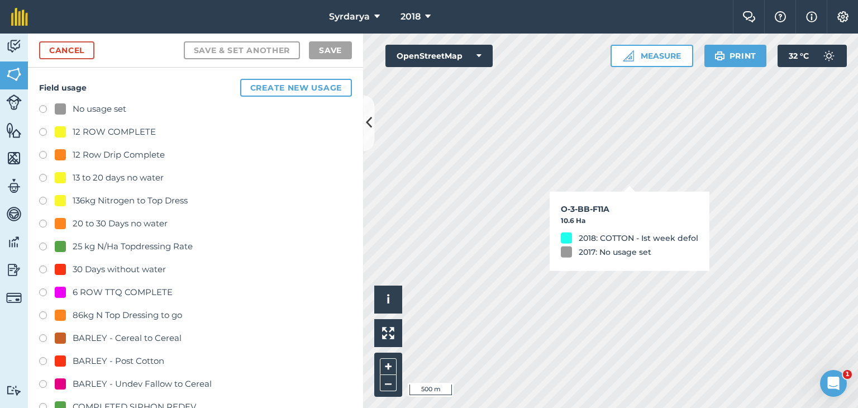
checkbox input "true"
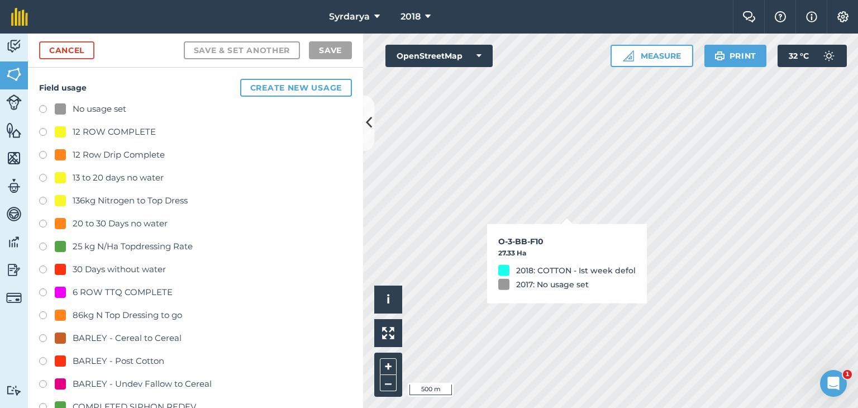
checkbox input "true"
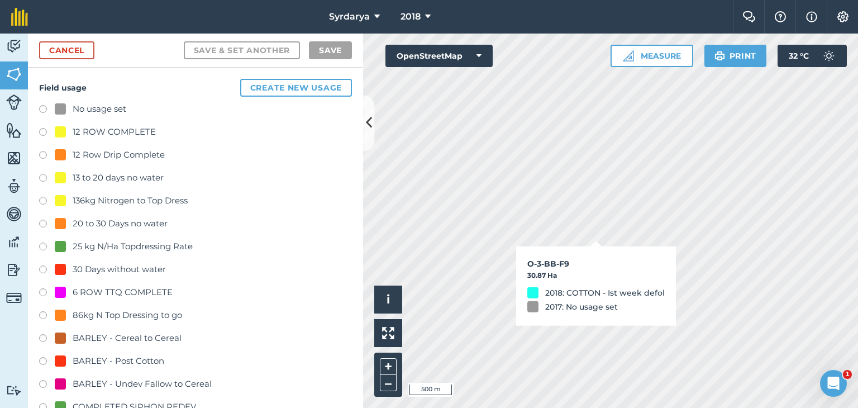
checkbox input "true"
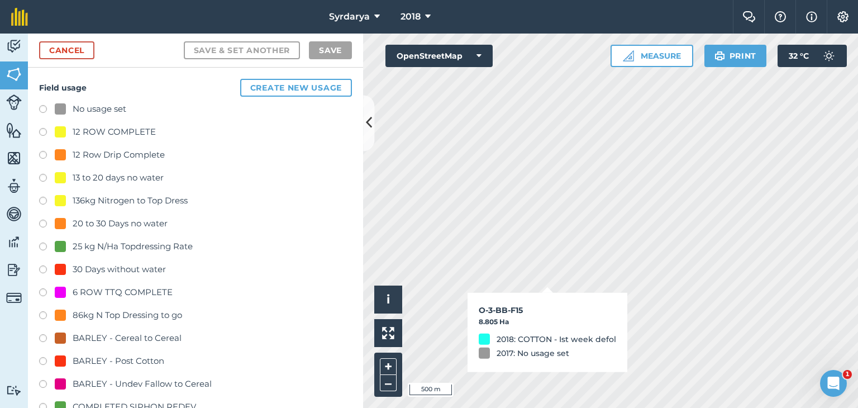
checkbox input "true"
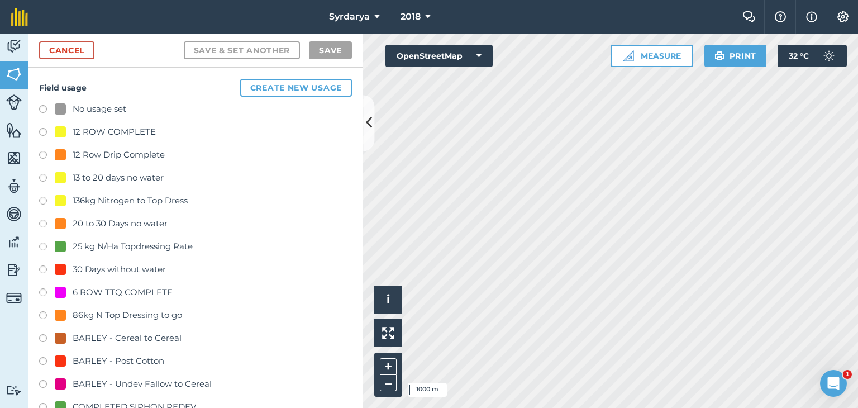
click at [43, 106] on label at bounding box center [47, 110] width 16 height 11
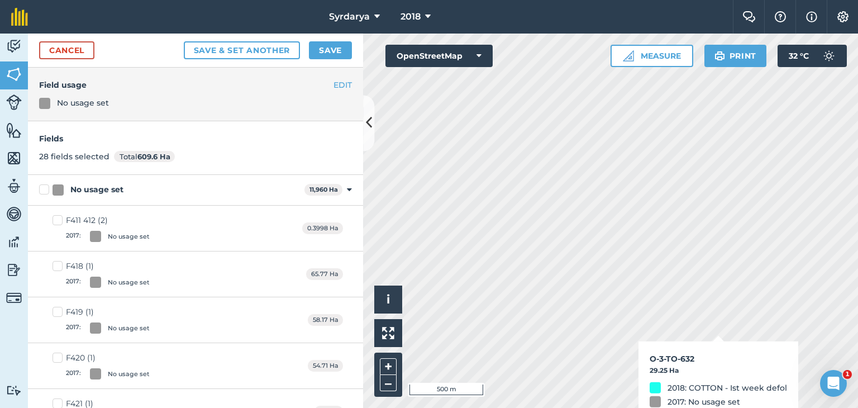
checkbox input "true"
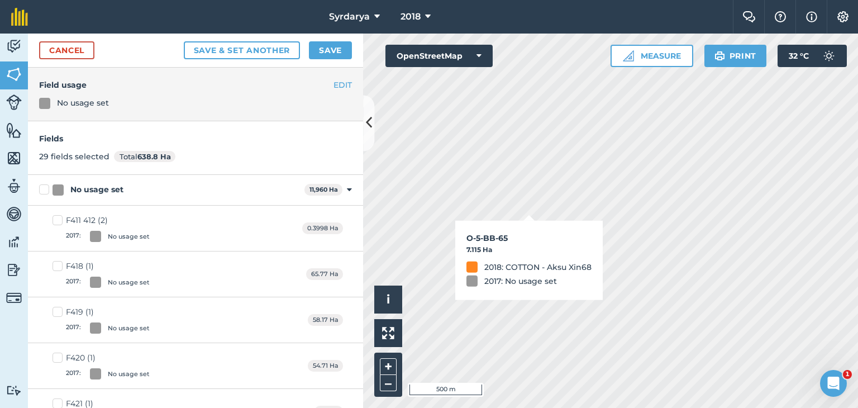
checkbox input "true"
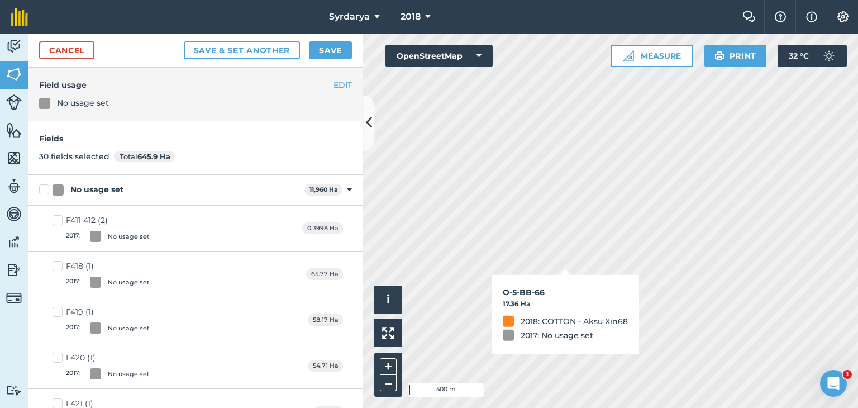
checkbox input "true"
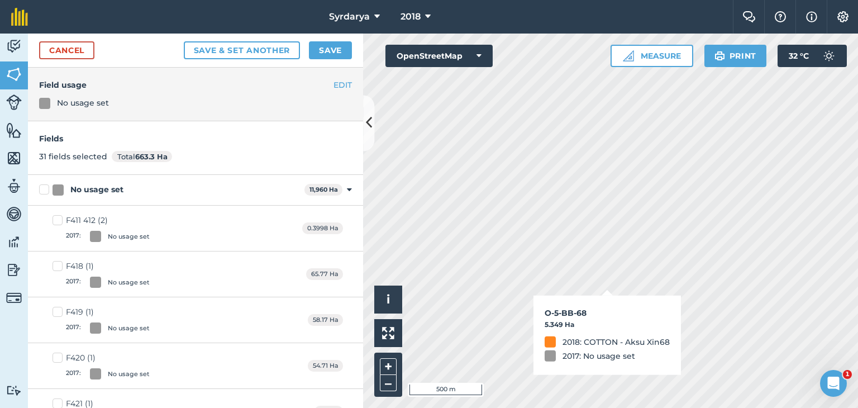
checkbox input "true"
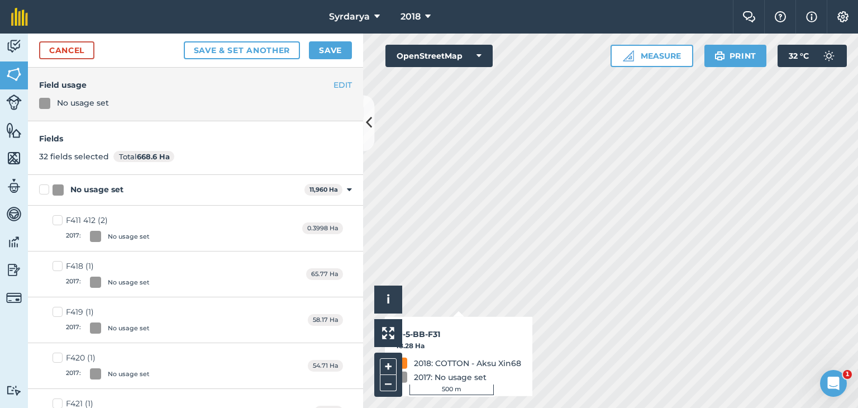
checkbox input "true"
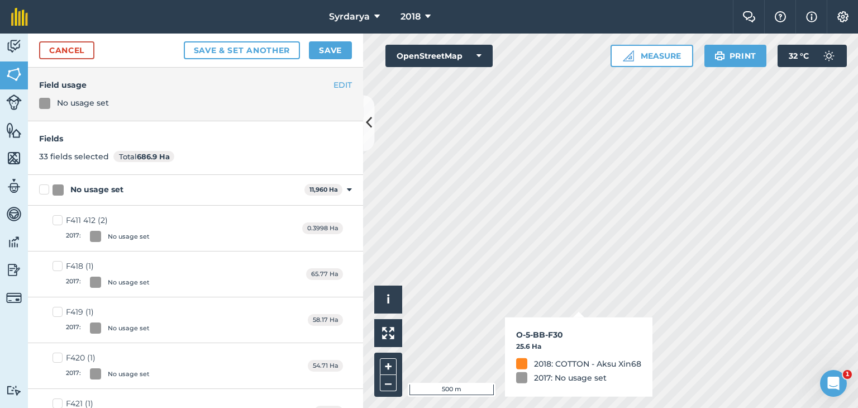
checkbox input "true"
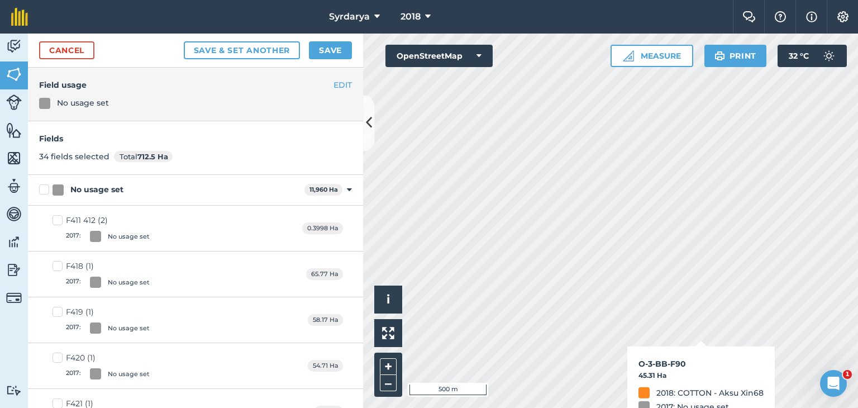
checkbox input "true"
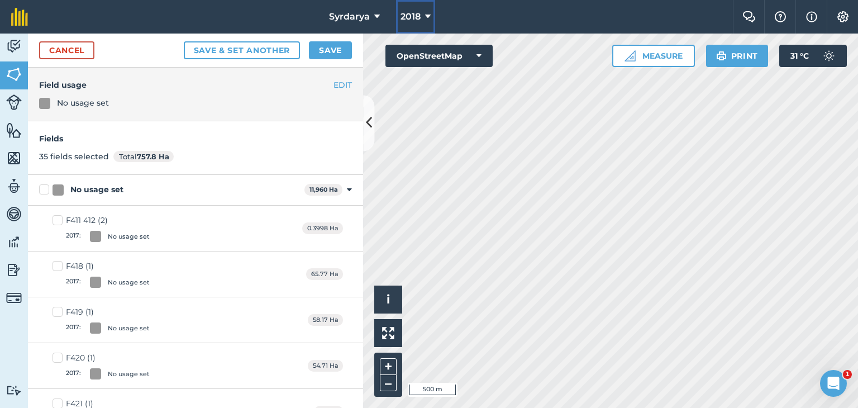
click at [414, 15] on span "2018" at bounding box center [410, 16] width 20 height 13
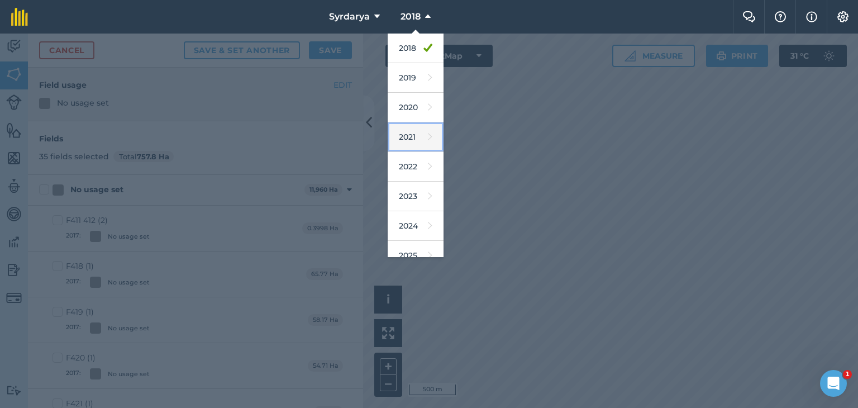
click at [415, 138] on link "2021" at bounding box center [416, 137] width 56 height 30
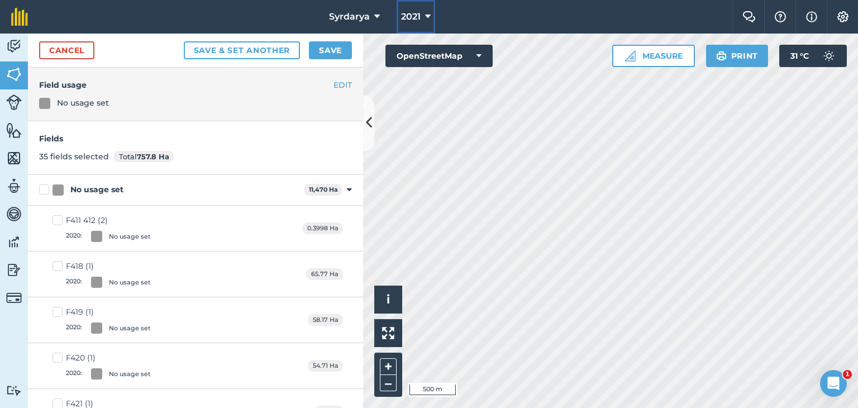
click at [426, 15] on icon at bounding box center [428, 16] width 6 height 13
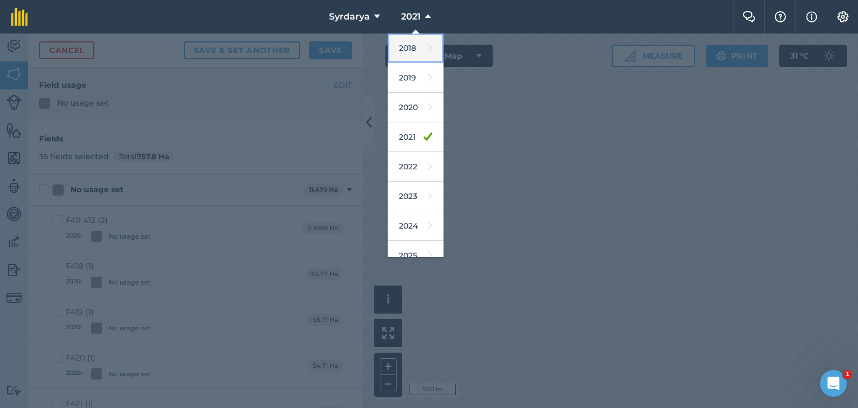
click at [412, 48] on link "2018" at bounding box center [416, 49] width 56 height 30
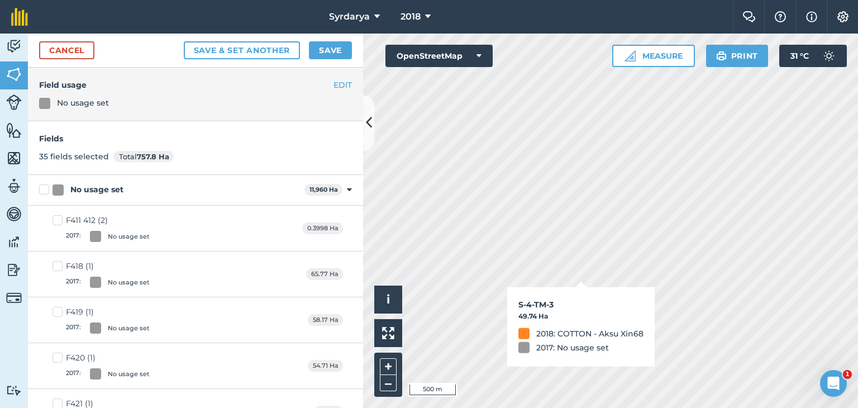
checkbox input "true"
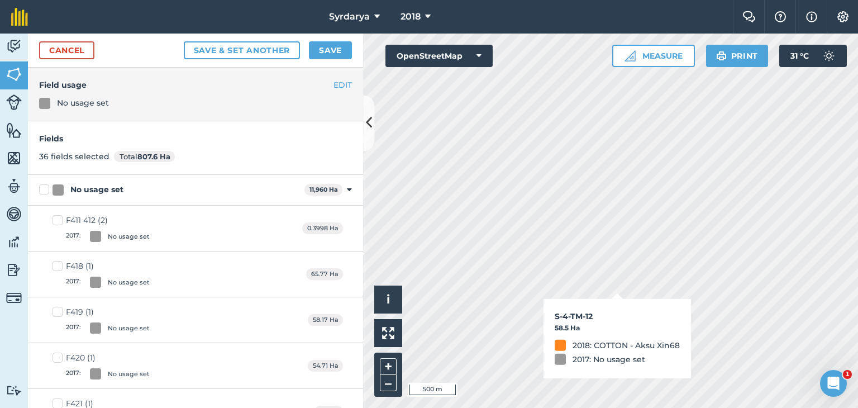
checkbox input "true"
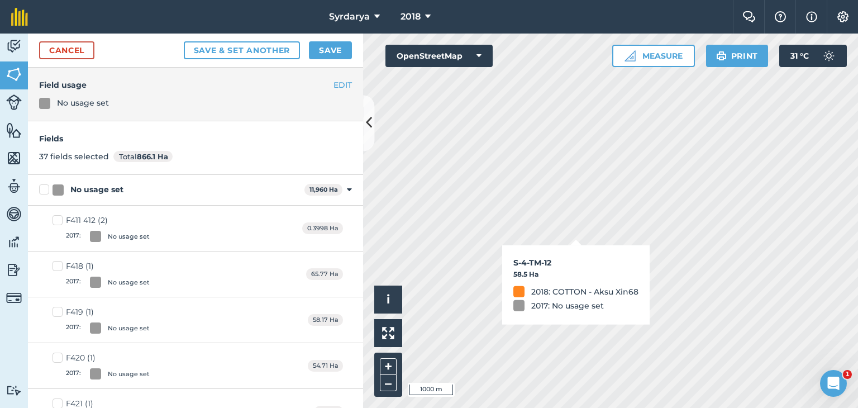
checkbox input "false"
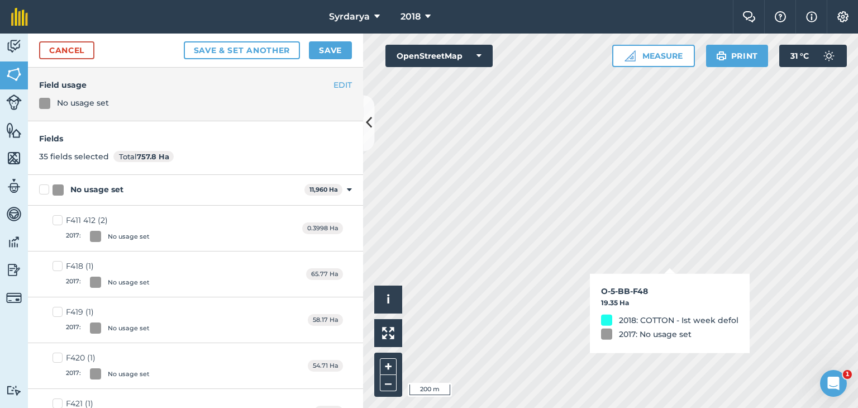
checkbox input "true"
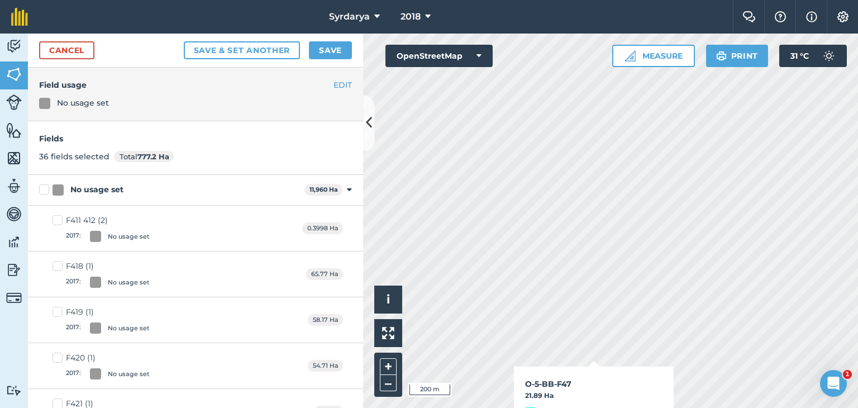
checkbox input "true"
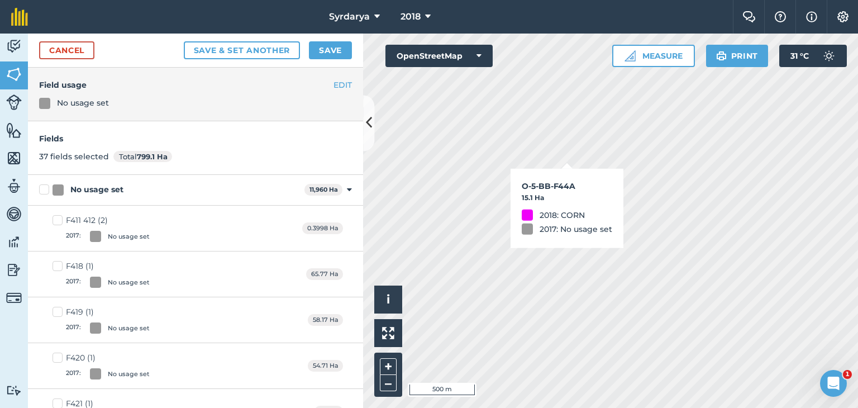
checkbox input "true"
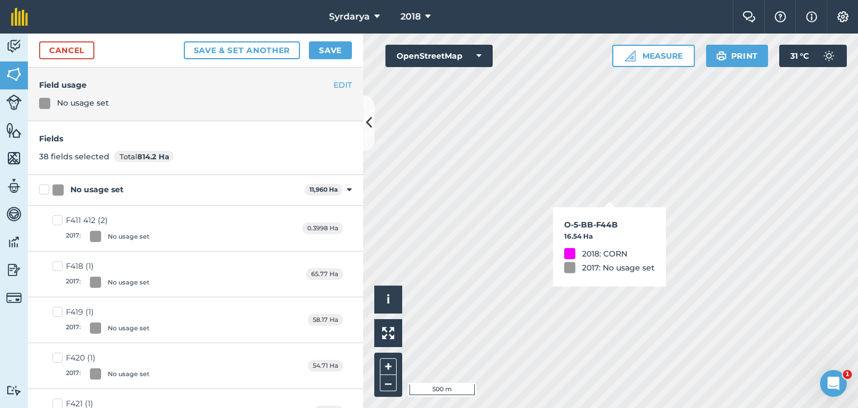
checkbox input "true"
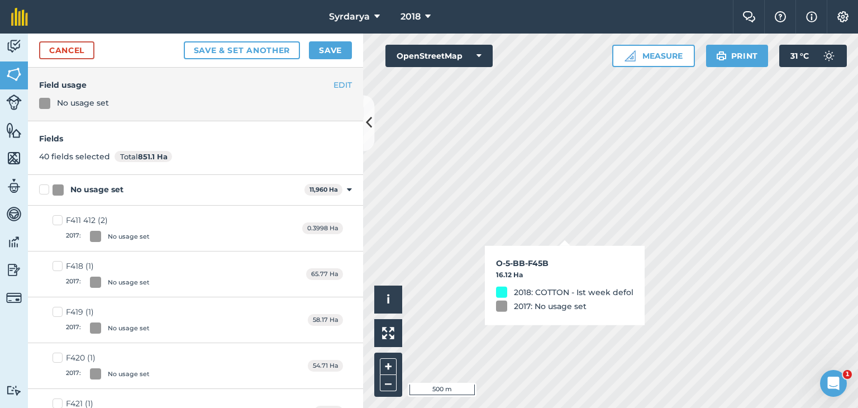
checkbox input "true"
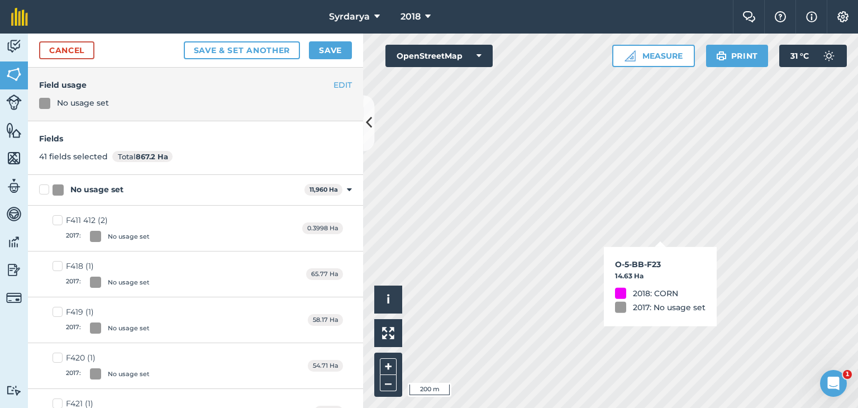
checkbox input "true"
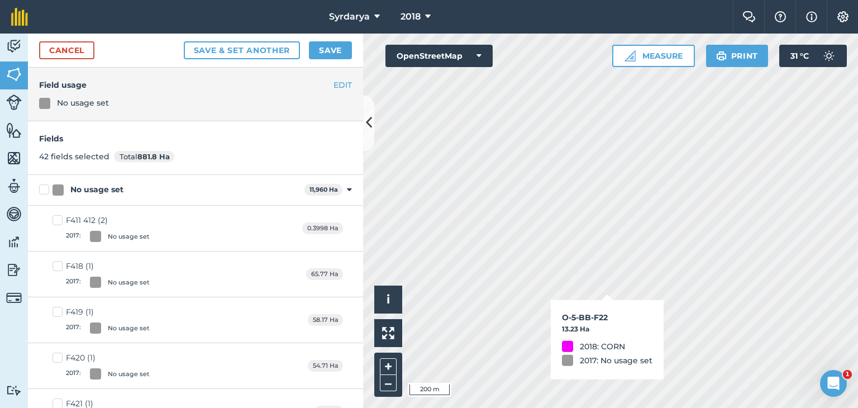
checkbox input "true"
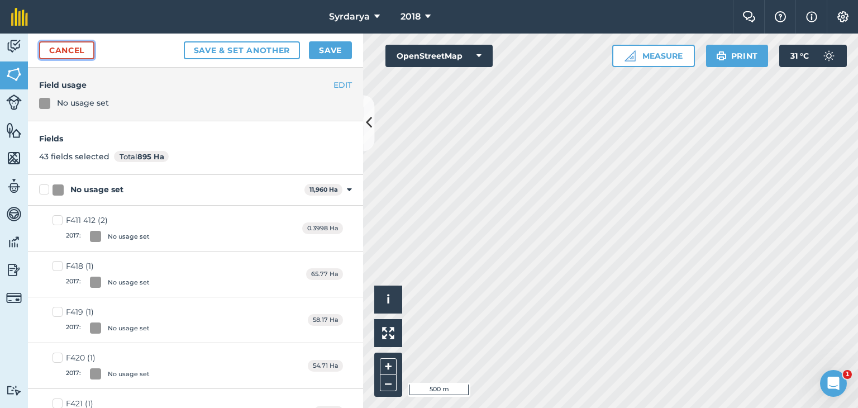
click at [59, 52] on link "Cancel" at bounding box center [66, 50] width 55 height 18
